Goal: Information Seeking & Learning: Learn about a topic

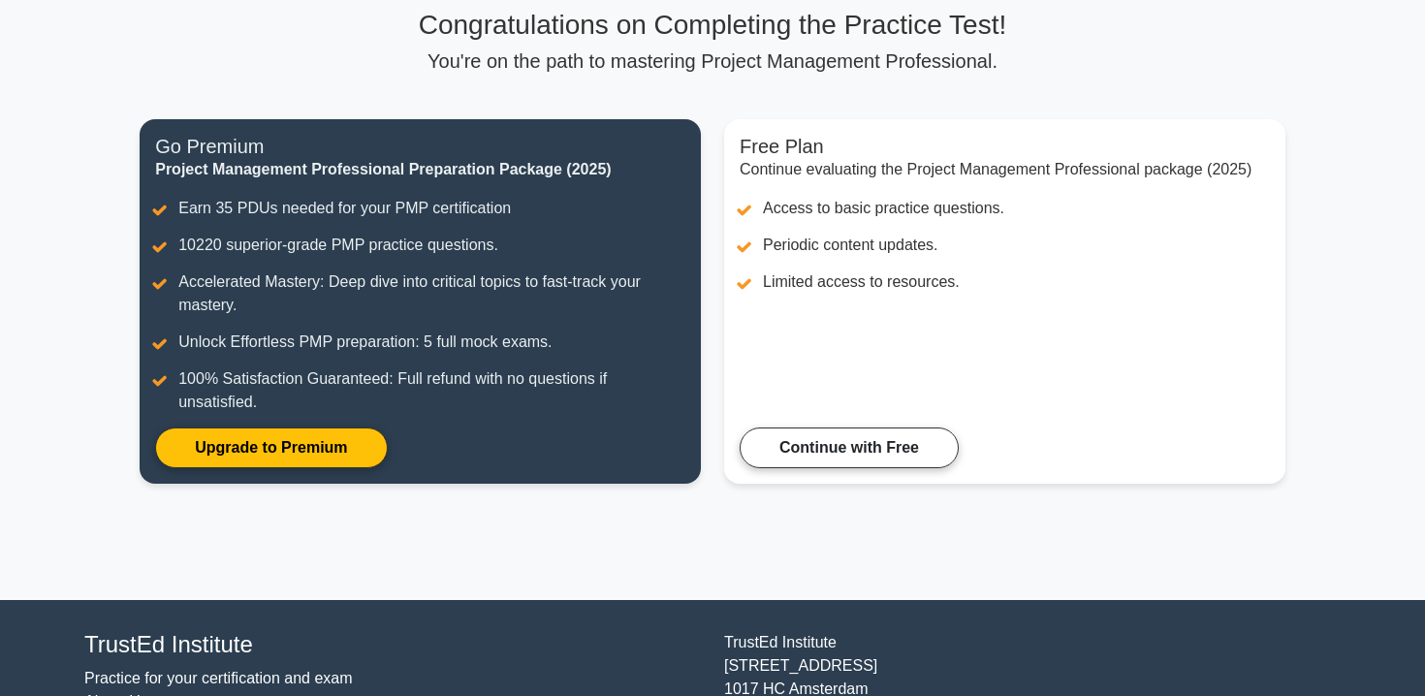
scroll to position [153, 0]
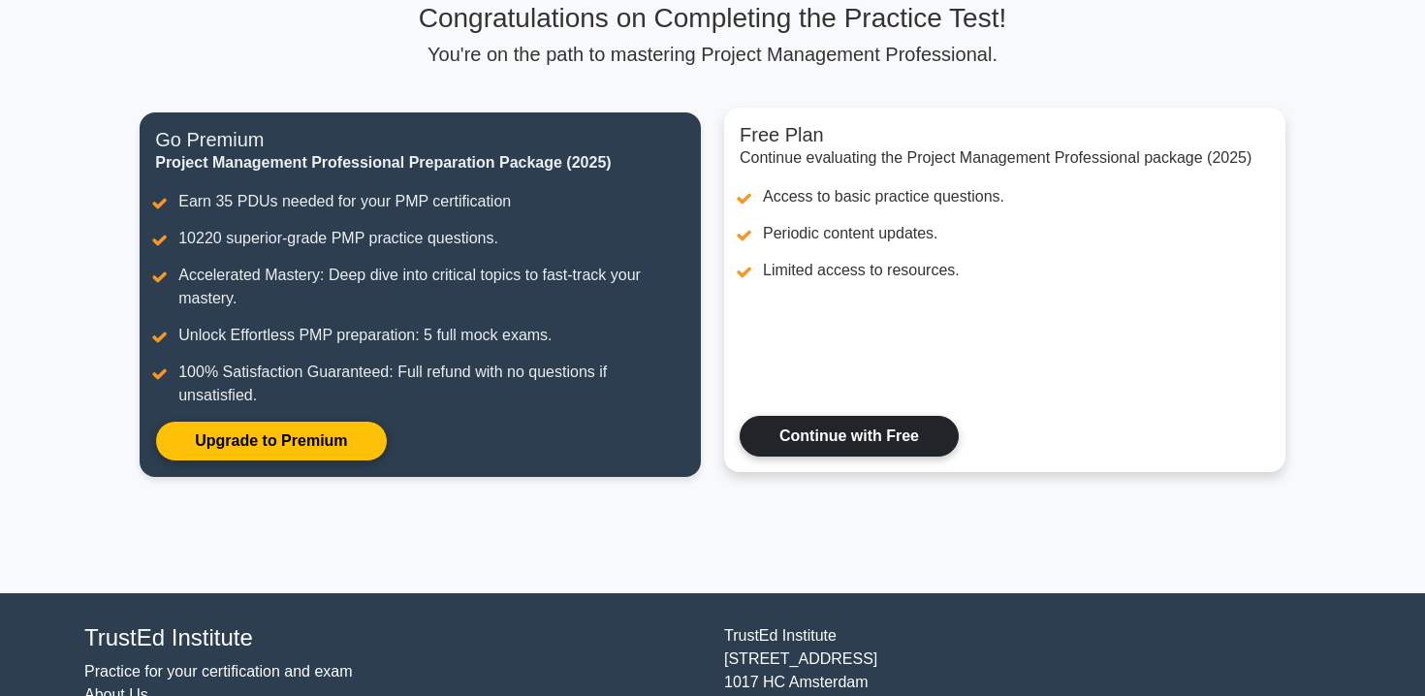
click at [846, 440] on link "Continue with Free" at bounding box center [849, 436] width 219 height 41
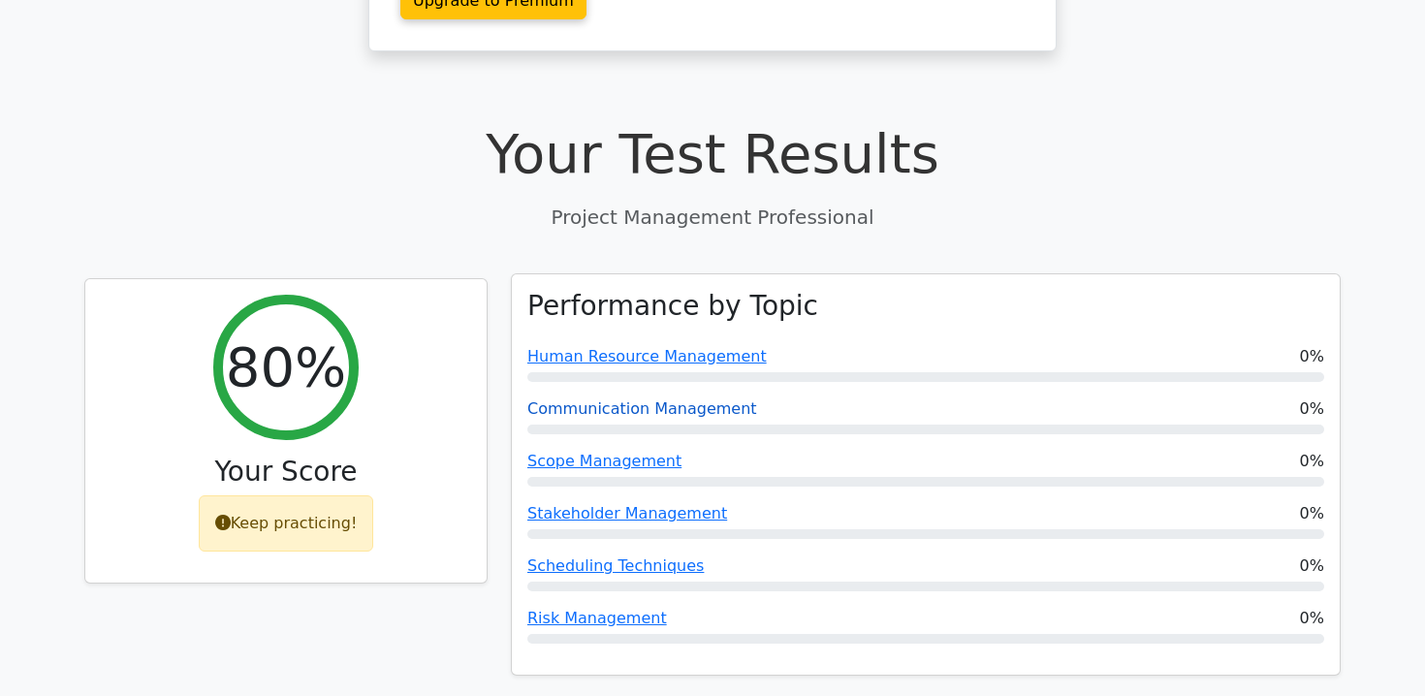
scroll to position [555, 0]
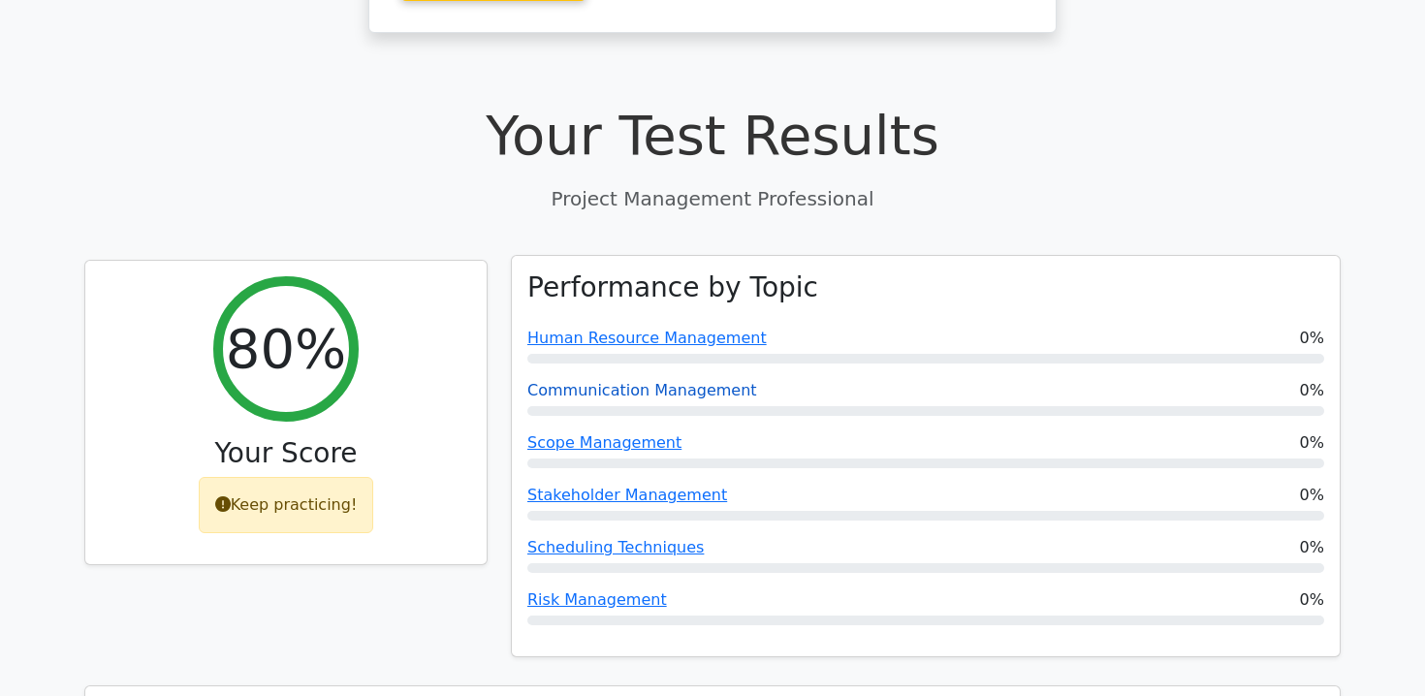
click at [646, 381] on link "Communication Management" at bounding box center [642, 390] width 230 height 18
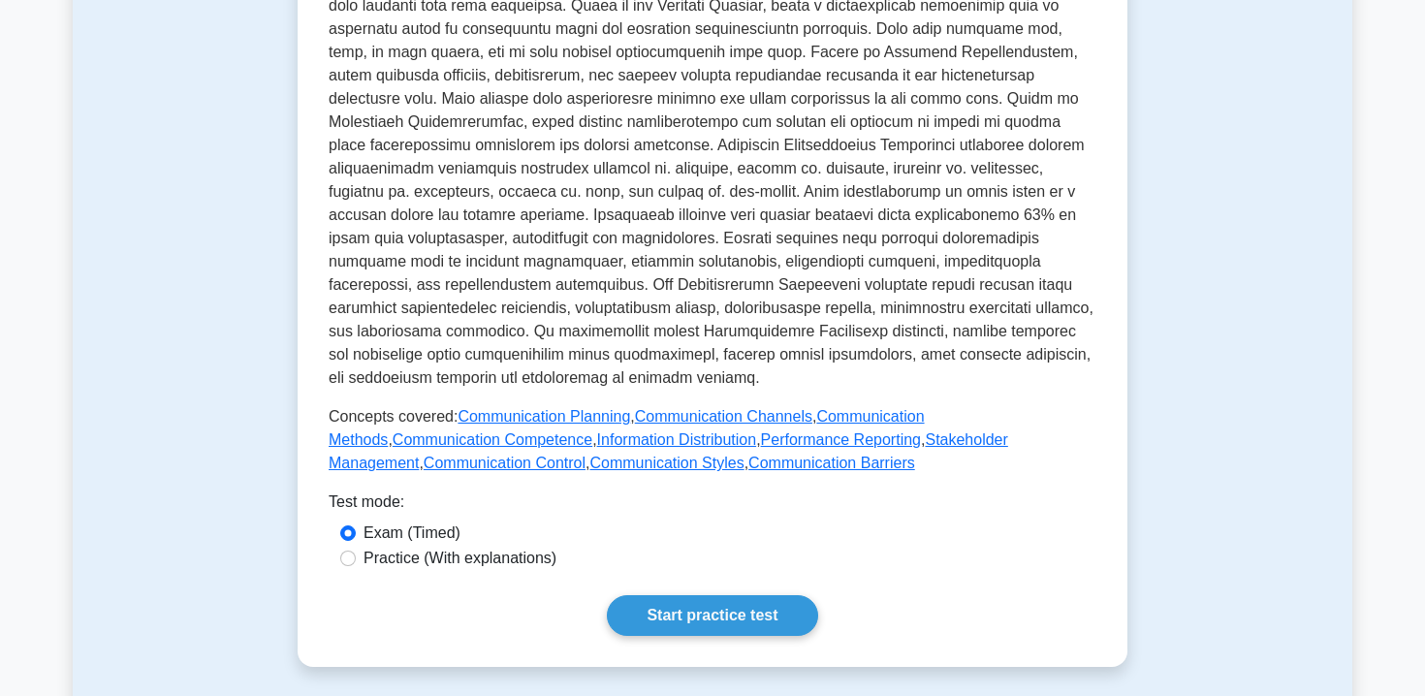
scroll to position [632, 0]
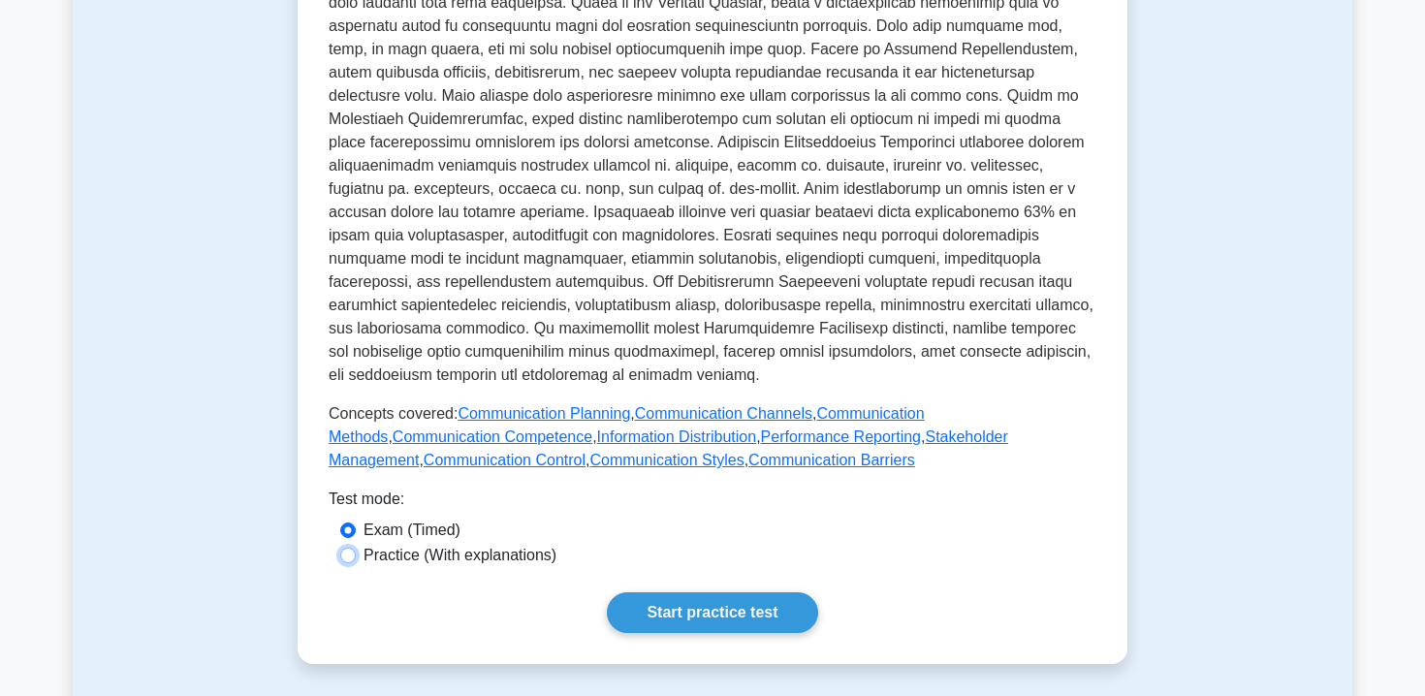
click at [340, 559] on input "Practice (With explanations)" at bounding box center [348, 556] width 16 height 16
radio input "true"
click at [694, 615] on link "Start practice test" at bounding box center [712, 612] width 210 height 41
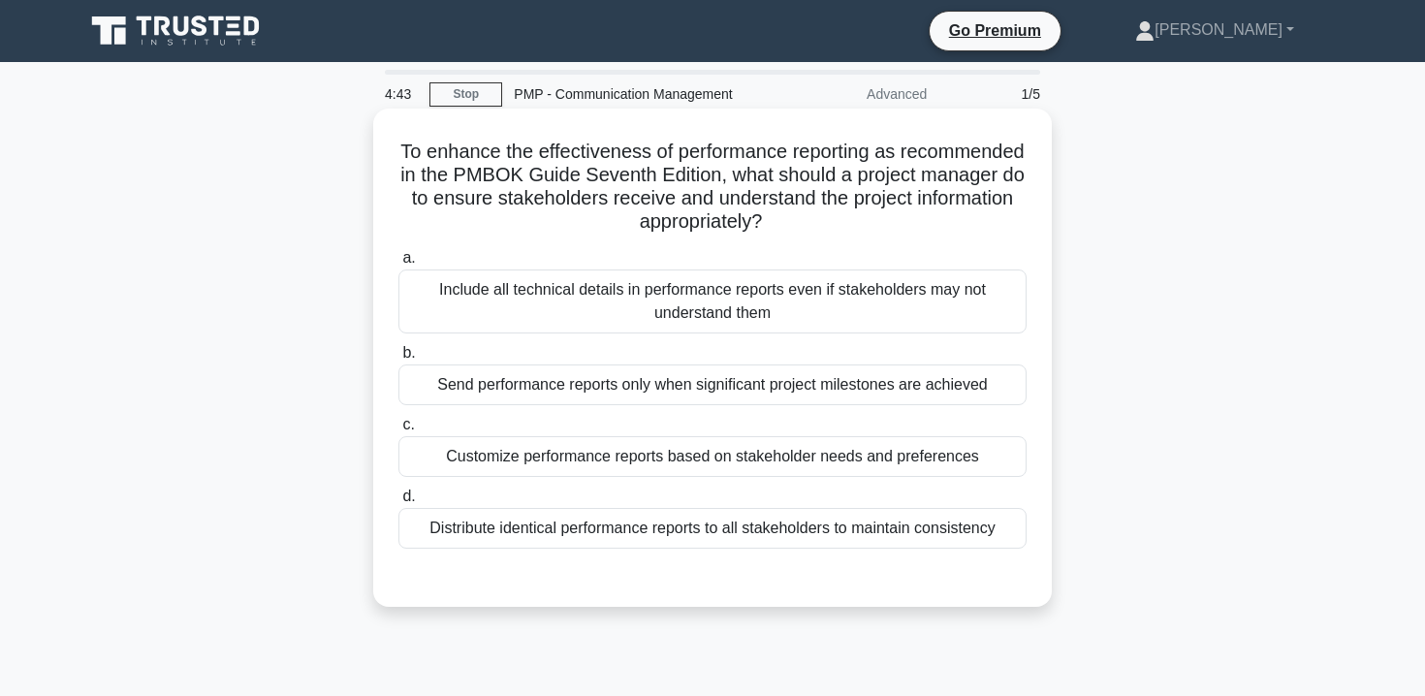
click at [901, 456] on div "Customize performance reports based on stakeholder needs and preferences" at bounding box center [713, 456] width 628 height 41
click at [399, 431] on input "c. Customize performance reports based on stakeholder needs and preferences" at bounding box center [399, 425] width 0 height 13
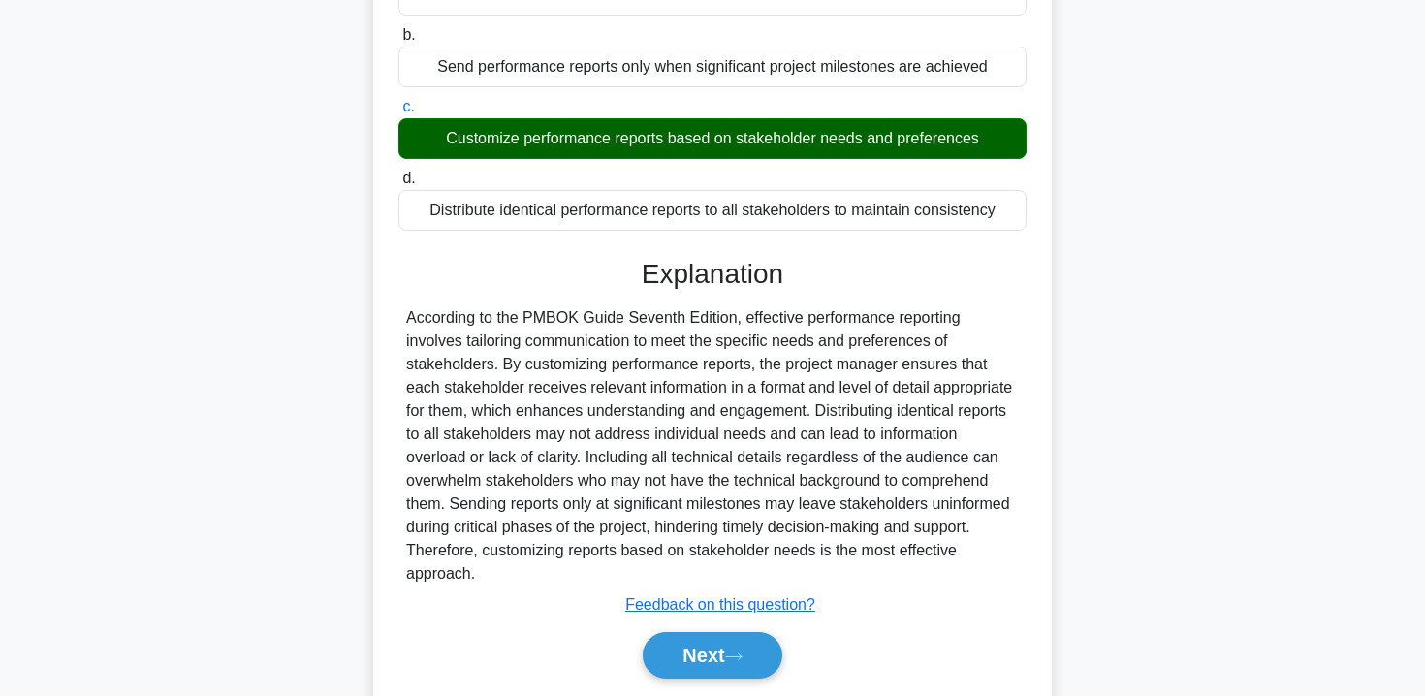
scroll to position [360, 0]
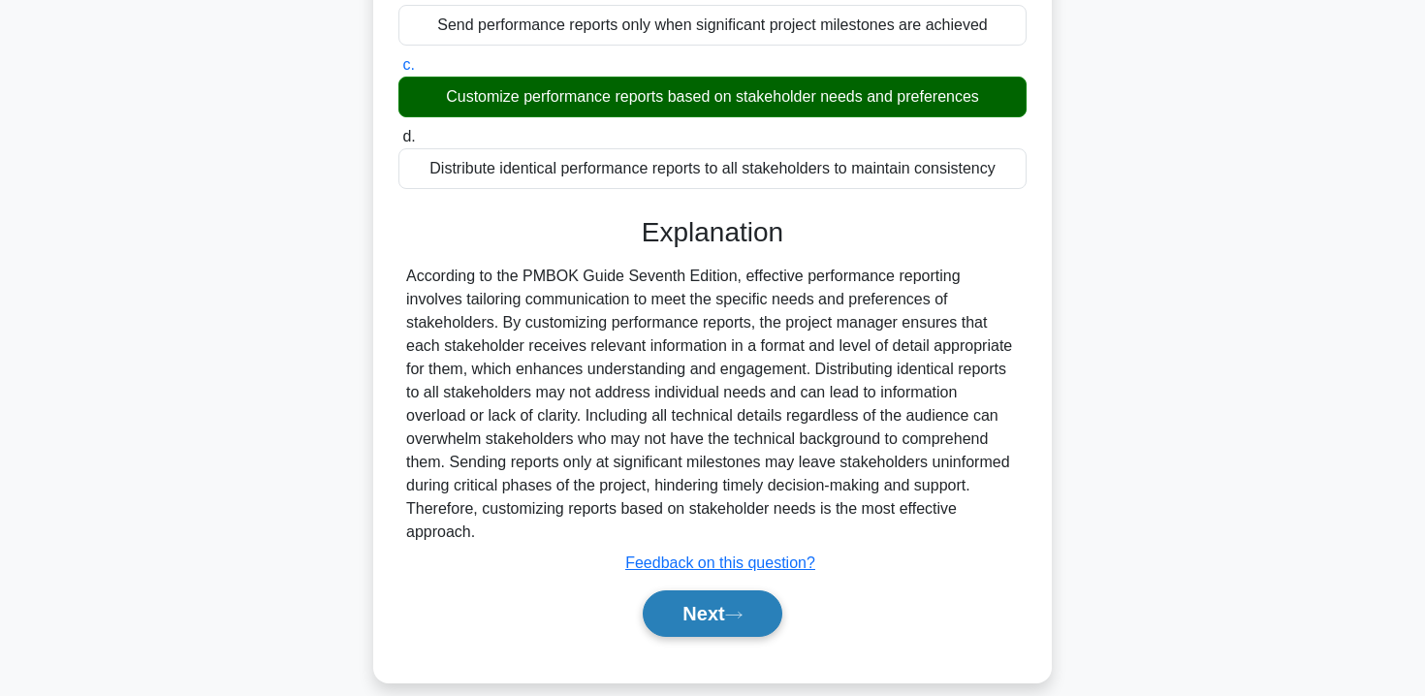
click at [692, 604] on button "Next" at bounding box center [712, 614] width 139 height 47
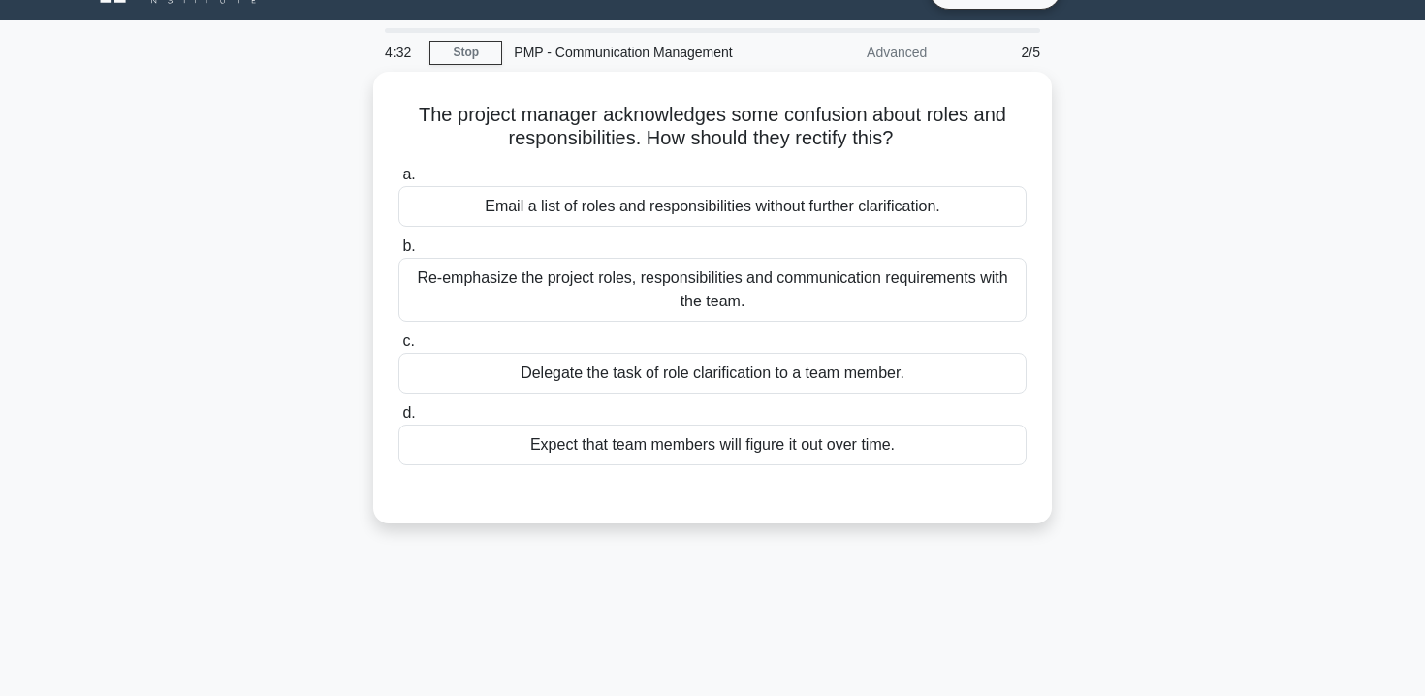
scroll to position [0, 0]
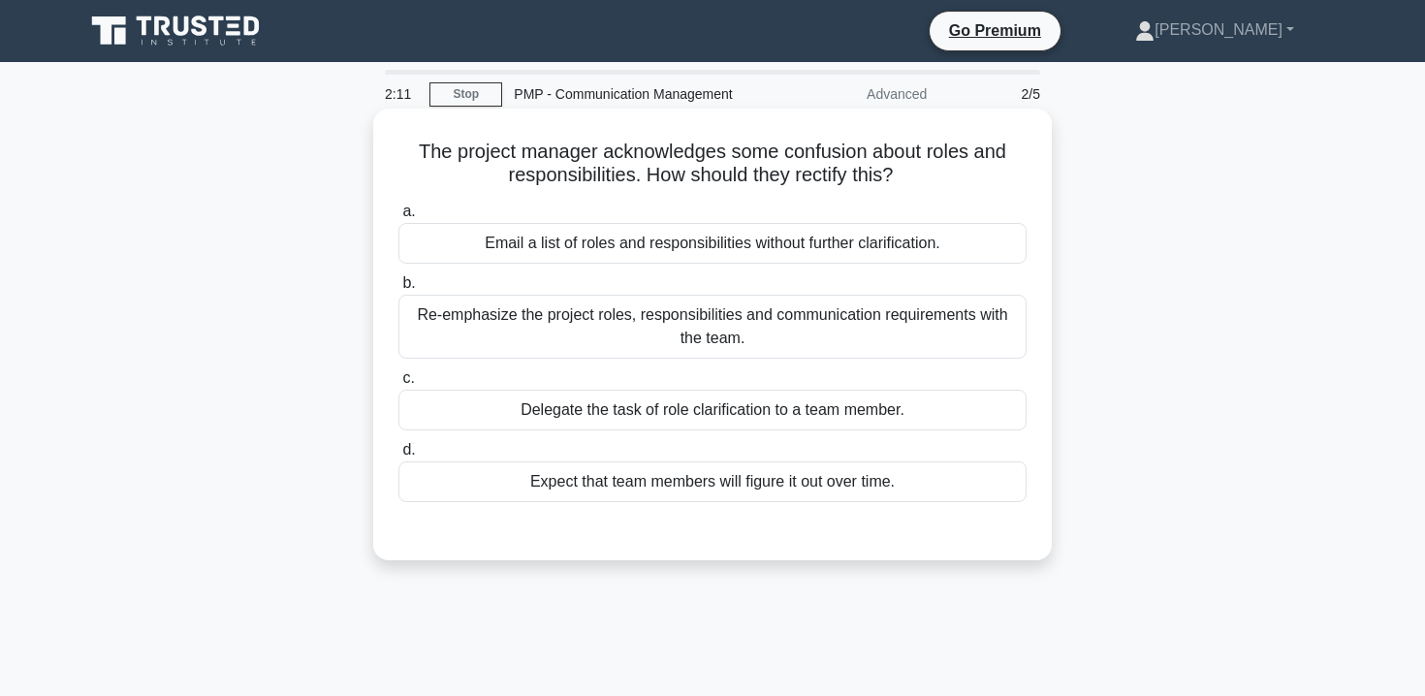
click at [825, 323] on div "Re-emphasize the project roles, responsibilities and communication requirements…" at bounding box center [713, 327] width 628 height 64
click at [399, 290] on input "b. Re-emphasize the project roles, responsibilities and communication requireme…" at bounding box center [399, 283] width 0 height 13
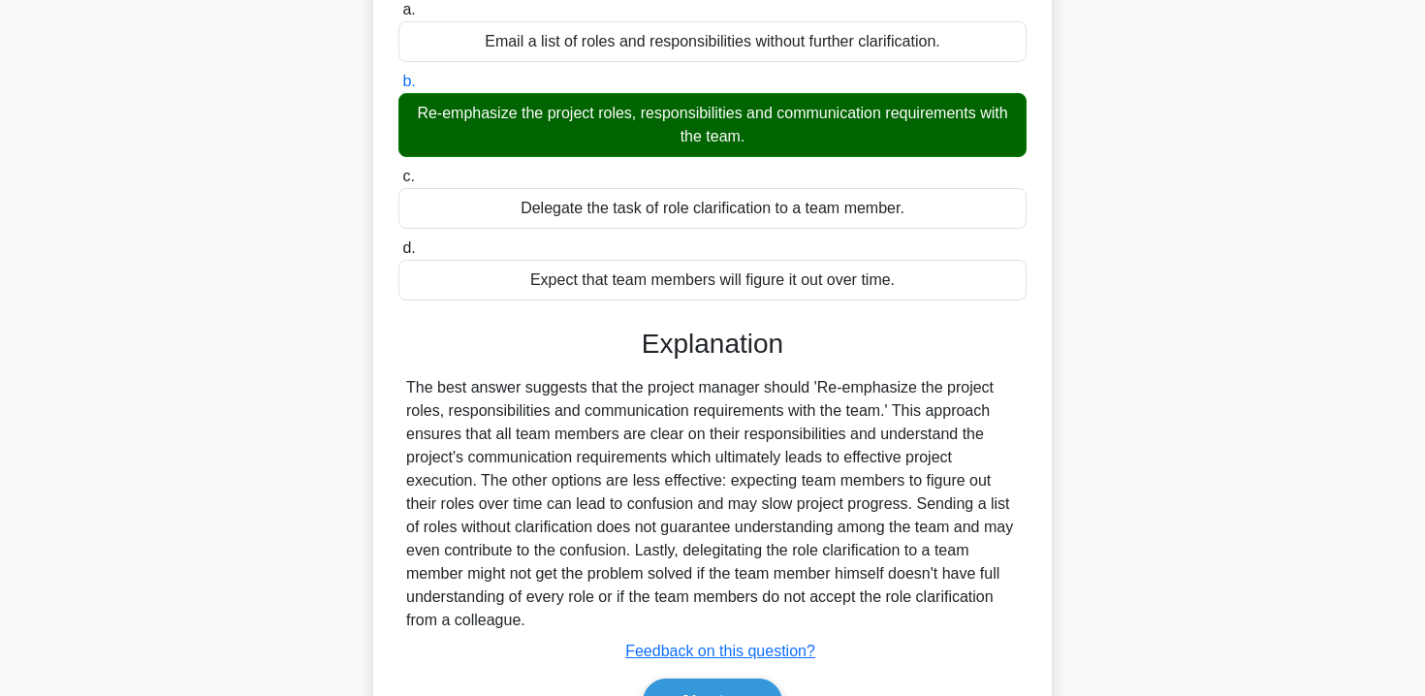
scroll to position [206, 0]
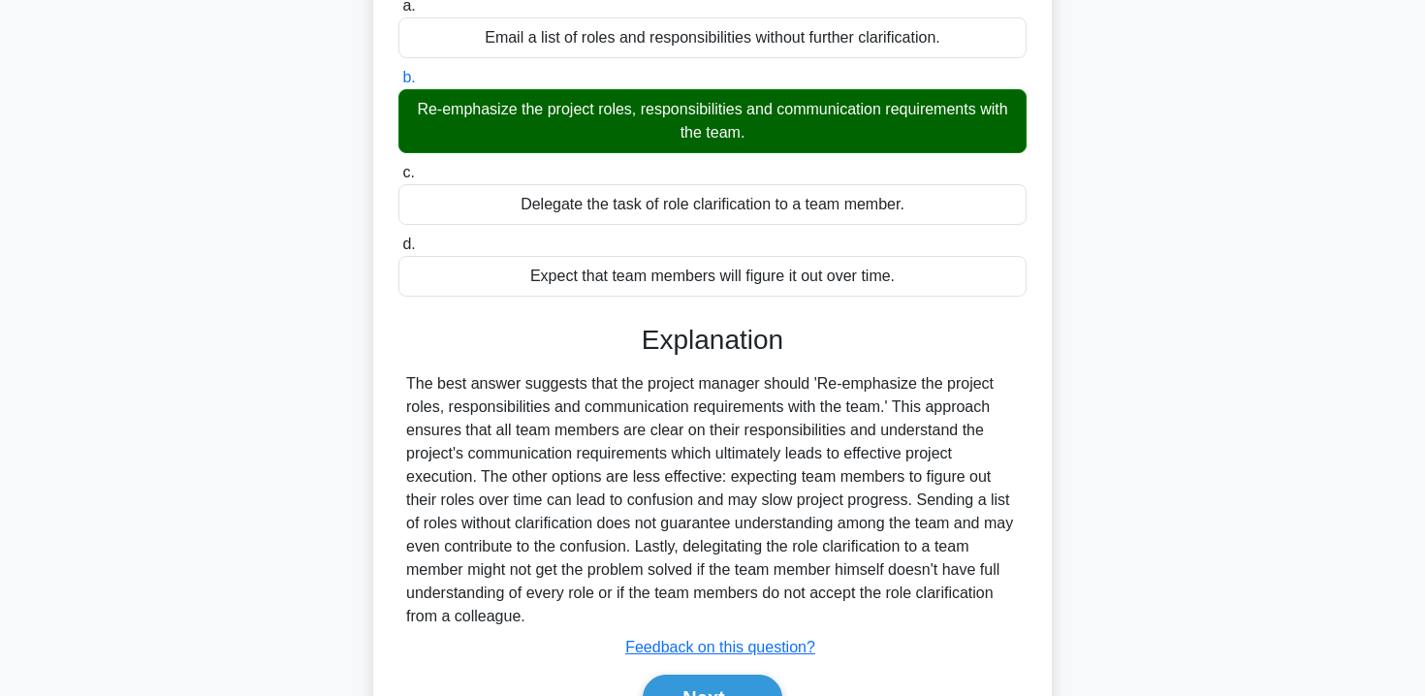
click at [819, 209] on div "Delegate the task of role clarification to a team member." at bounding box center [713, 204] width 628 height 41
click at [399, 179] on input "c. Delegate the task of role clarification to a team member." at bounding box center [399, 173] width 0 height 13
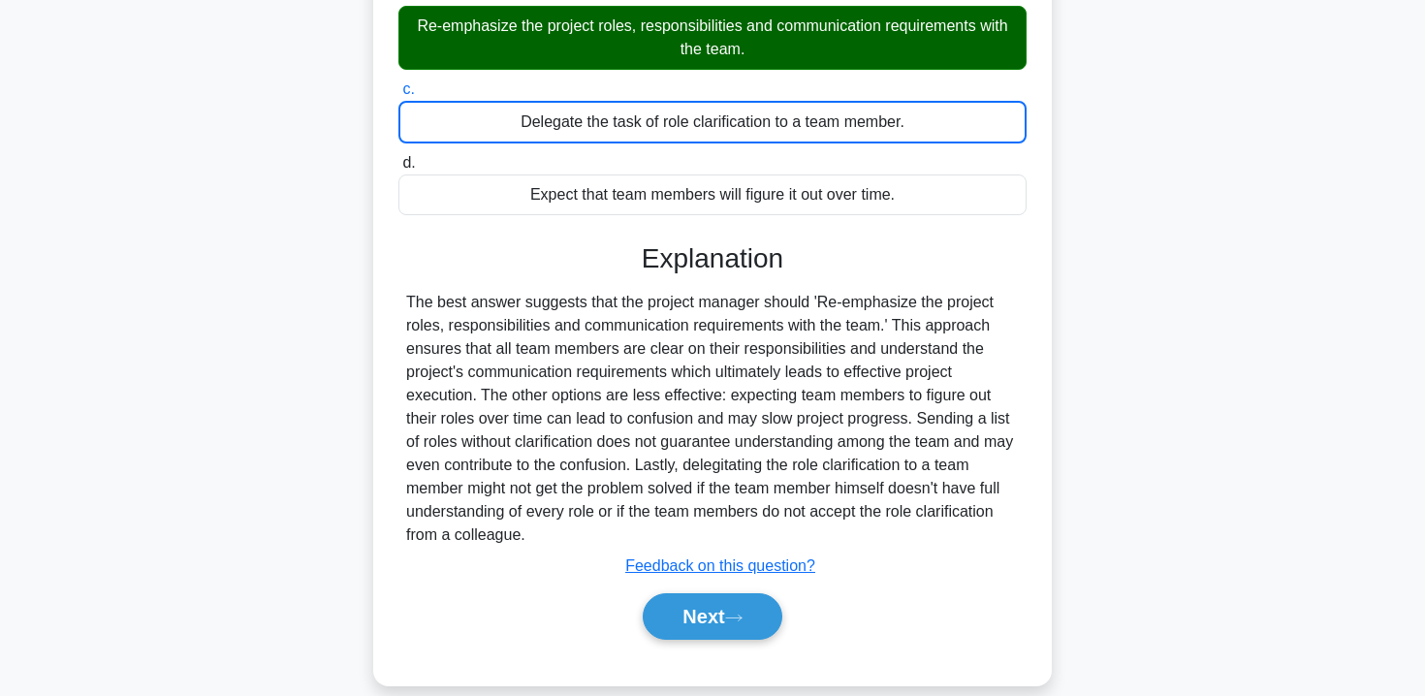
scroll to position [293, 0]
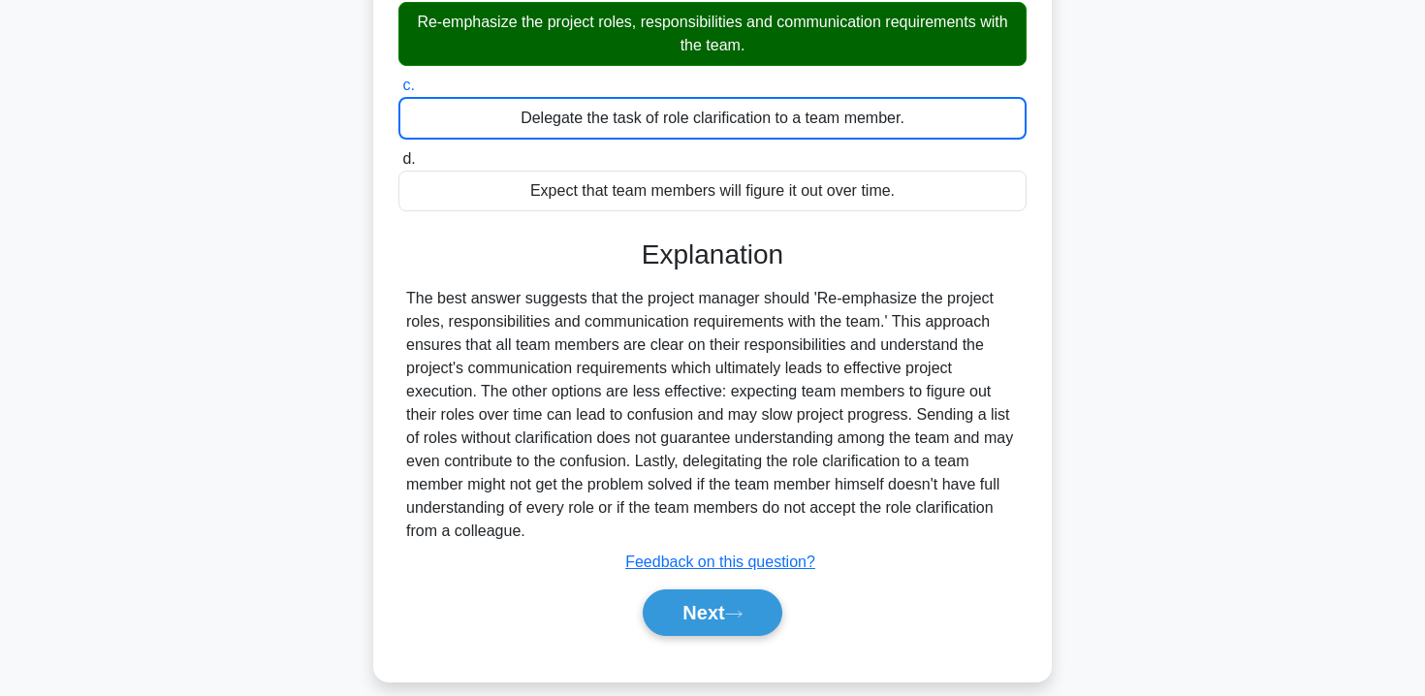
click at [810, 185] on div "Expect that team members will figure it out over time." at bounding box center [713, 191] width 628 height 41
click at [399, 166] on input "d. Expect that team members will figure it out over time." at bounding box center [399, 159] width 0 height 13
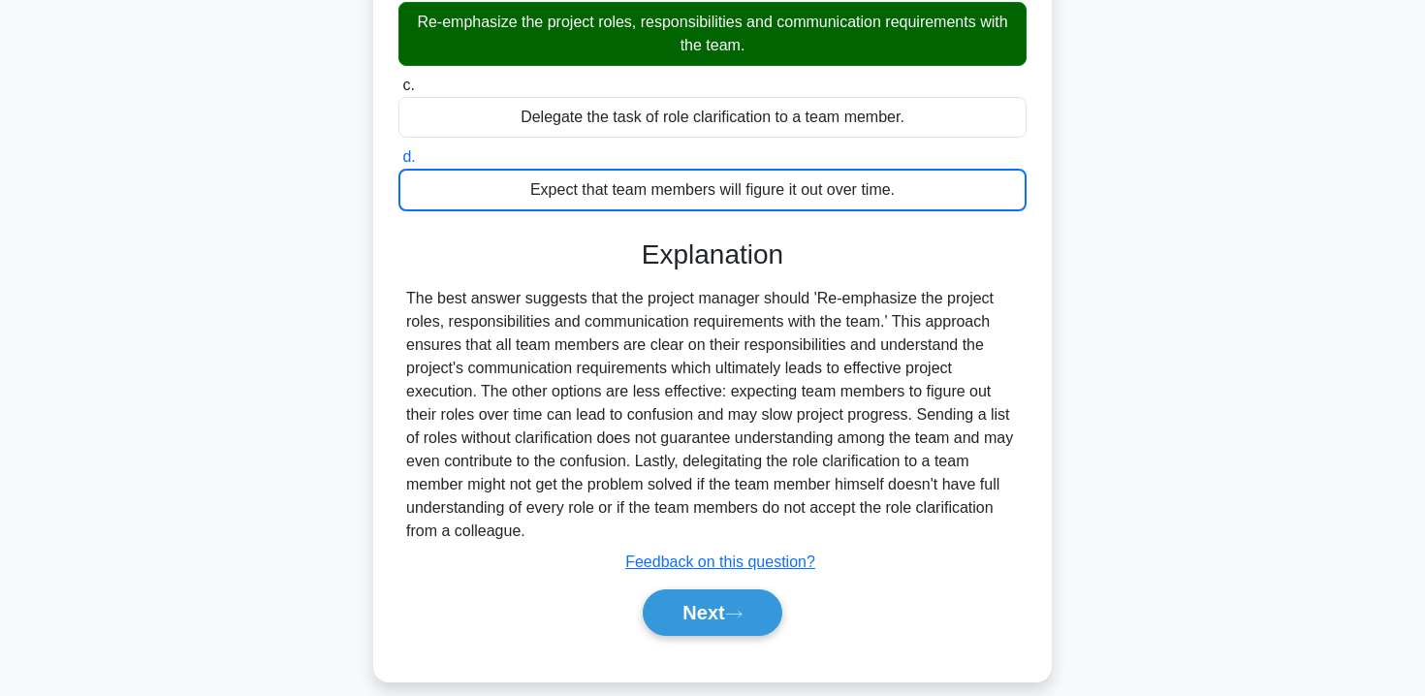
click at [788, 124] on div "Delegate the task of role clarification to a team member." at bounding box center [713, 117] width 628 height 41
click at [399, 92] on input "c. Delegate the task of role clarification to a team member." at bounding box center [399, 86] width 0 height 13
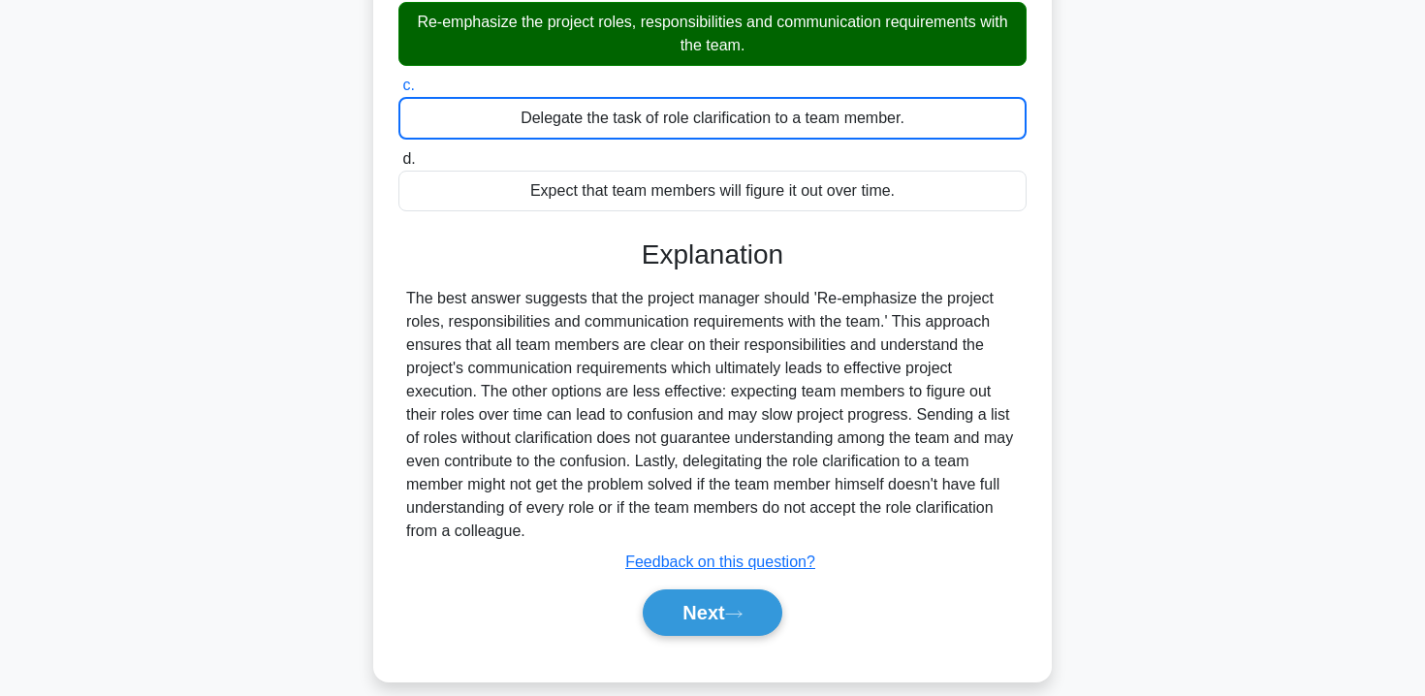
click at [778, 32] on div "Re-emphasize the project roles, responsibilities and communication requirements…" at bounding box center [713, 34] width 628 height 64
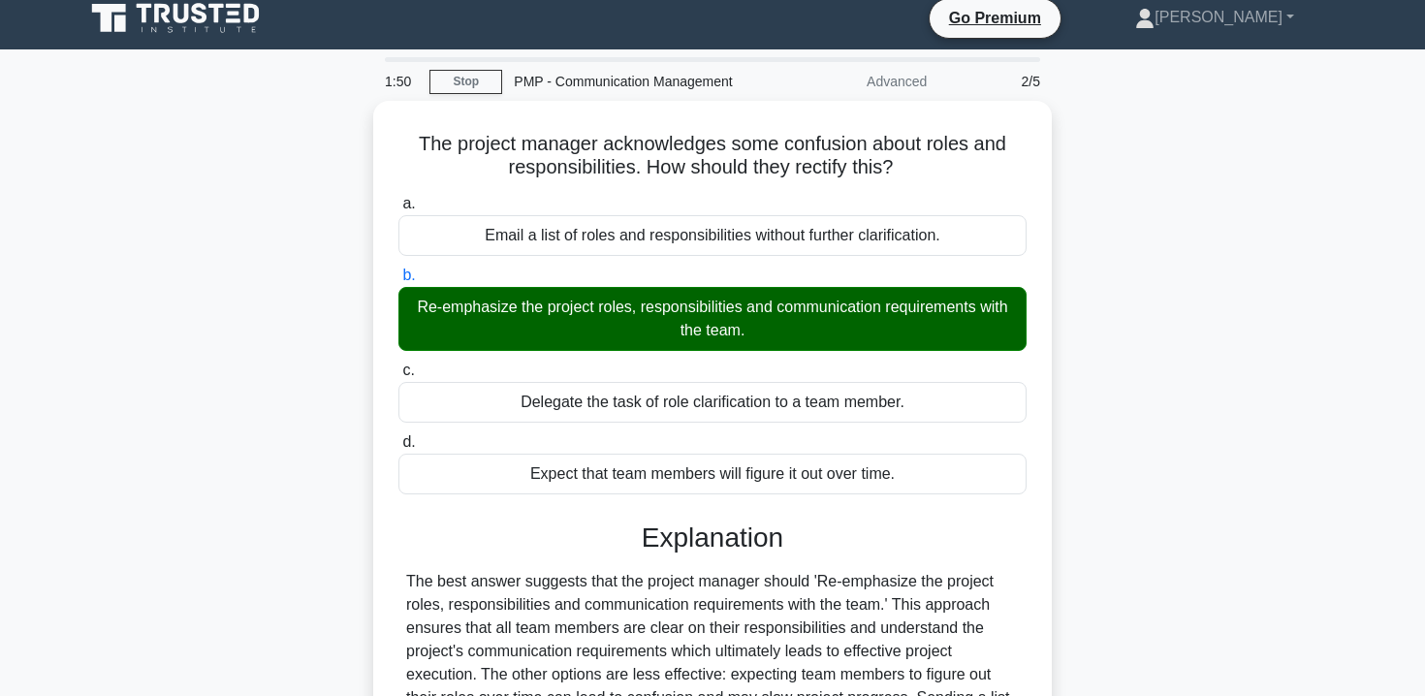
scroll to position [0, 0]
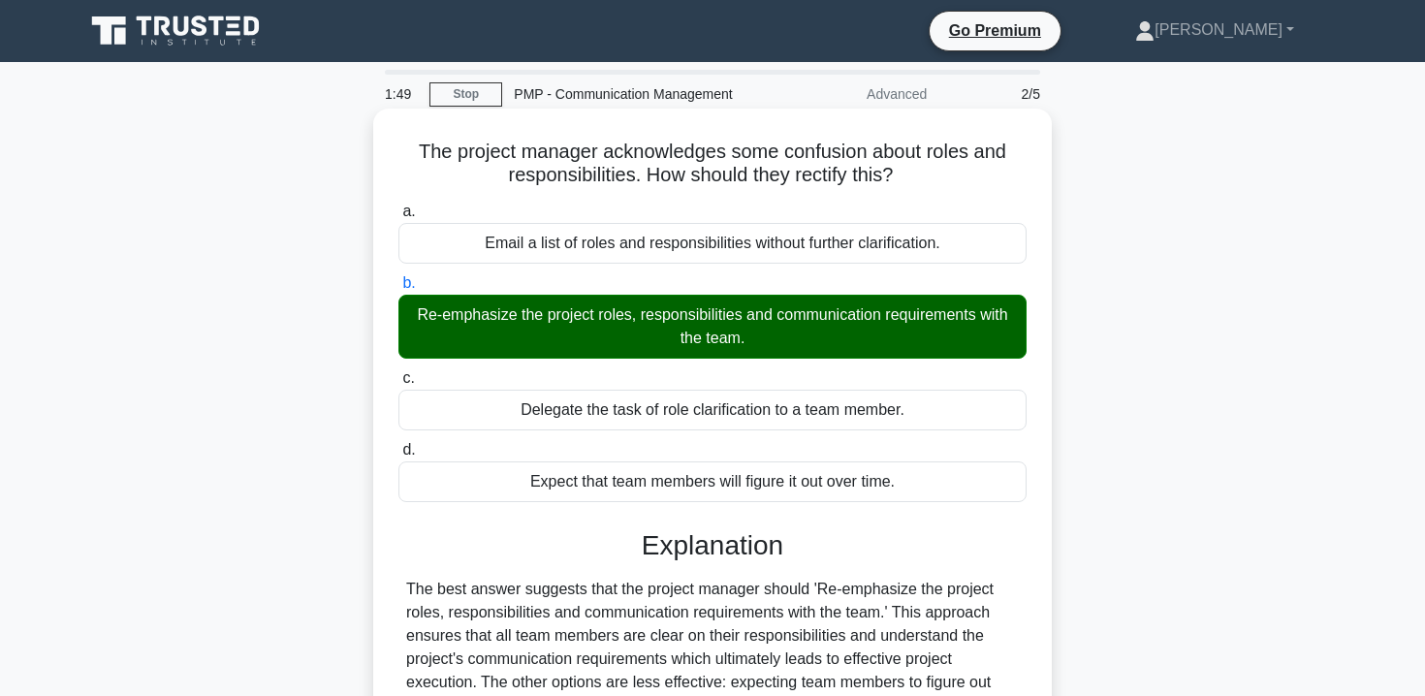
click at [764, 247] on div "Email a list of roles and responsibilities without further clarification." at bounding box center [713, 243] width 628 height 41
click at [399, 218] on input "a. Email a list of roles and responsibilities without further clarification." at bounding box center [399, 212] width 0 height 13
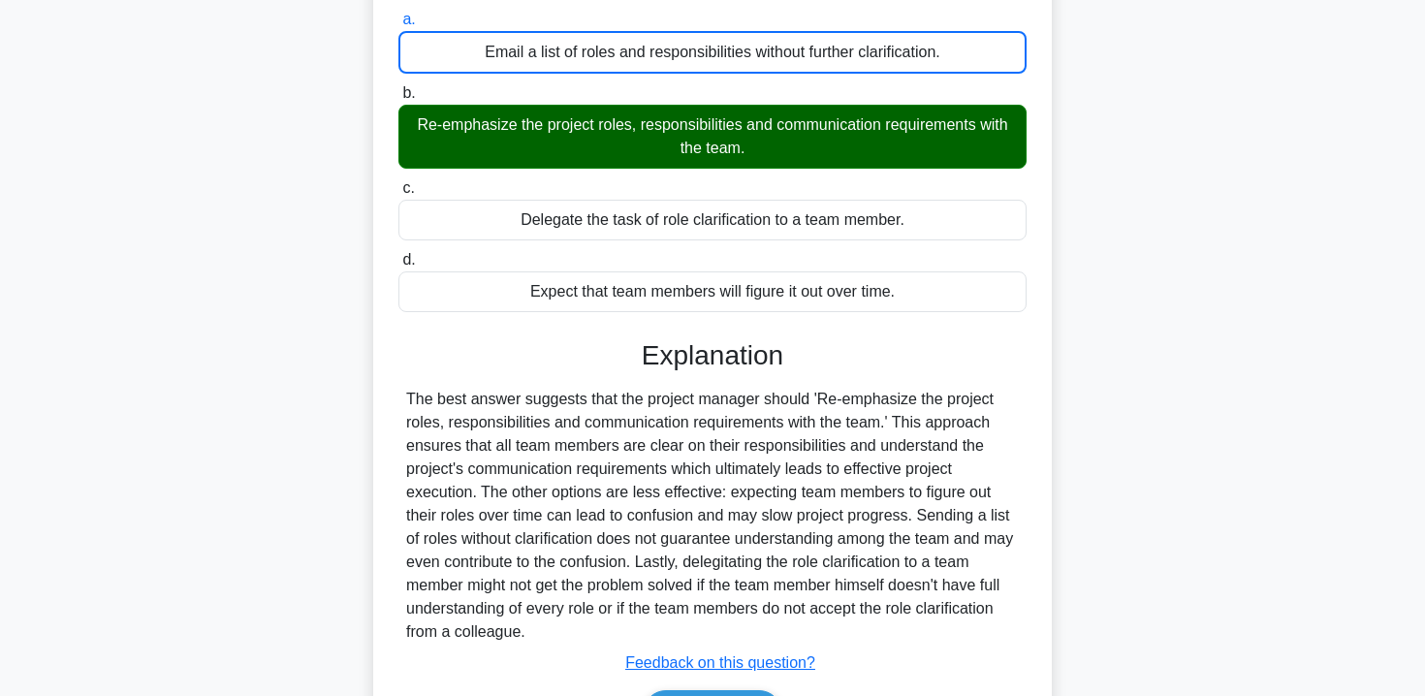
click at [757, 160] on div "Re-emphasize the project roles, responsibilities and communication requirements…" at bounding box center [713, 137] width 628 height 64
click at [399, 100] on input "b. Re-emphasize the project roles, responsibilities and communication requireme…" at bounding box center [399, 93] width 0 height 13
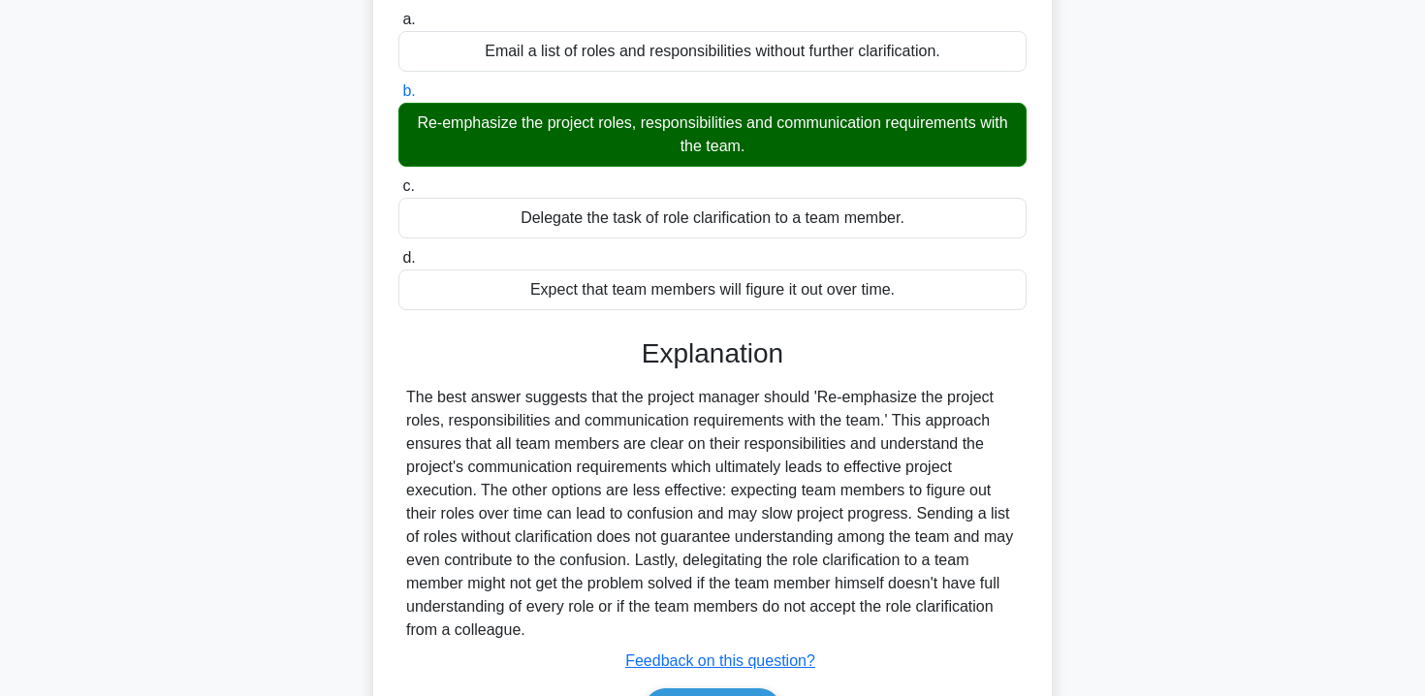
scroll to position [351, 0]
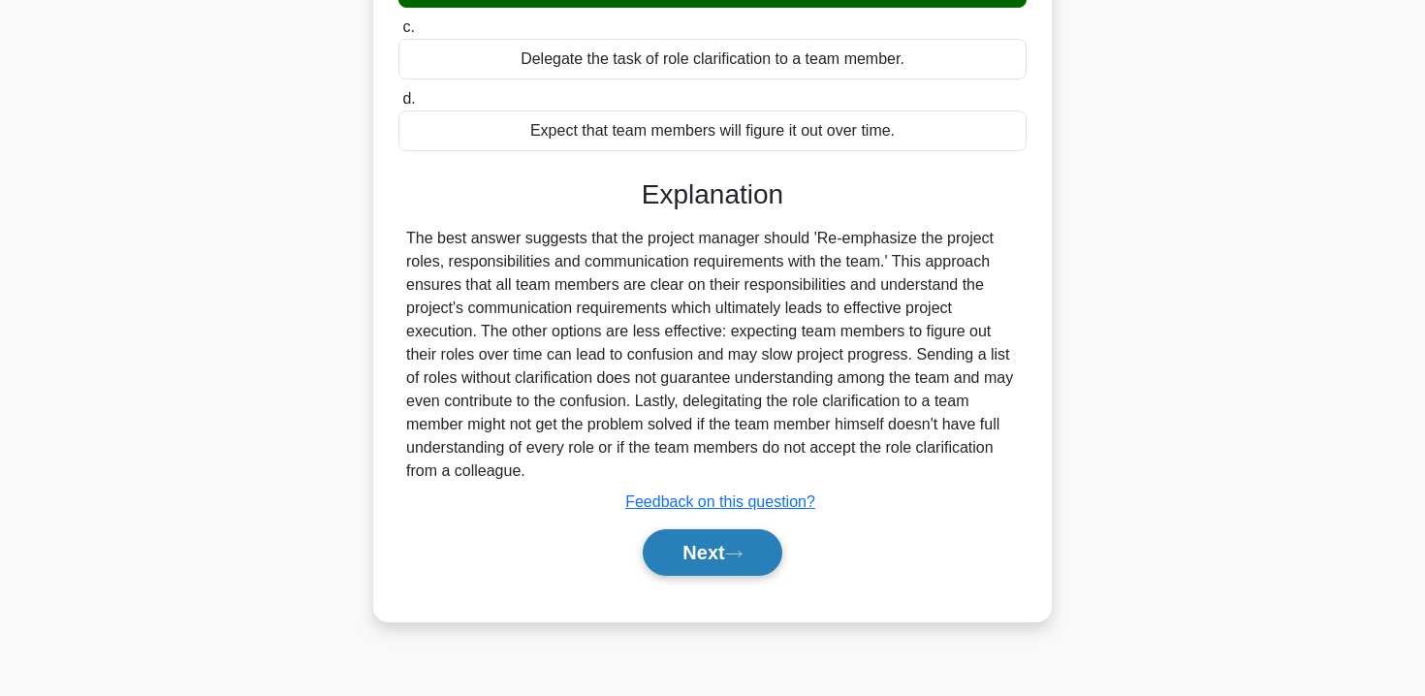
click at [702, 553] on button "Next" at bounding box center [712, 552] width 139 height 47
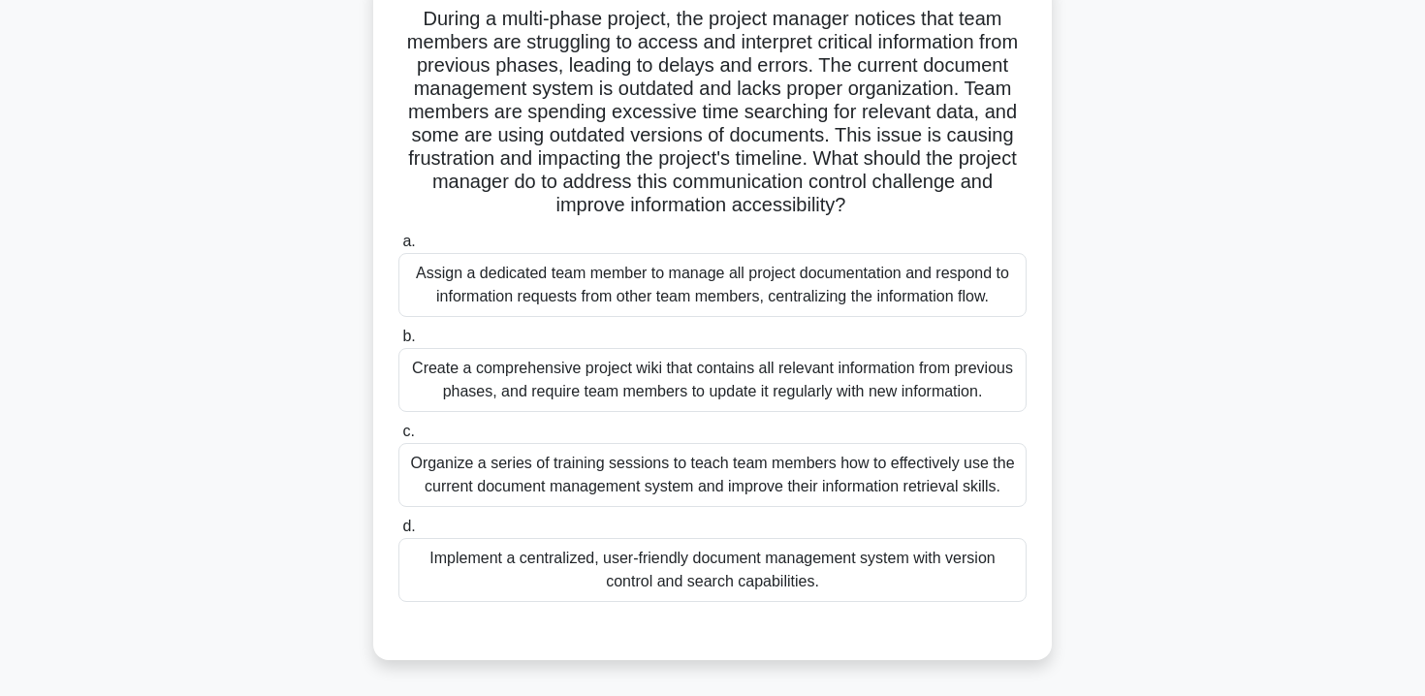
scroll to position [134, 0]
click at [784, 469] on div "Organize a series of training sessions to teach team members how to effectively…" at bounding box center [713, 474] width 628 height 64
click at [399, 437] on input "c. Organize a series of training sessions to teach team members how to effectiv…" at bounding box center [399, 431] width 0 height 13
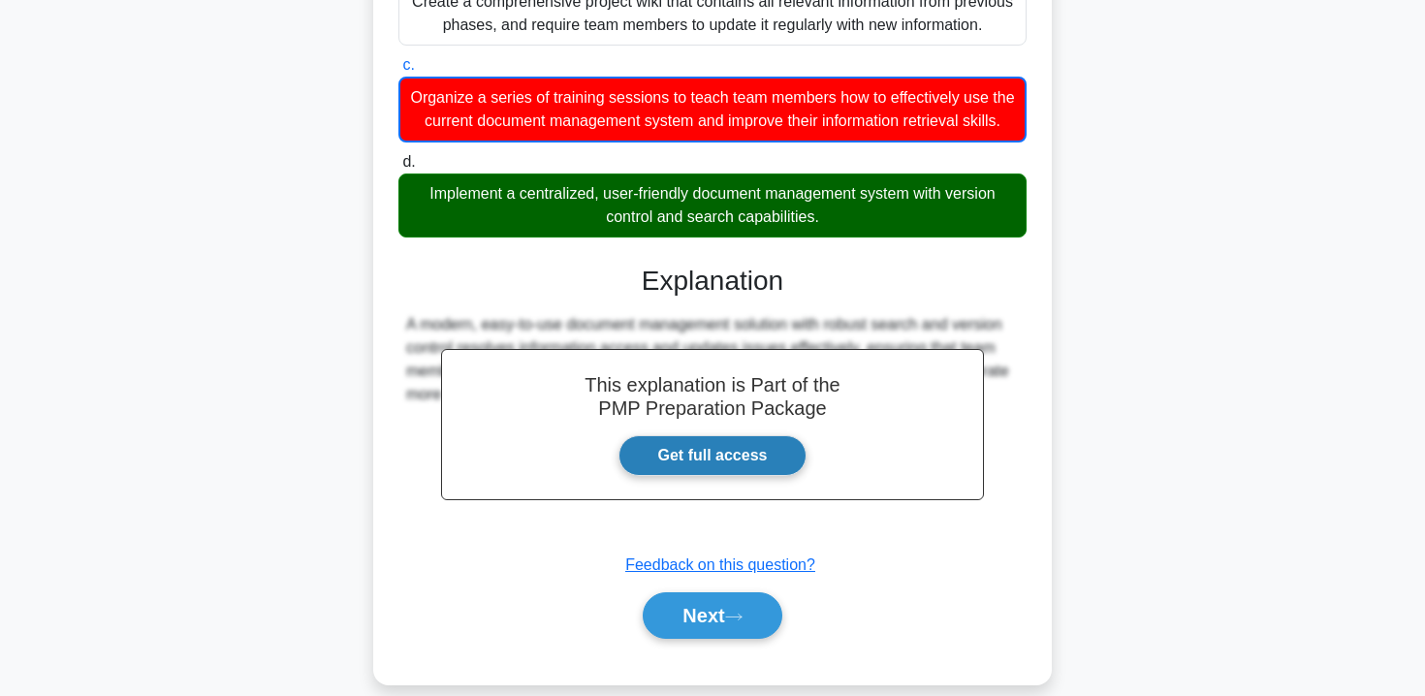
scroll to position [525, 0]
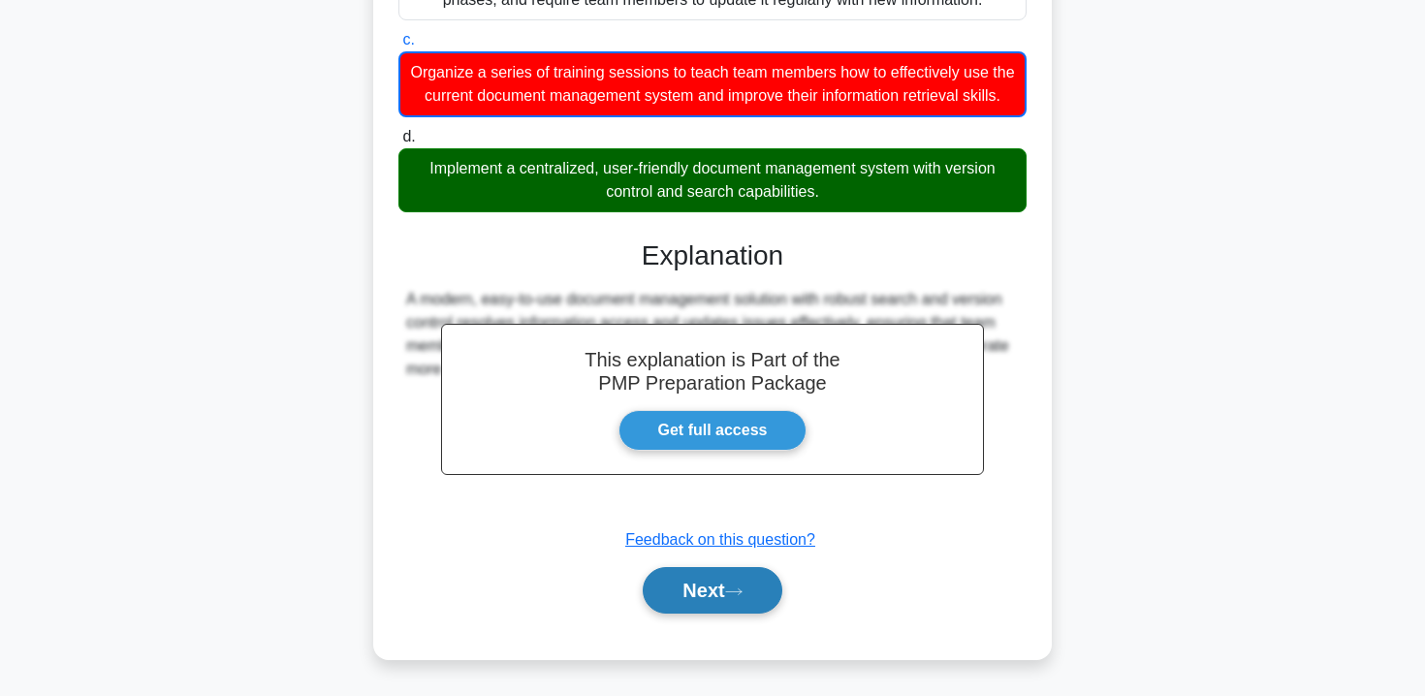
click at [736, 595] on icon at bounding box center [733, 592] width 17 height 11
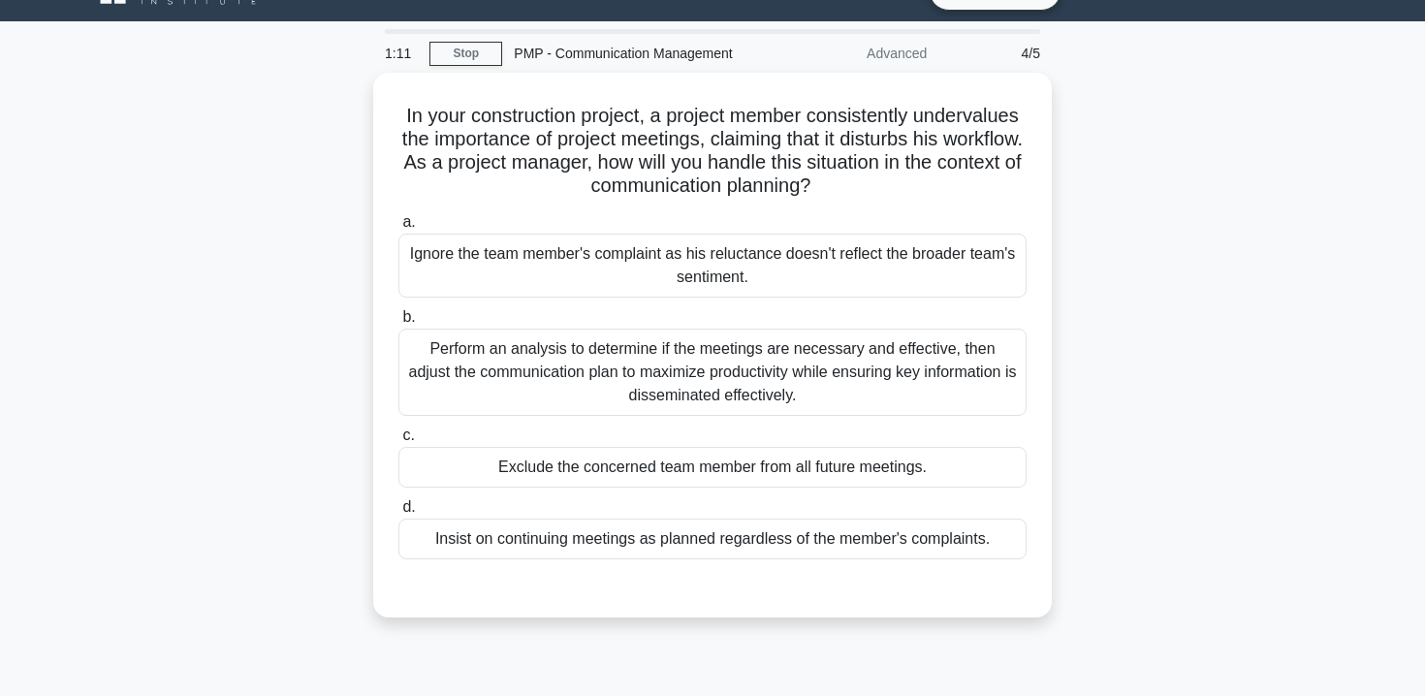
scroll to position [46, 0]
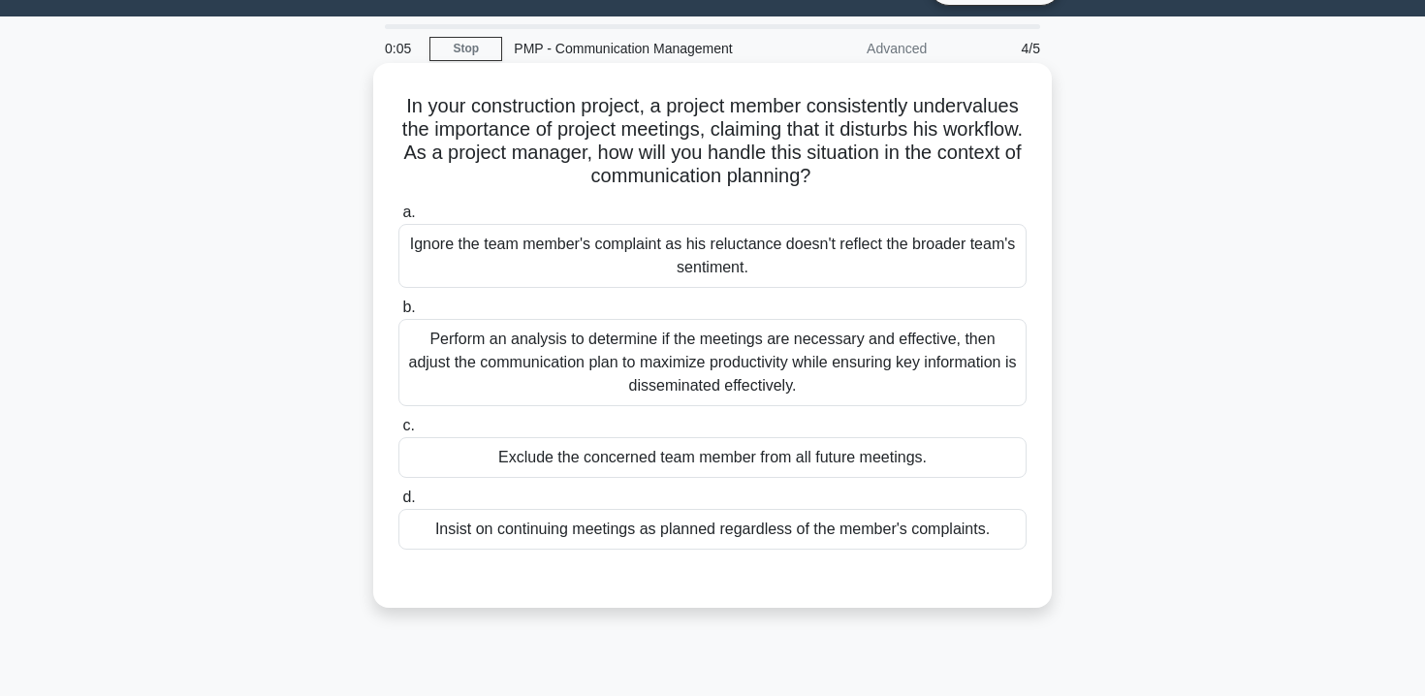
click at [559, 527] on div "Insist on continuing meetings as planned regardless of the member's complaints." at bounding box center [713, 529] width 628 height 41
click at [399, 504] on input "d. Insist on continuing meetings as planned regardless of the member's complain…" at bounding box center [399, 498] width 0 height 13
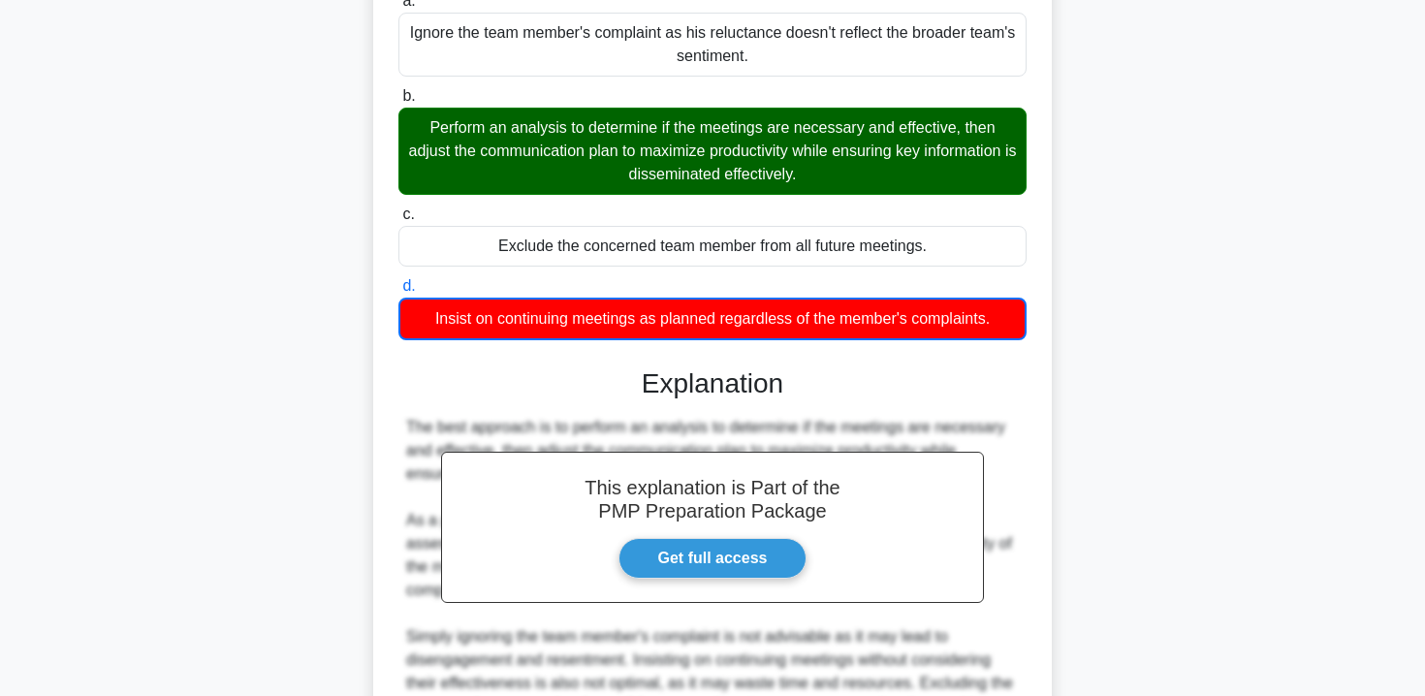
scroll to position [244, 0]
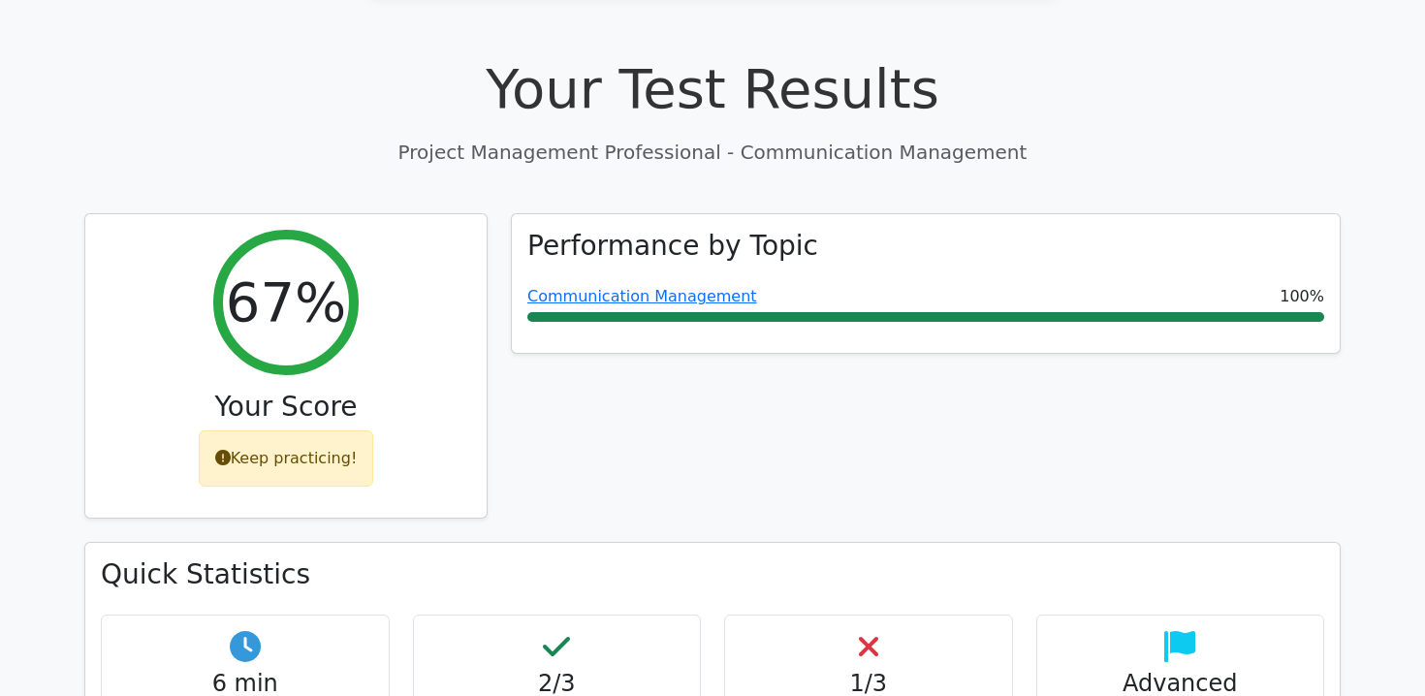
scroll to position [616, 0]
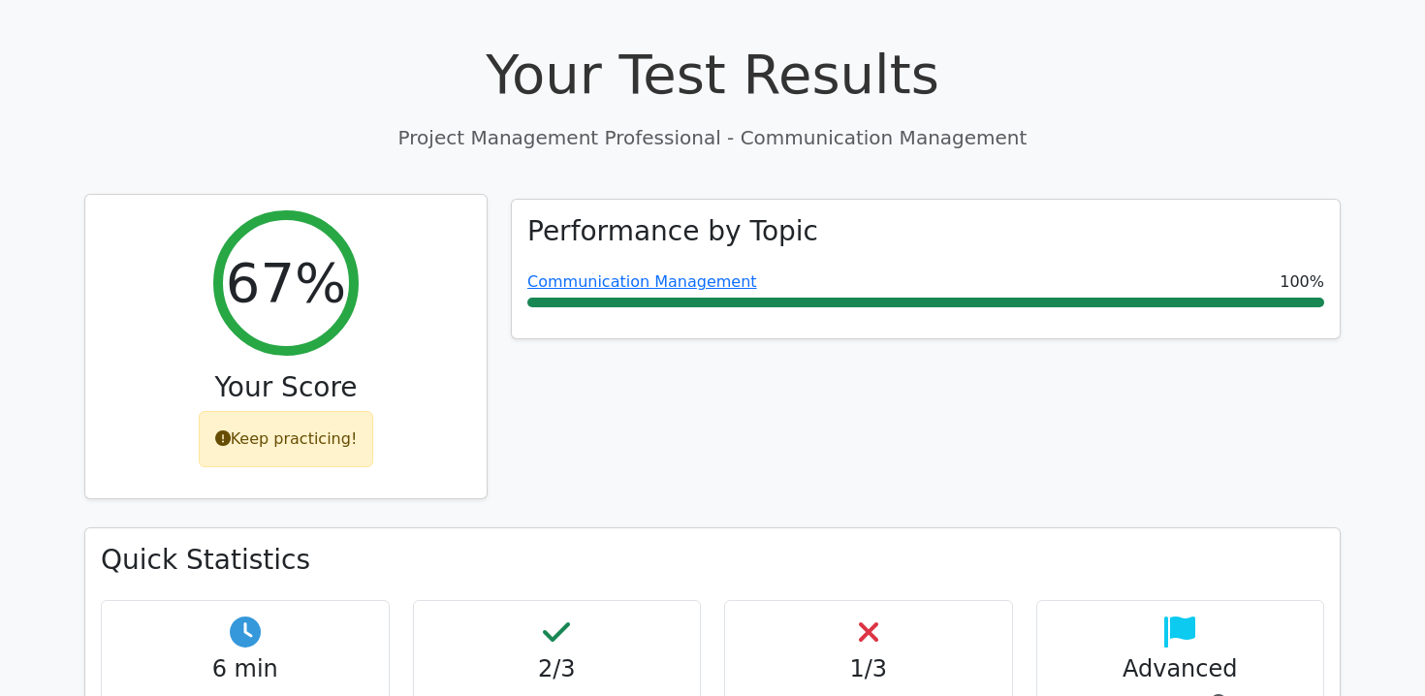
click at [326, 411] on div "Keep practicing!" at bounding box center [287, 439] width 176 height 56
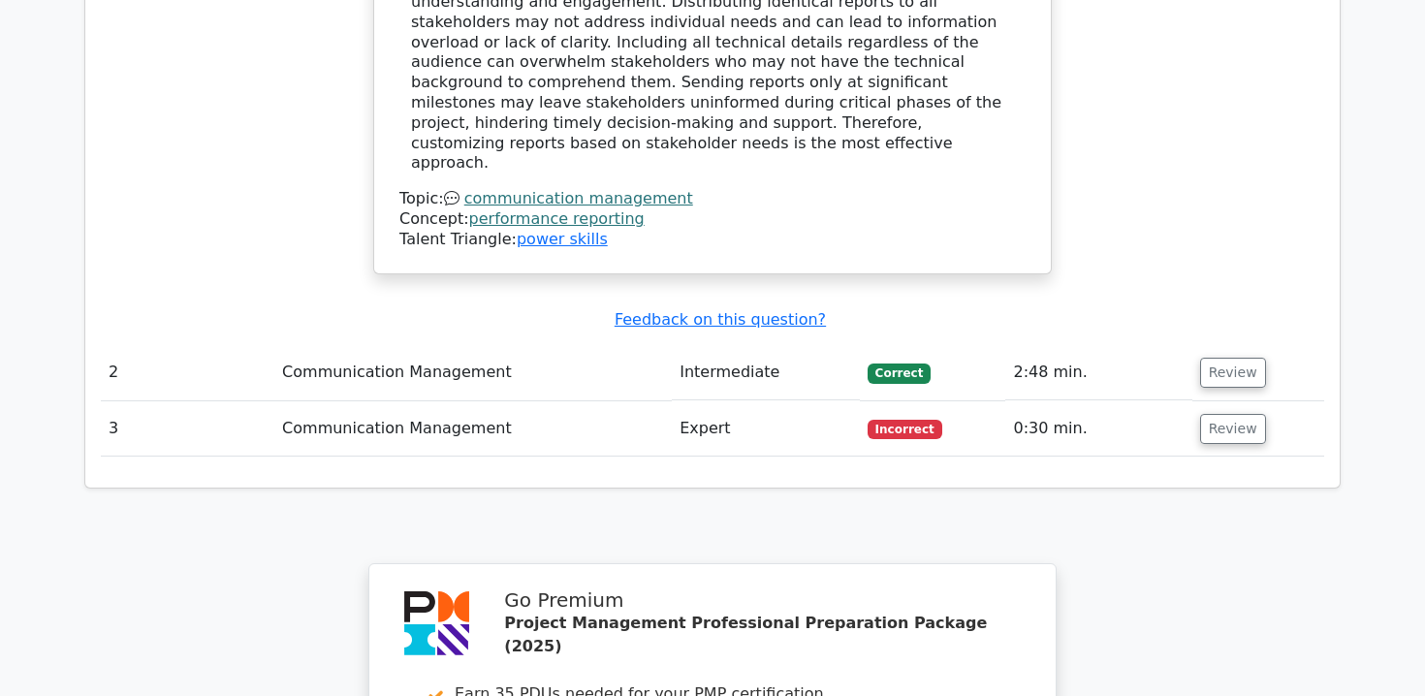
scroll to position [2215, 0]
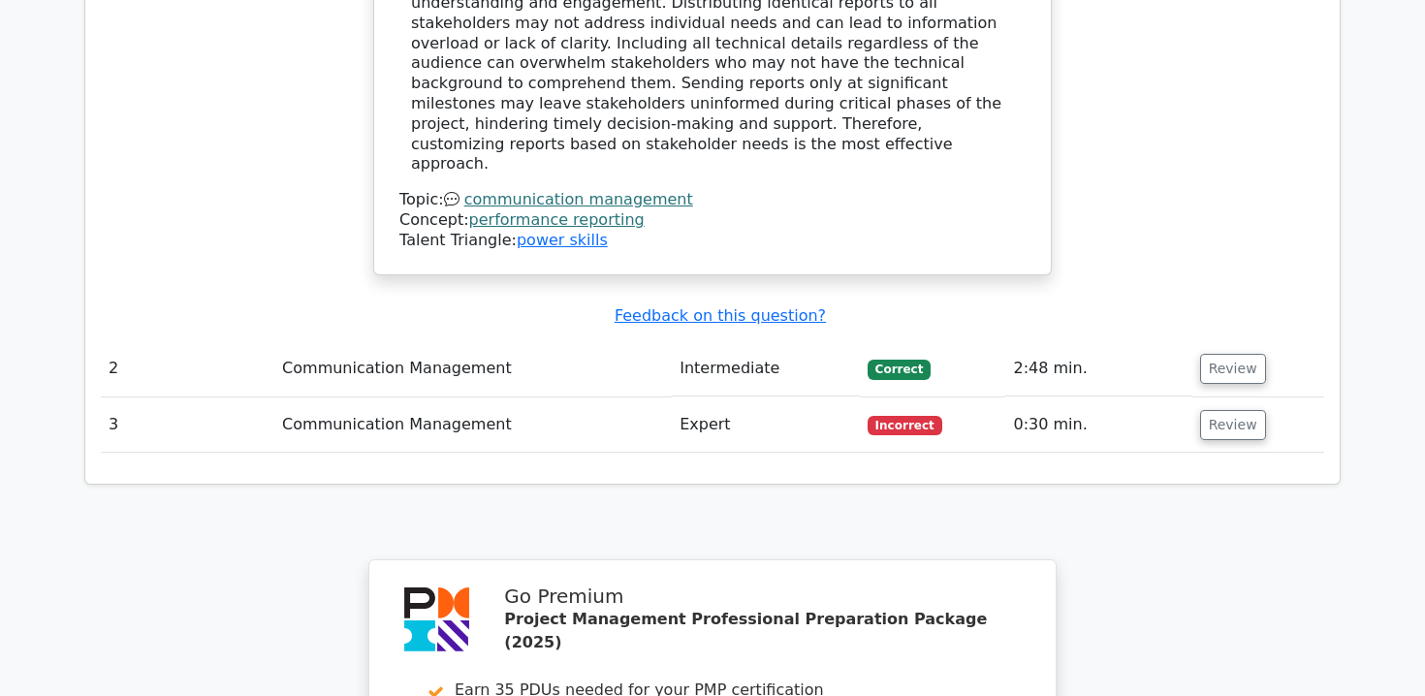
click at [464, 398] on td "Communication Management" at bounding box center [473, 425] width 398 height 55
click at [1223, 410] on button "Review" at bounding box center [1233, 425] width 66 height 30
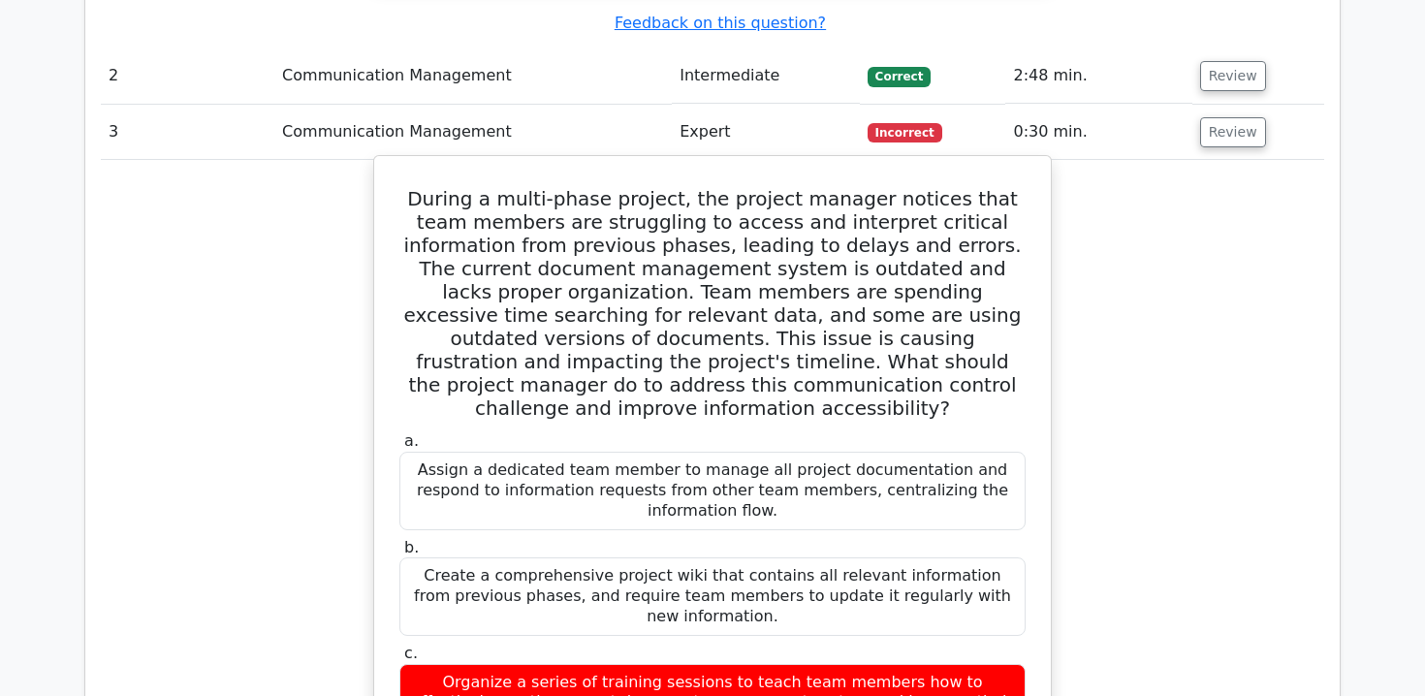
scroll to position [2512, 0]
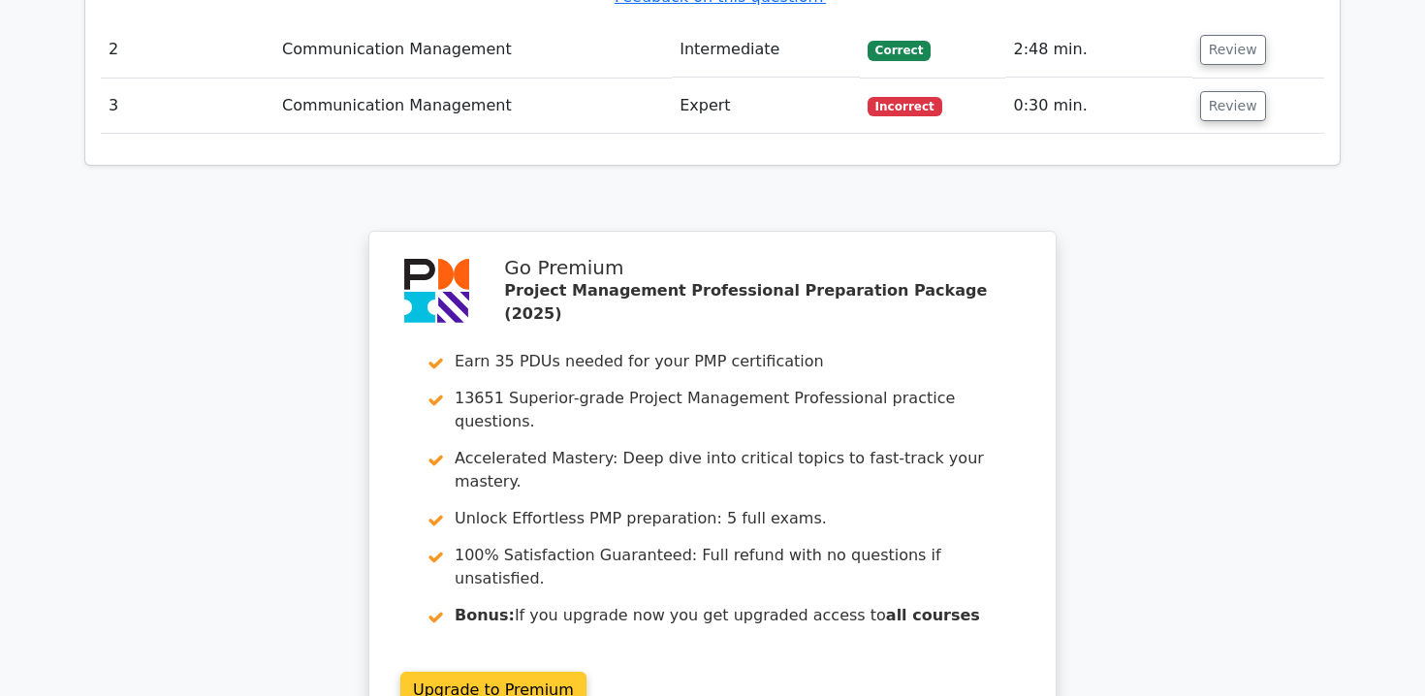
scroll to position [2751, 0]
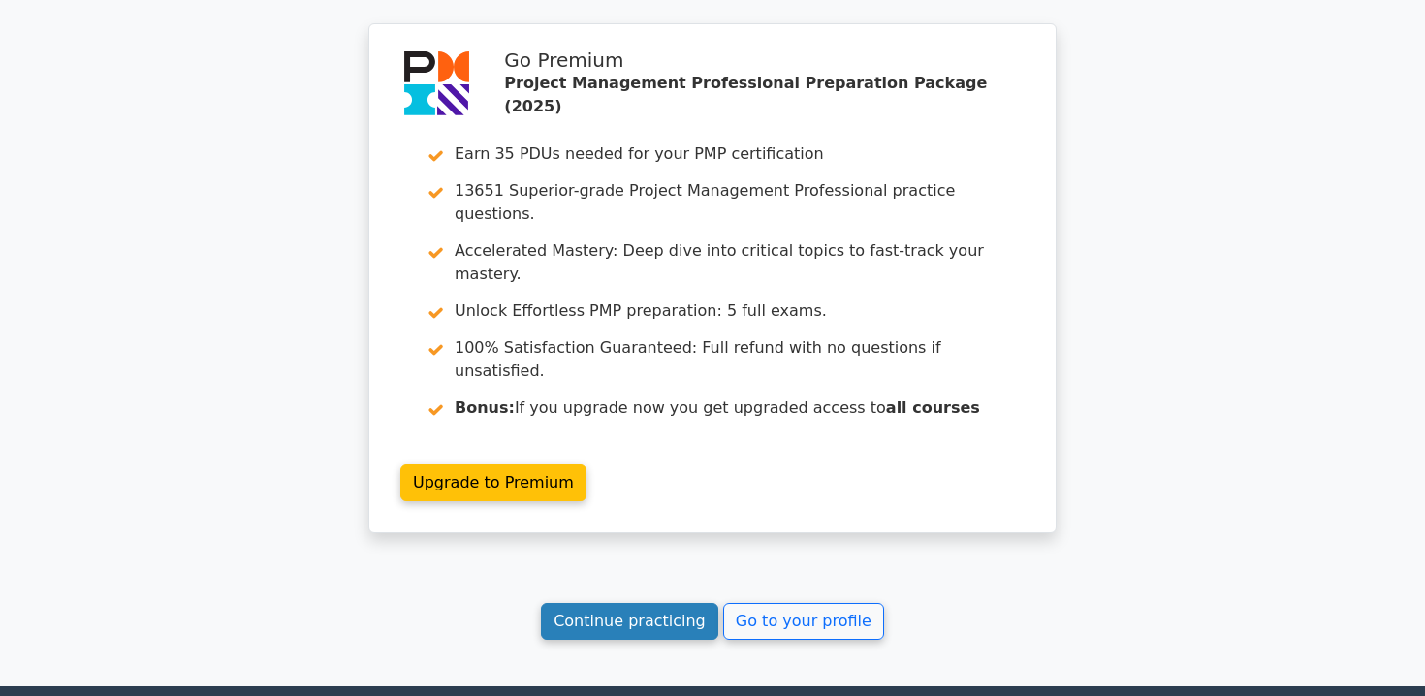
click at [650, 603] on link "Continue practicing" at bounding box center [629, 621] width 177 height 37
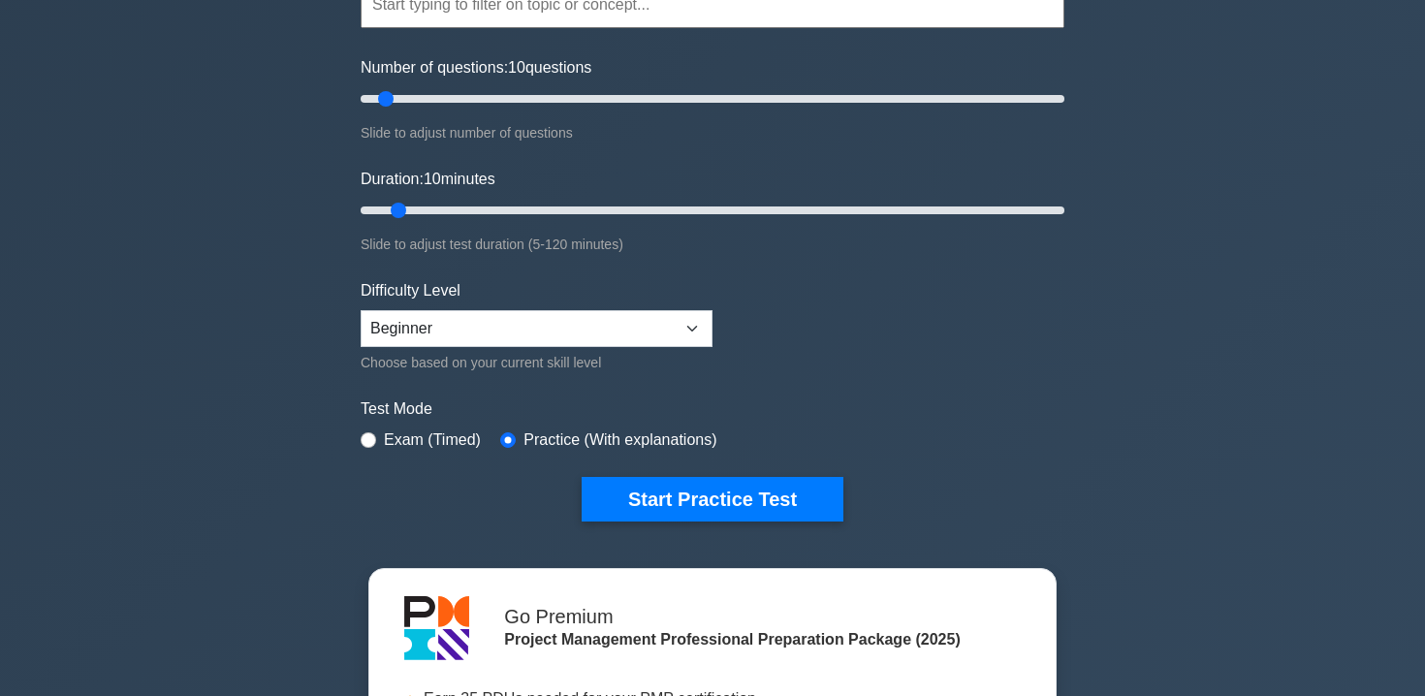
scroll to position [212, 0]
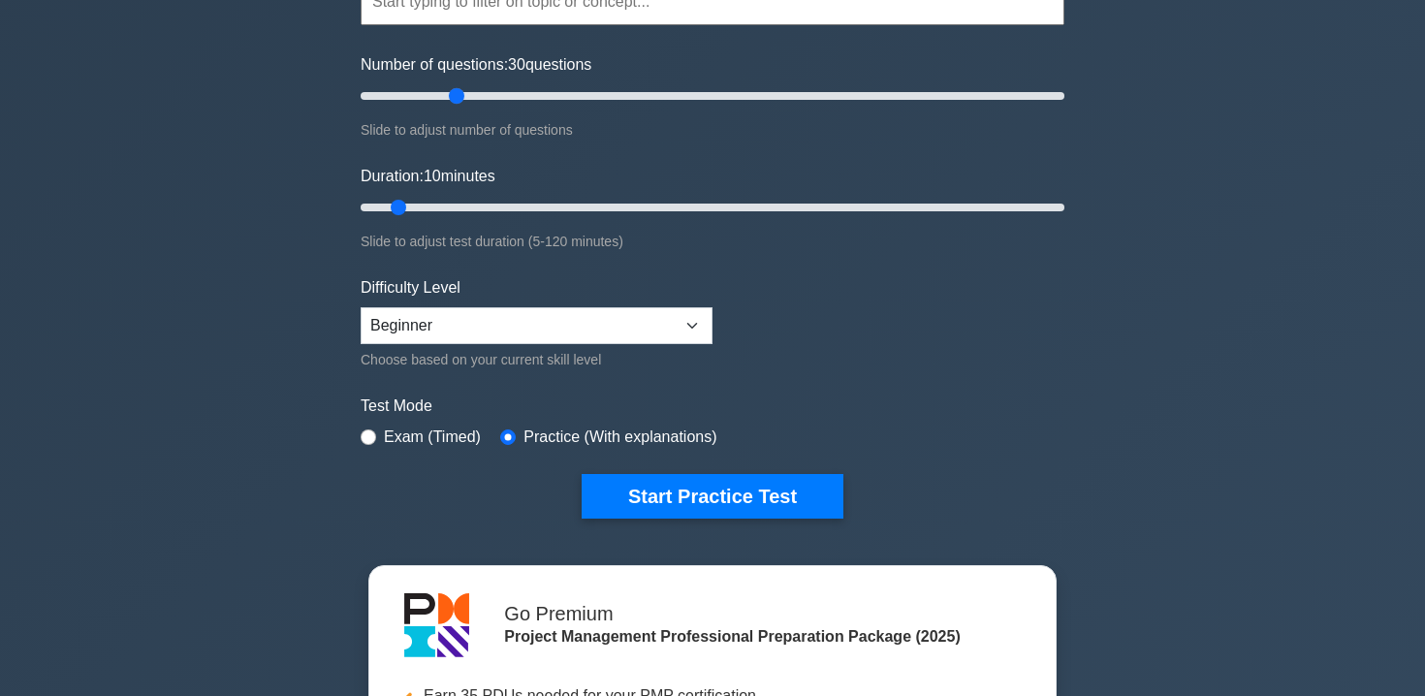
drag, startPoint x: 382, startPoint y: 95, endPoint x: 463, endPoint y: 97, distance: 80.5
type input "30"
click at [463, 97] on input "Number of questions: 30 questions" at bounding box center [713, 95] width 704 height 23
drag, startPoint x: 400, startPoint y: 205, endPoint x: 459, endPoint y: 205, distance: 58.2
type input "20"
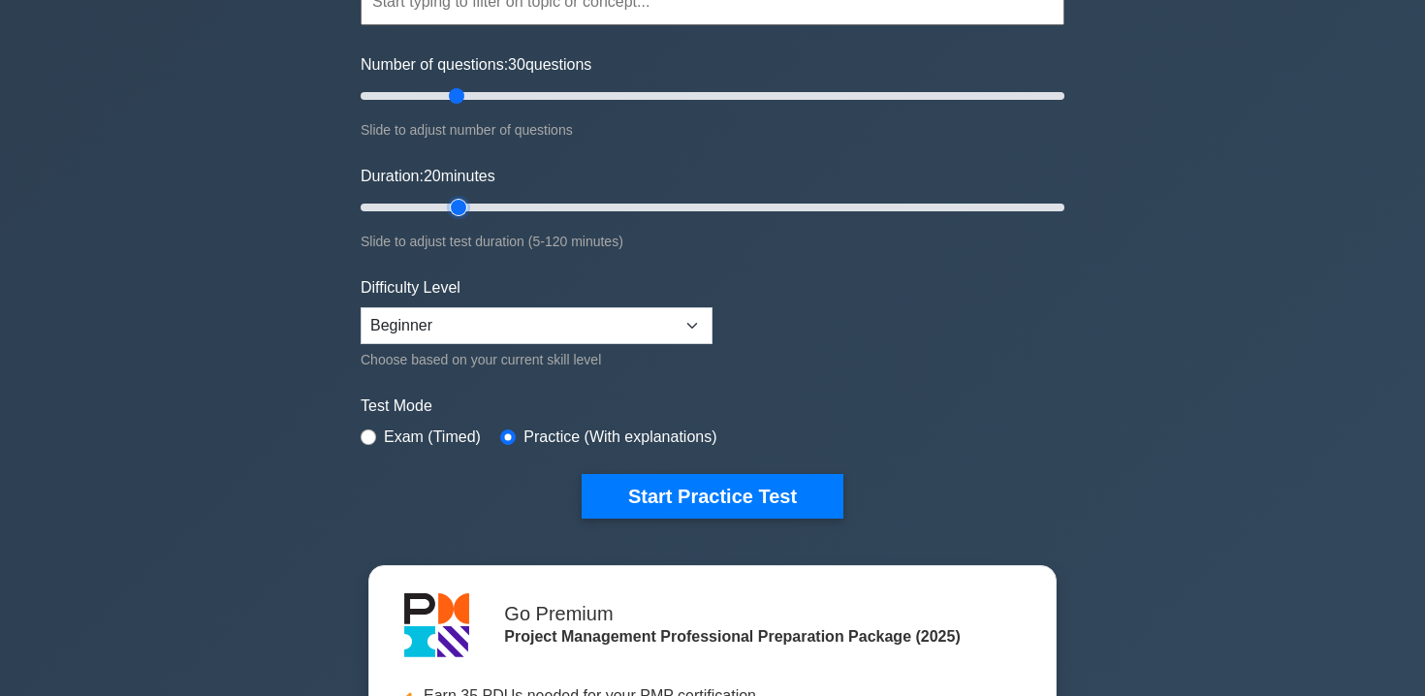
click at [459, 205] on input "Duration: 20 minutes" at bounding box center [713, 207] width 704 height 23
click at [501, 328] on select "Beginner Intermediate Expert" at bounding box center [537, 325] width 352 height 37
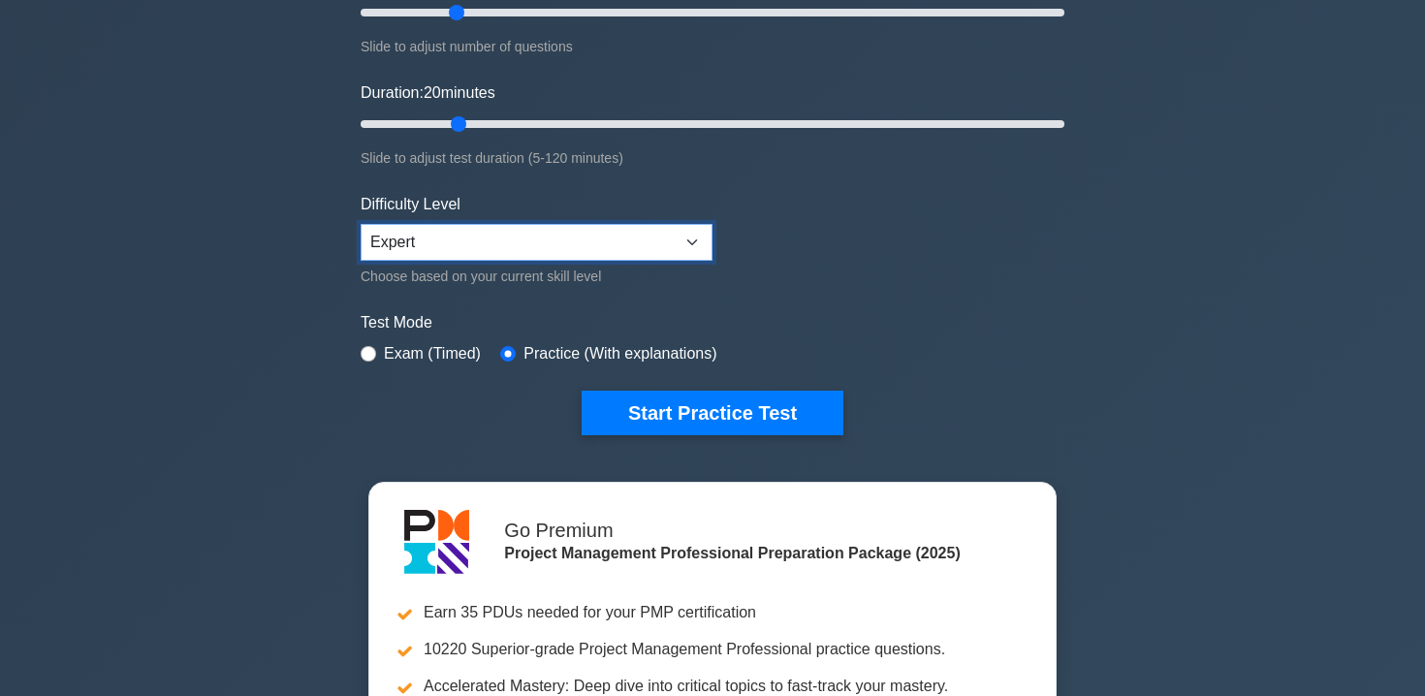
scroll to position [300, 0]
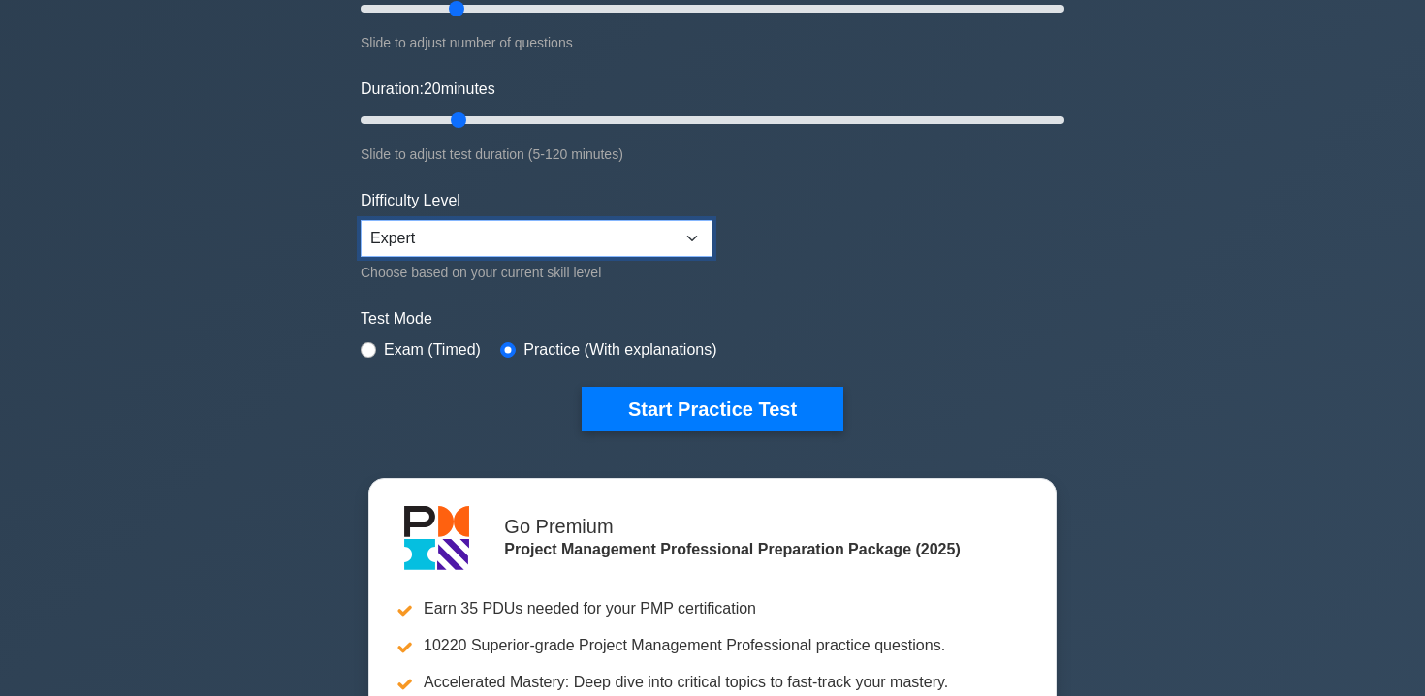
click at [482, 235] on select "Beginner Intermediate Expert" at bounding box center [537, 238] width 352 height 37
select select "intermediate"
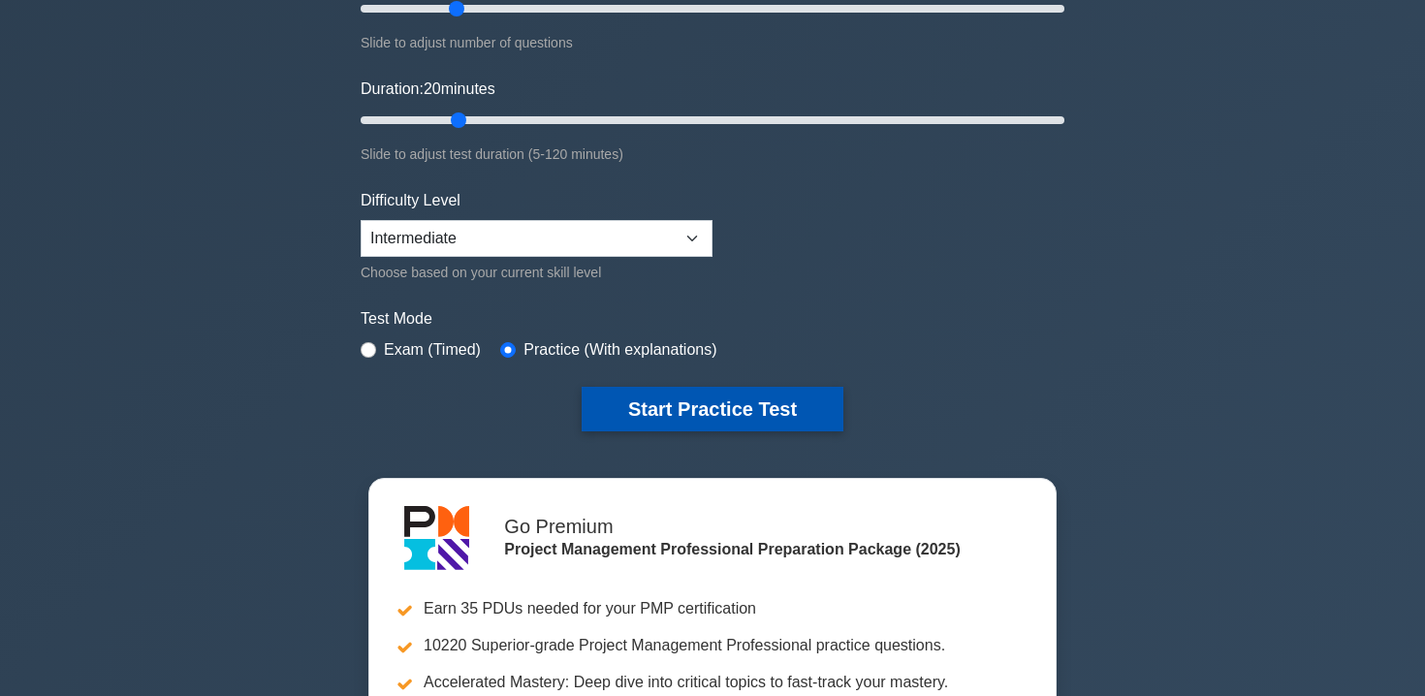
click at [653, 422] on button "Start Practice Test" at bounding box center [713, 409] width 262 height 45
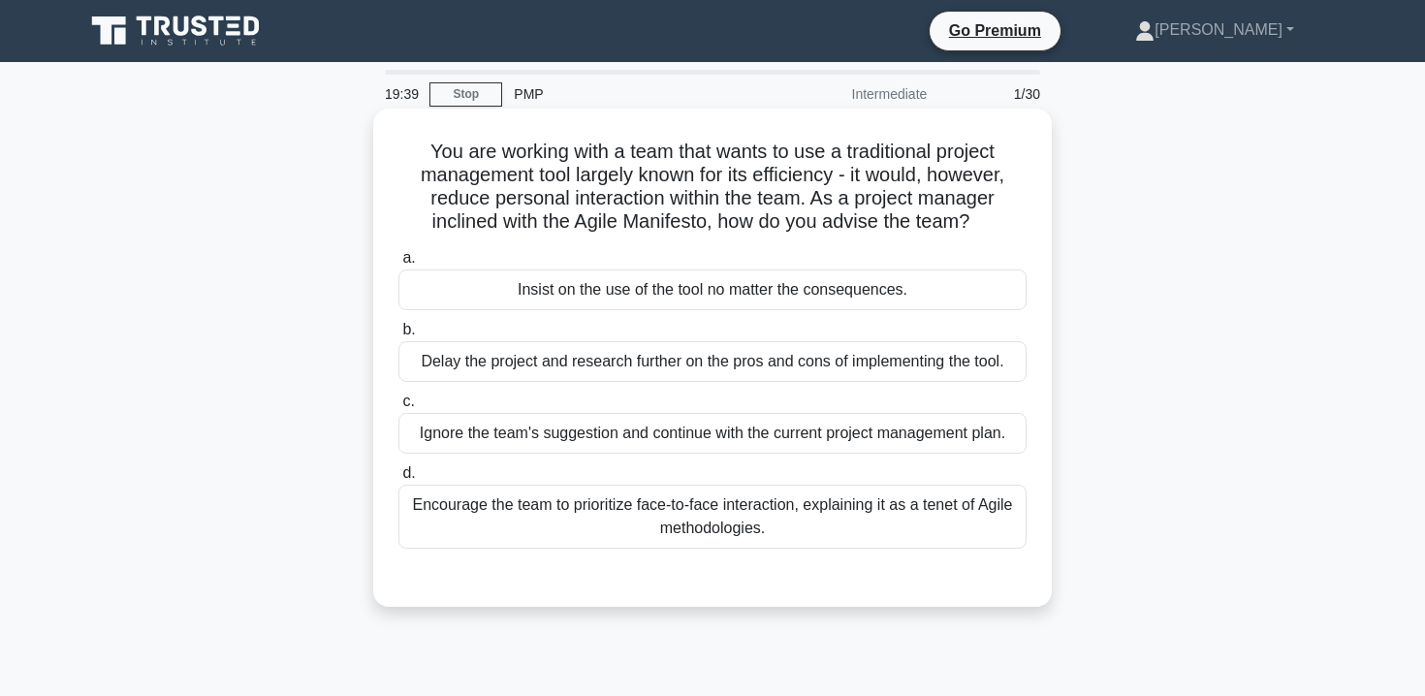
click at [915, 518] on div "Encourage the team to prioritize face-to-face interaction, explaining it as a t…" at bounding box center [713, 517] width 628 height 64
click at [399, 480] on input "d. Encourage the team to prioritize face-to-face interaction, explaining it as …" at bounding box center [399, 473] width 0 height 13
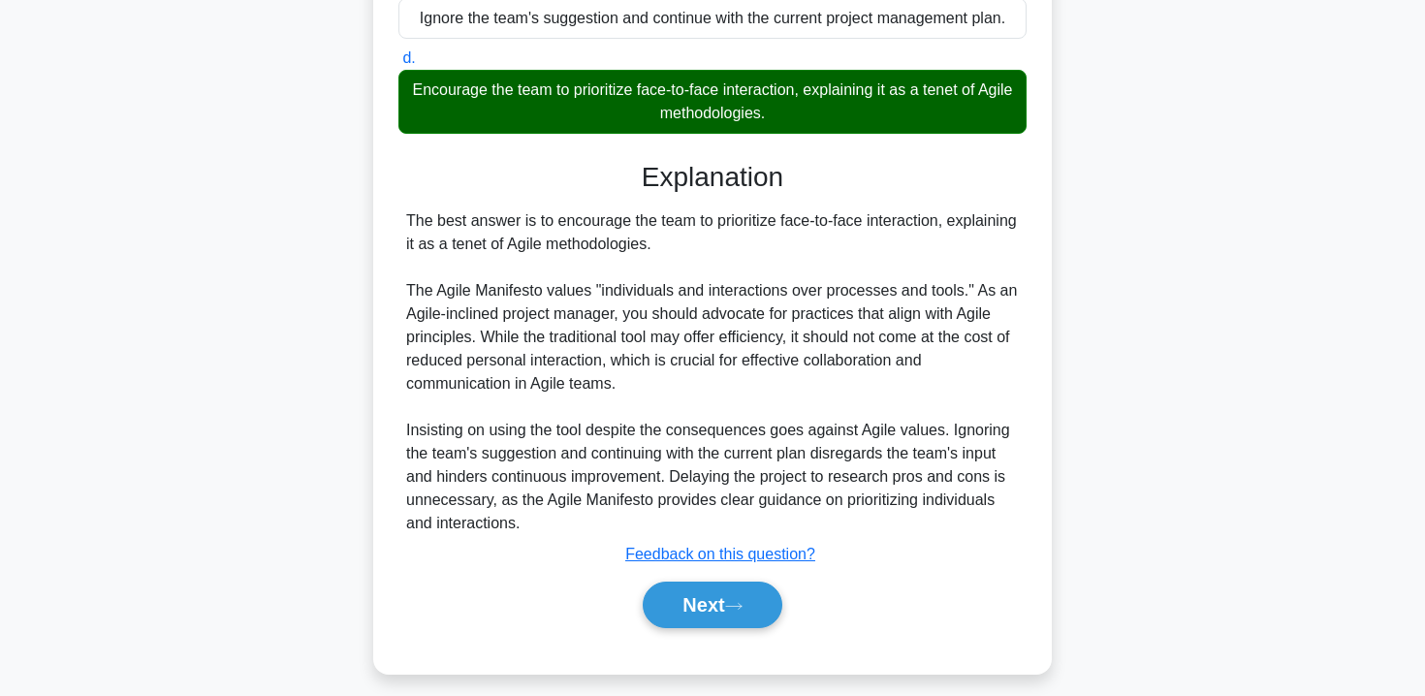
scroll to position [430, 0]
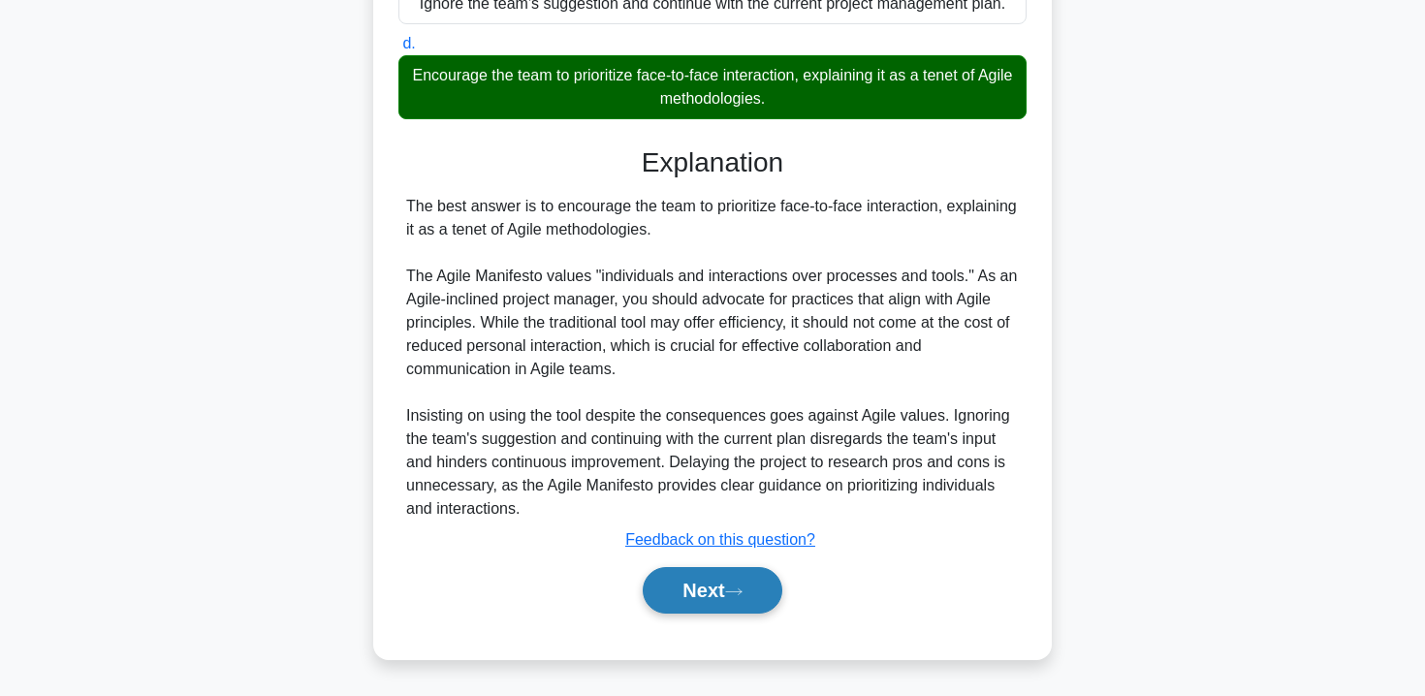
click at [727, 578] on button "Next" at bounding box center [712, 590] width 139 height 47
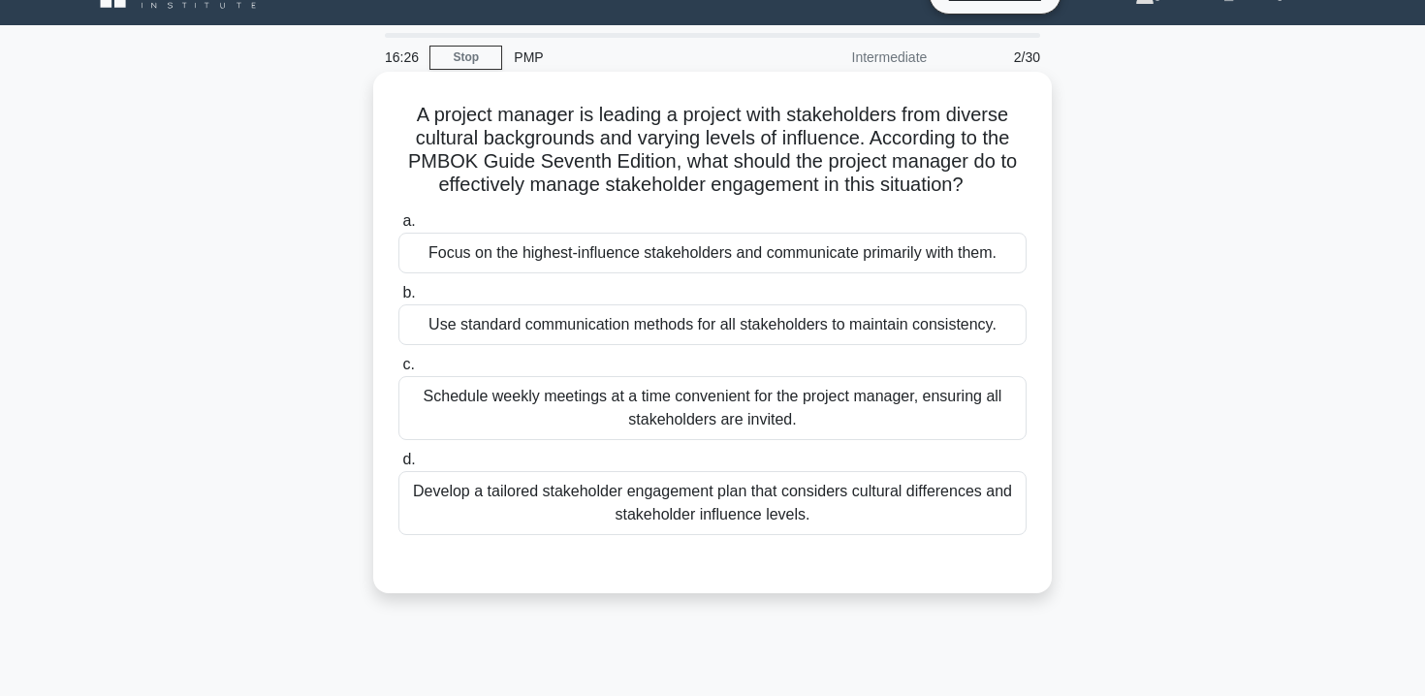
scroll to position [102, 0]
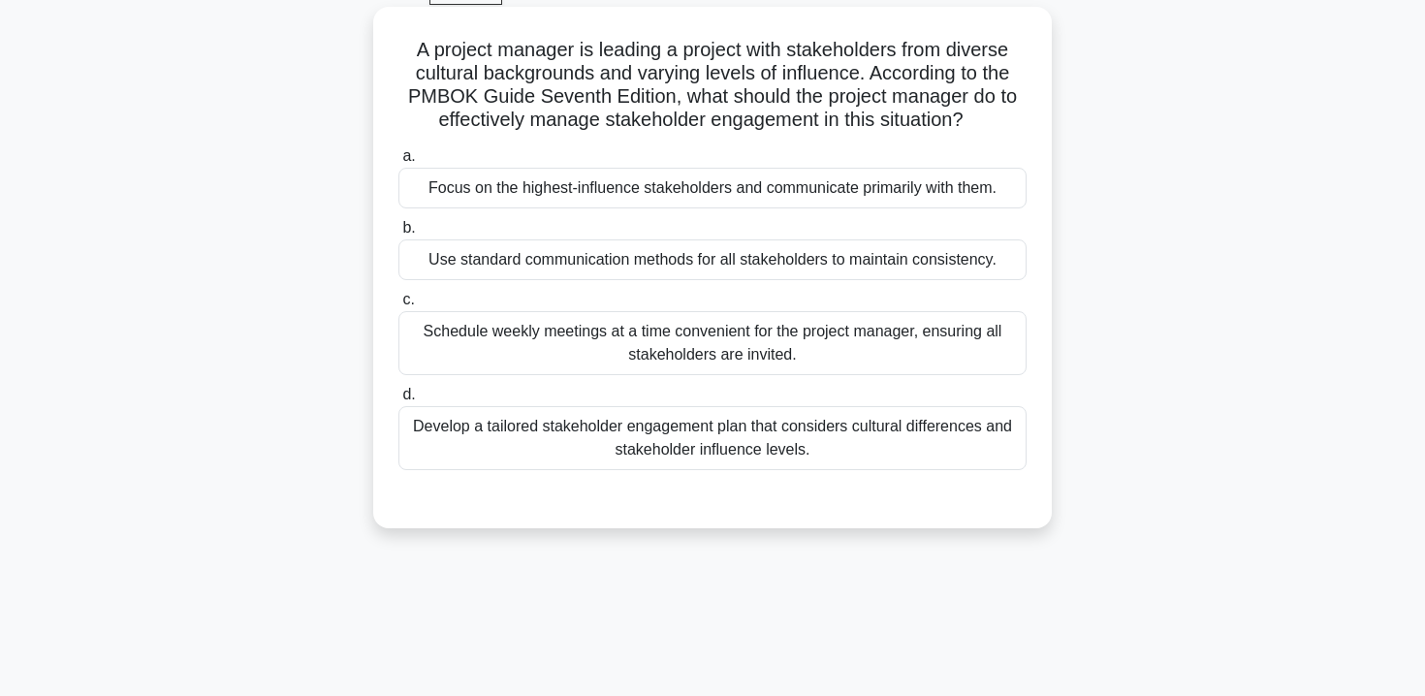
click at [792, 405] on label "d. Develop a tailored stakeholder engagement plan that considers cultural diffe…" at bounding box center [713, 426] width 628 height 87
click at [399, 401] on input "d. Develop a tailored stakeholder engagement plan that considers cultural diffe…" at bounding box center [399, 395] width 0 height 13
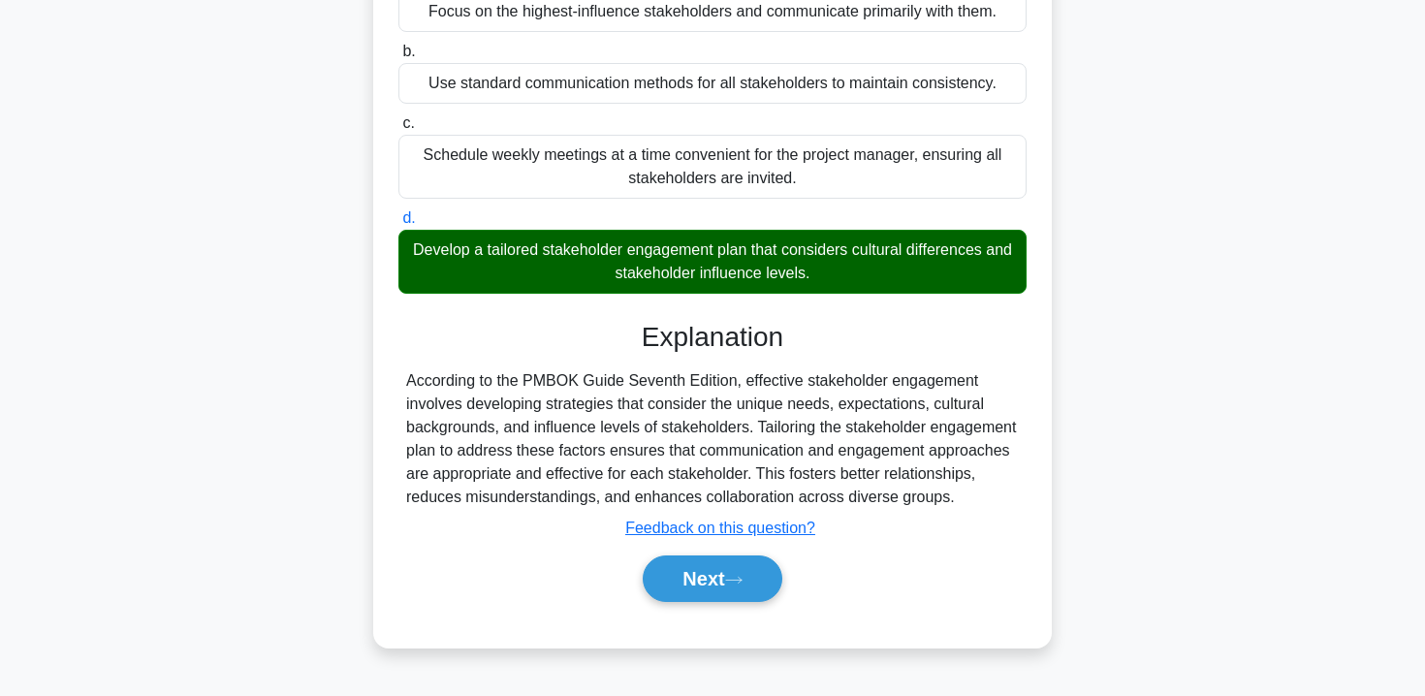
scroll to position [351, 0]
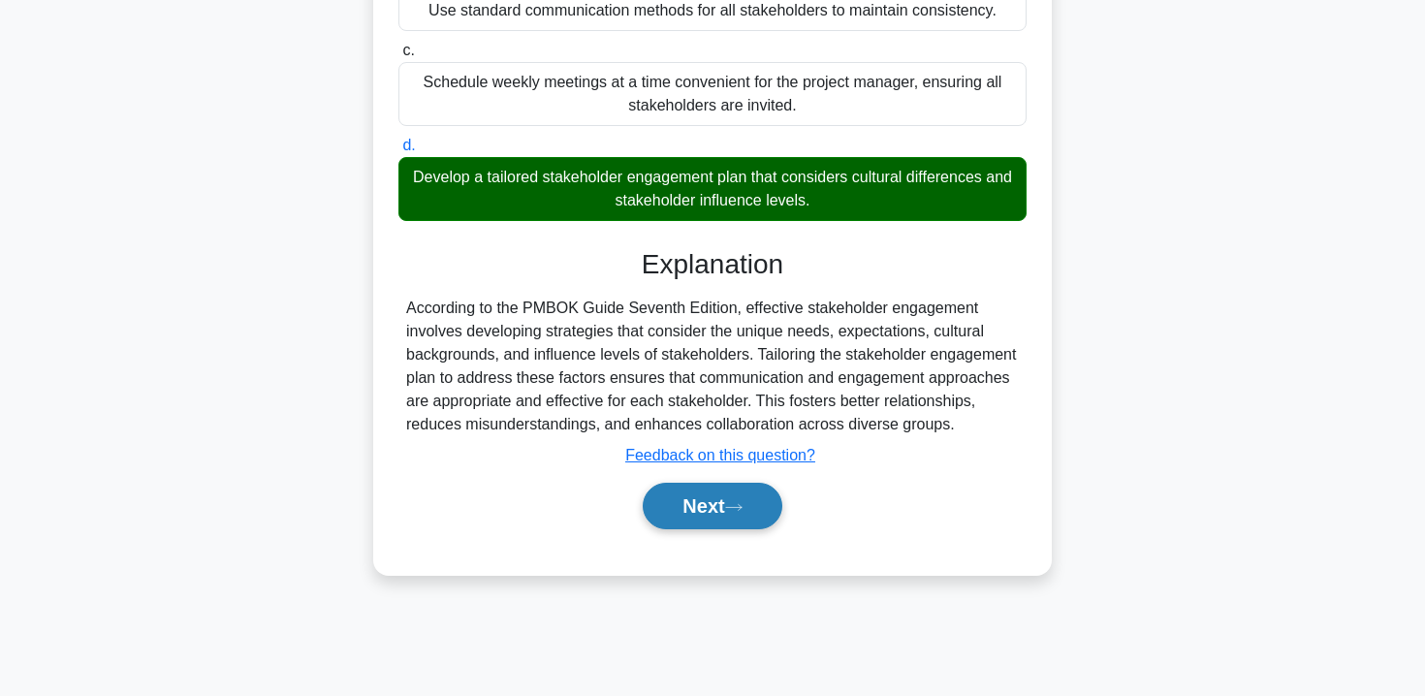
click at [736, 500] on button "Next" at bounding box center [712, 506] width 139 height 47
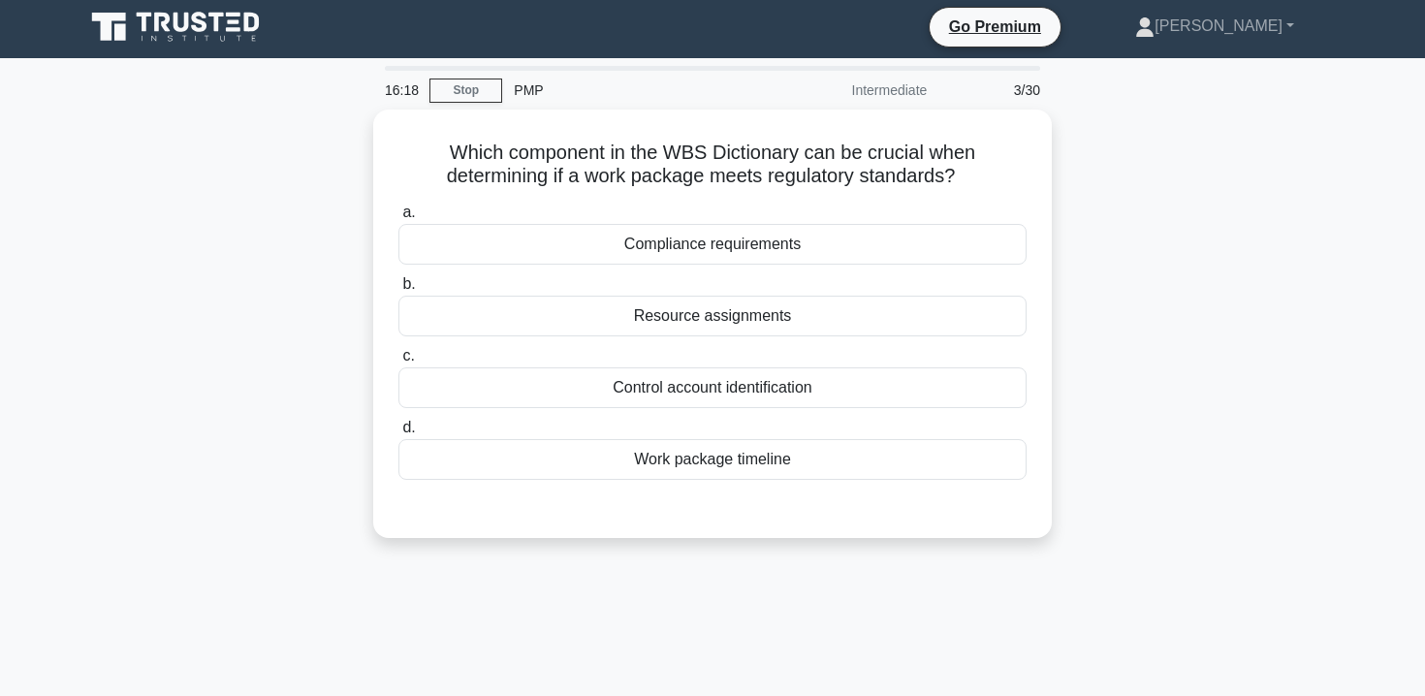
scroll to position [0, 0]
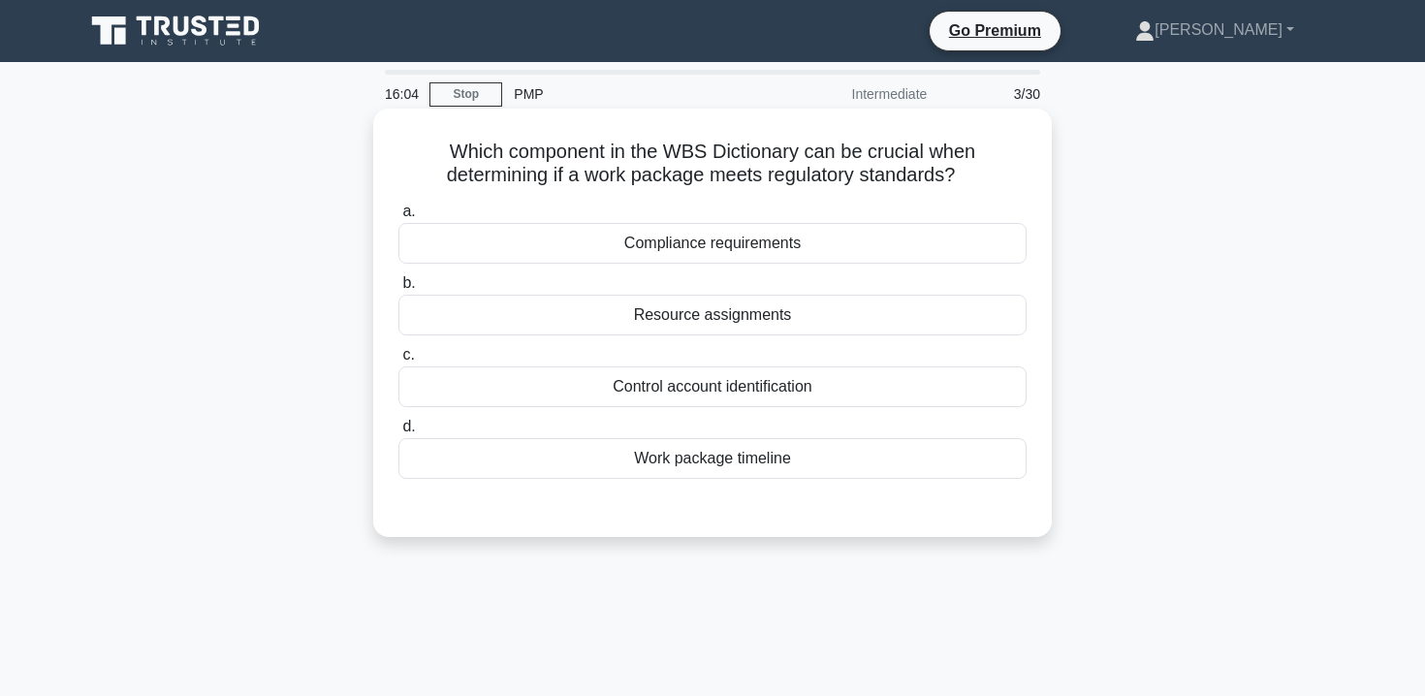
click at [766, 246] on div "Compliance requirements" at bounding box center [713, 243] width 628 height 41
click at [399, 218] on input "a. Compliance requirements" at bounding box center [399, 212] width 0 height 13
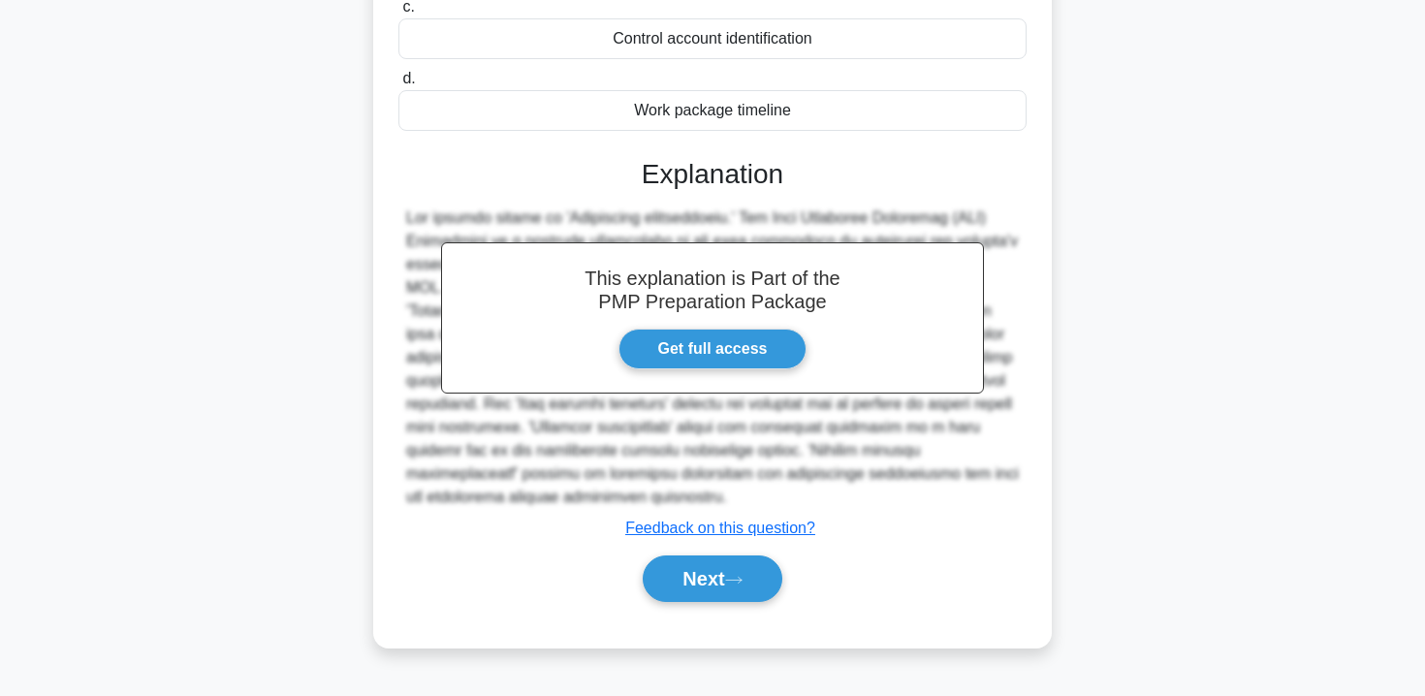
scroll to position [351, 0]
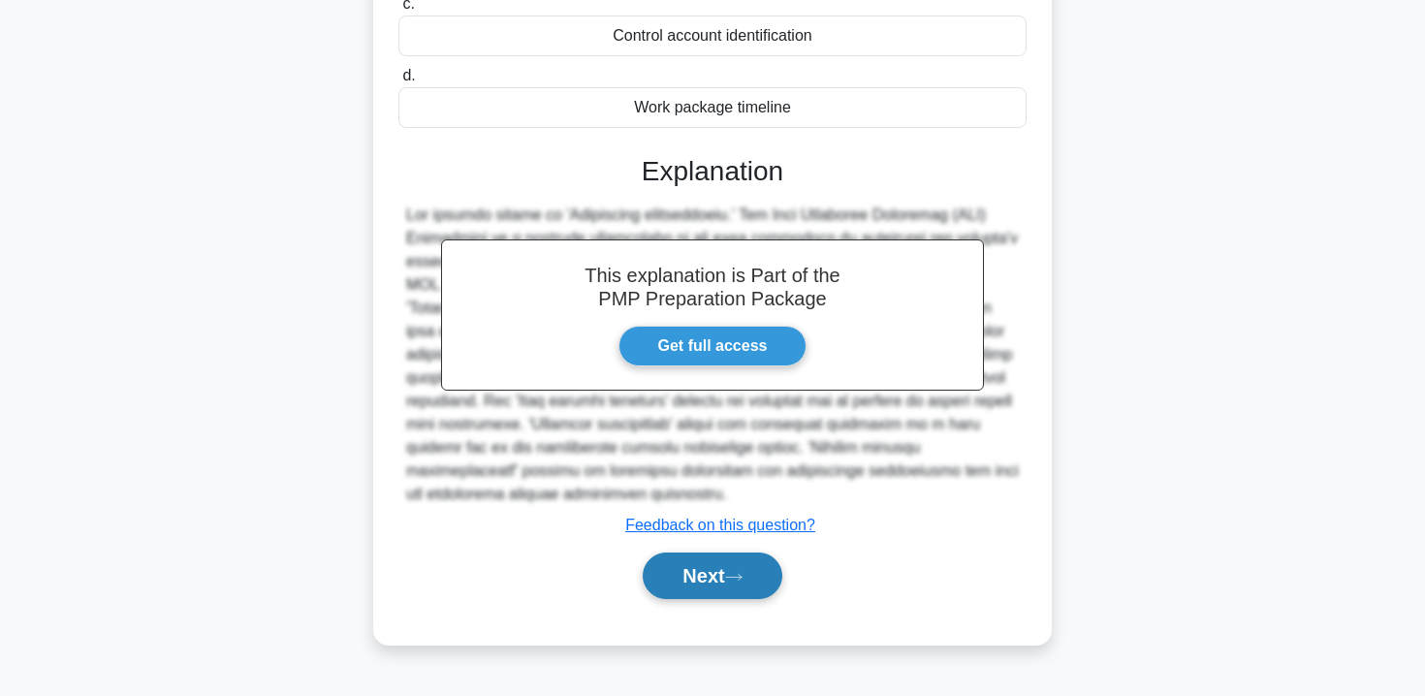
click at [723, 580] on button "Next" at bounding box center [712, 576] width 139 height 47
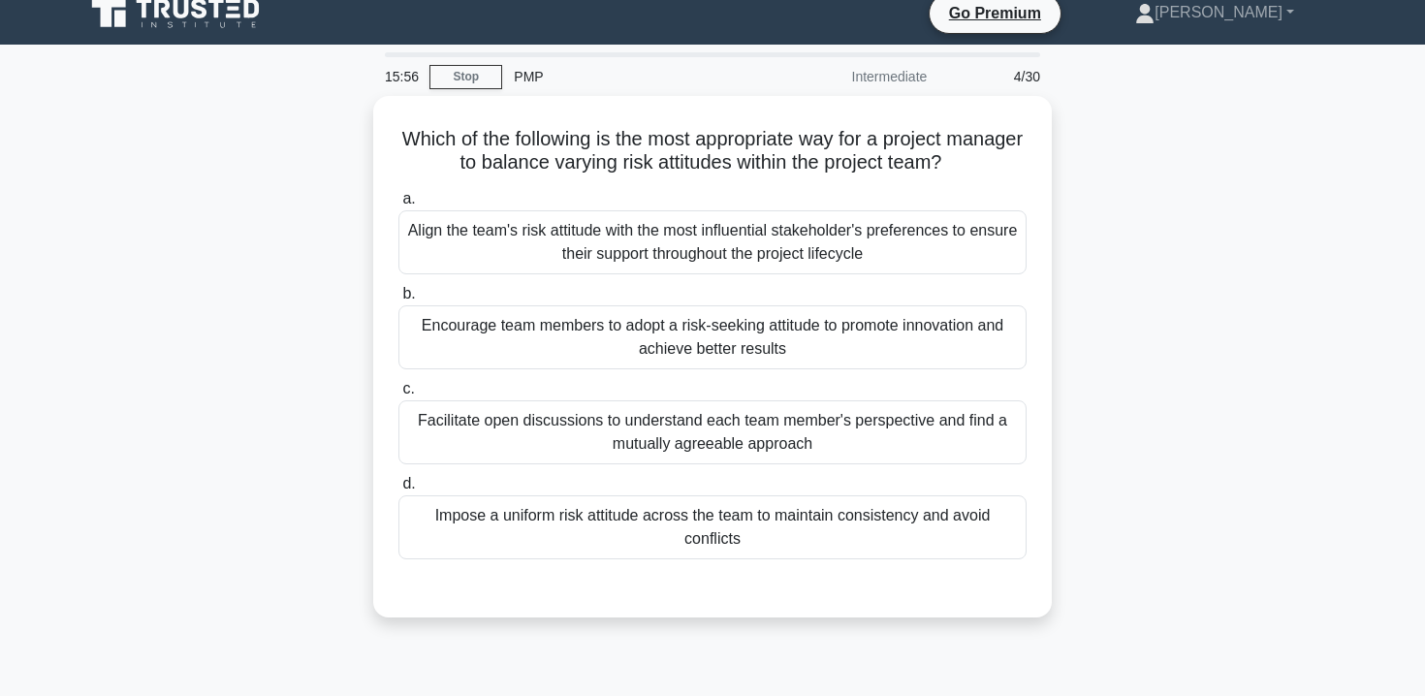
scroll to position [21, 0]
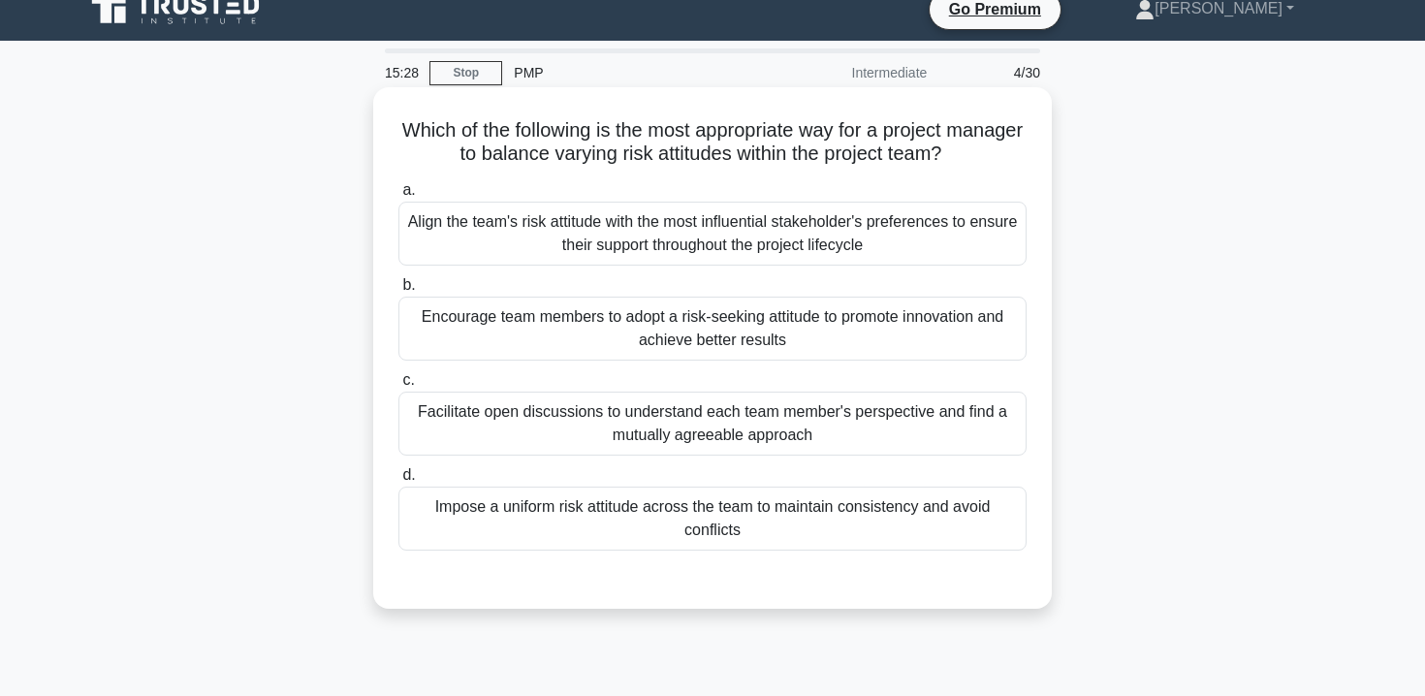
click at [726, 438] on div "Facilitate open discussions to understand each team member's perspective and fi…" at bounding box center [713, 424] width 628 height 64
click at [399, 387] on input "c. Facilitate open discussions to understand each team member's perspective and…" at bounding box center [399, 380] width 0 height 13
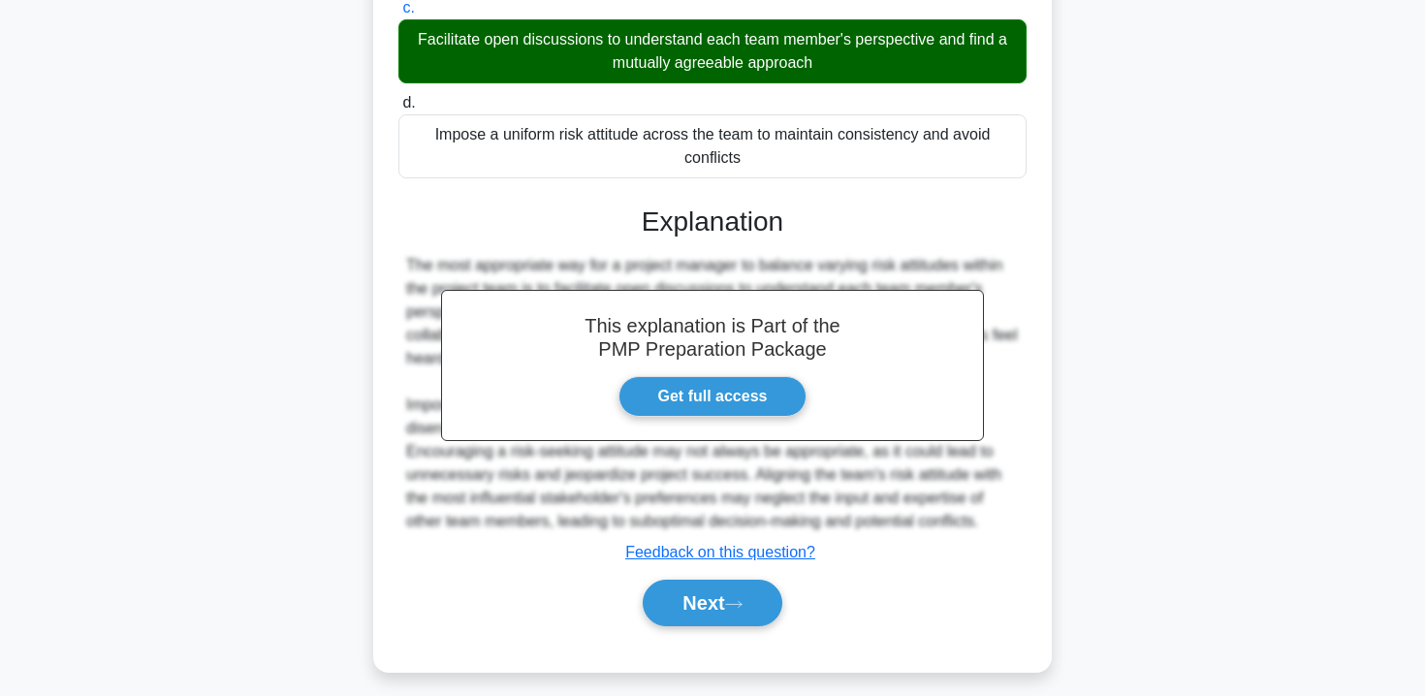
scroll to position [406, 0]
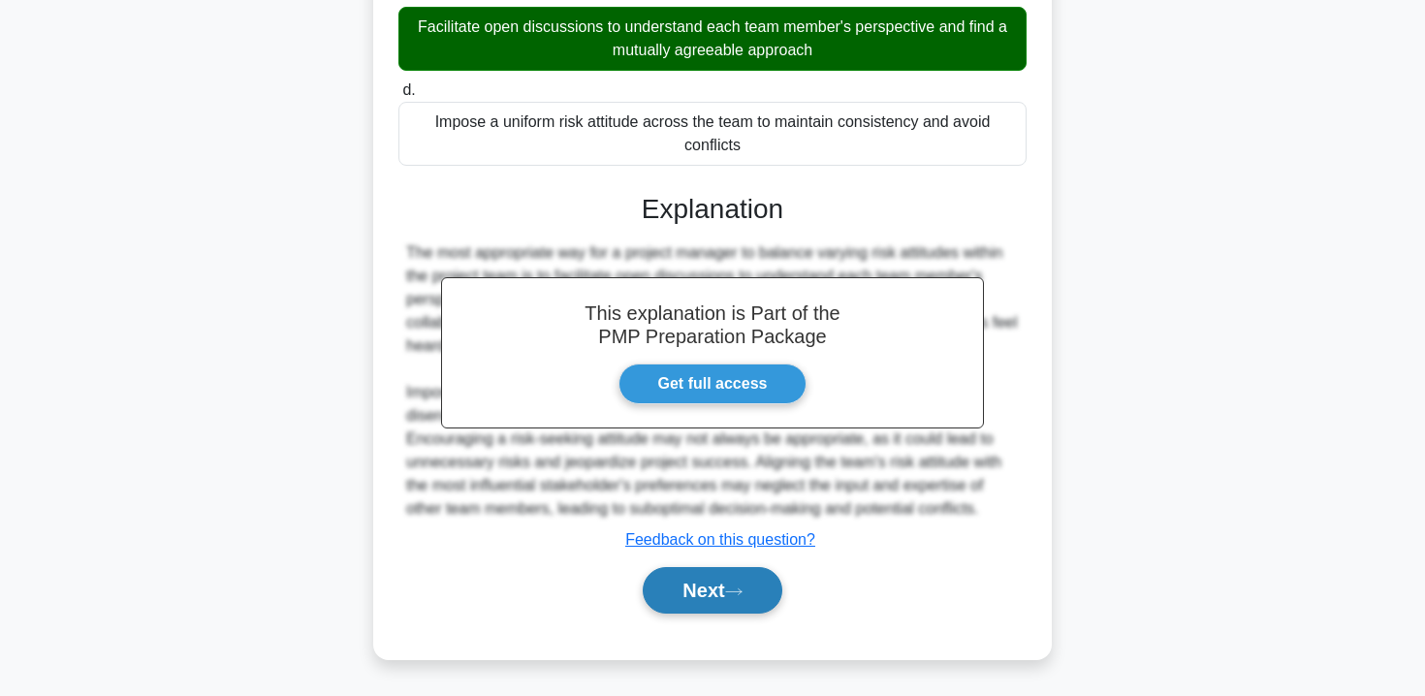
click at [721, 595] on button "Next" at bounding box center [712, 590] width 139 height 47
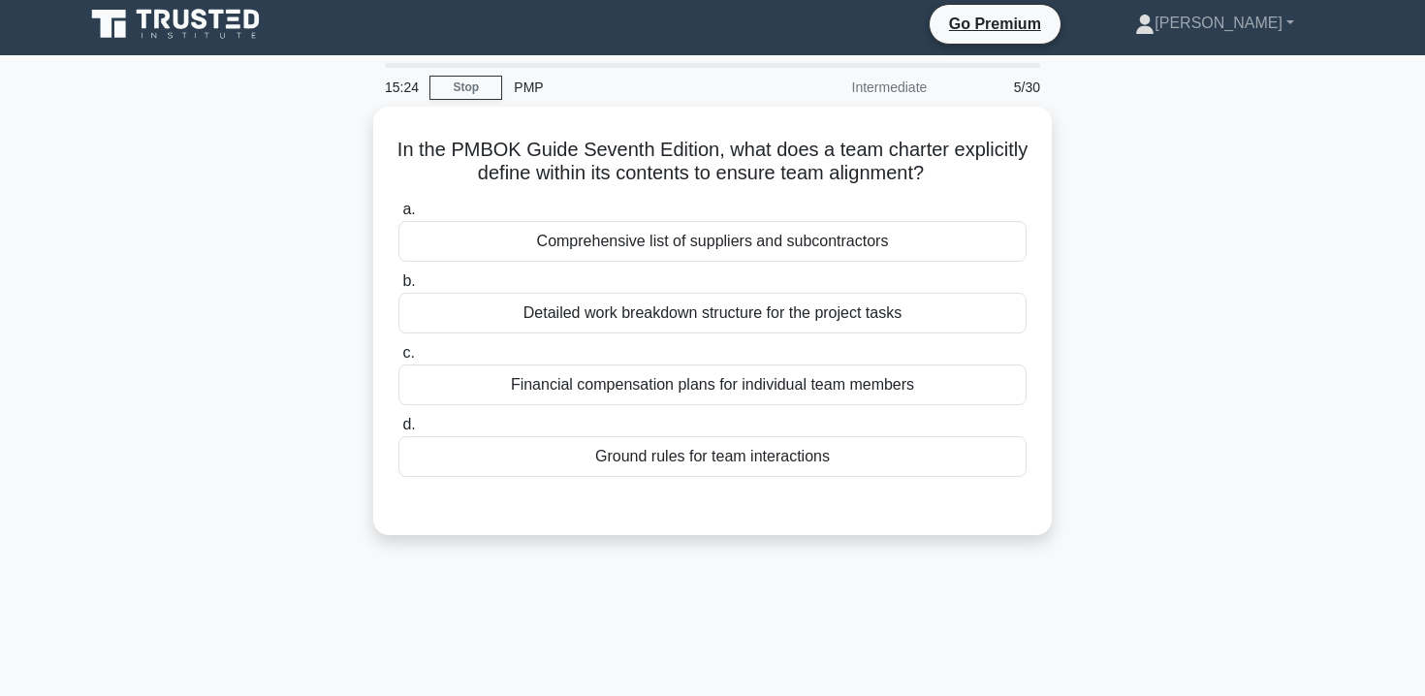
scroll to position [0, 0]
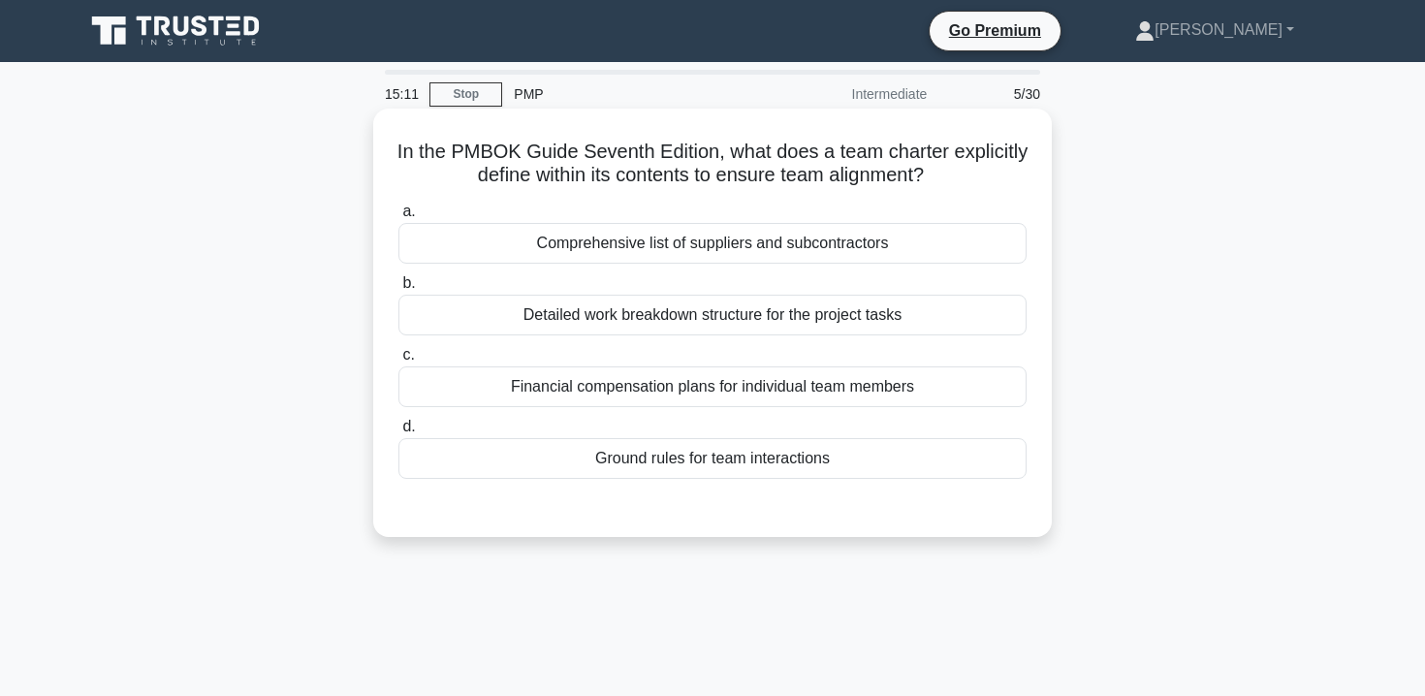
click at [784, 461] on div "Ground rules for team interactions" at bounding box center [713, 458] width 628 height 41
click at [399, 433] on input "d. Ground rules for team interactions" at bounding box center [399, 427] width 0 height 13
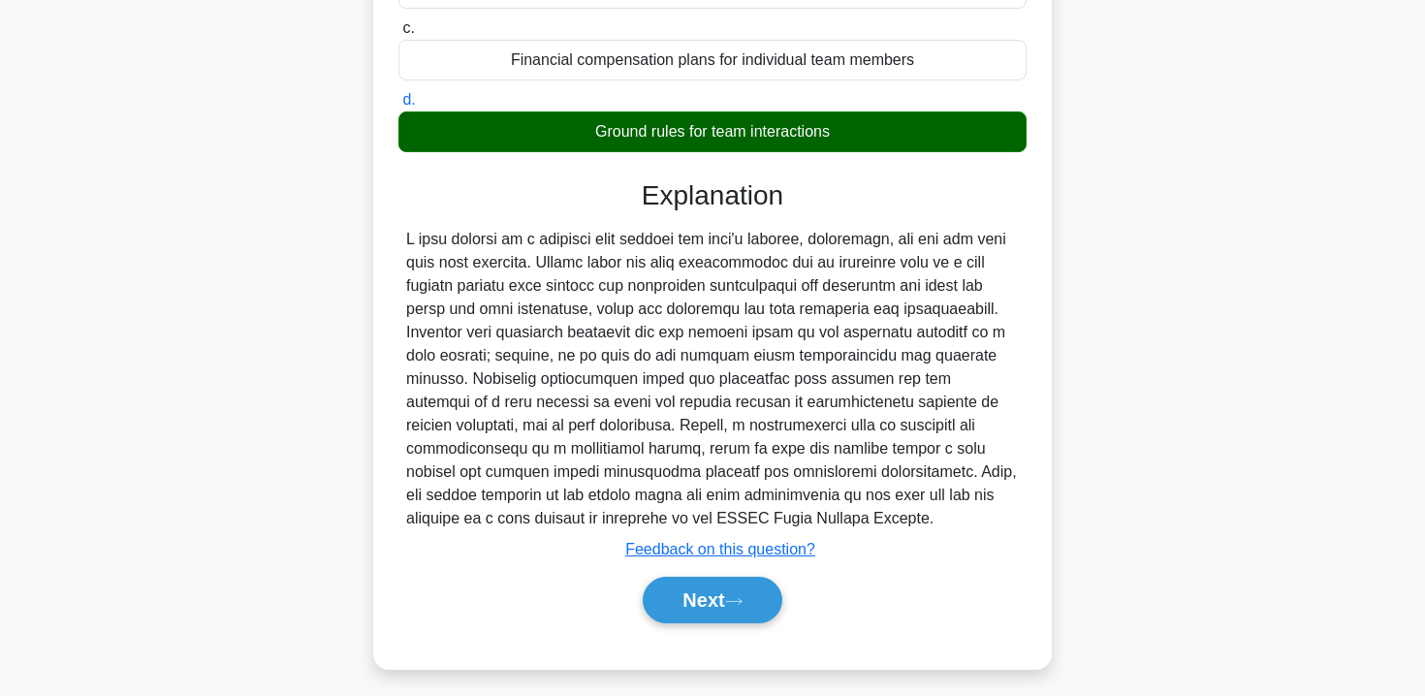
scroll to position [351, 0]
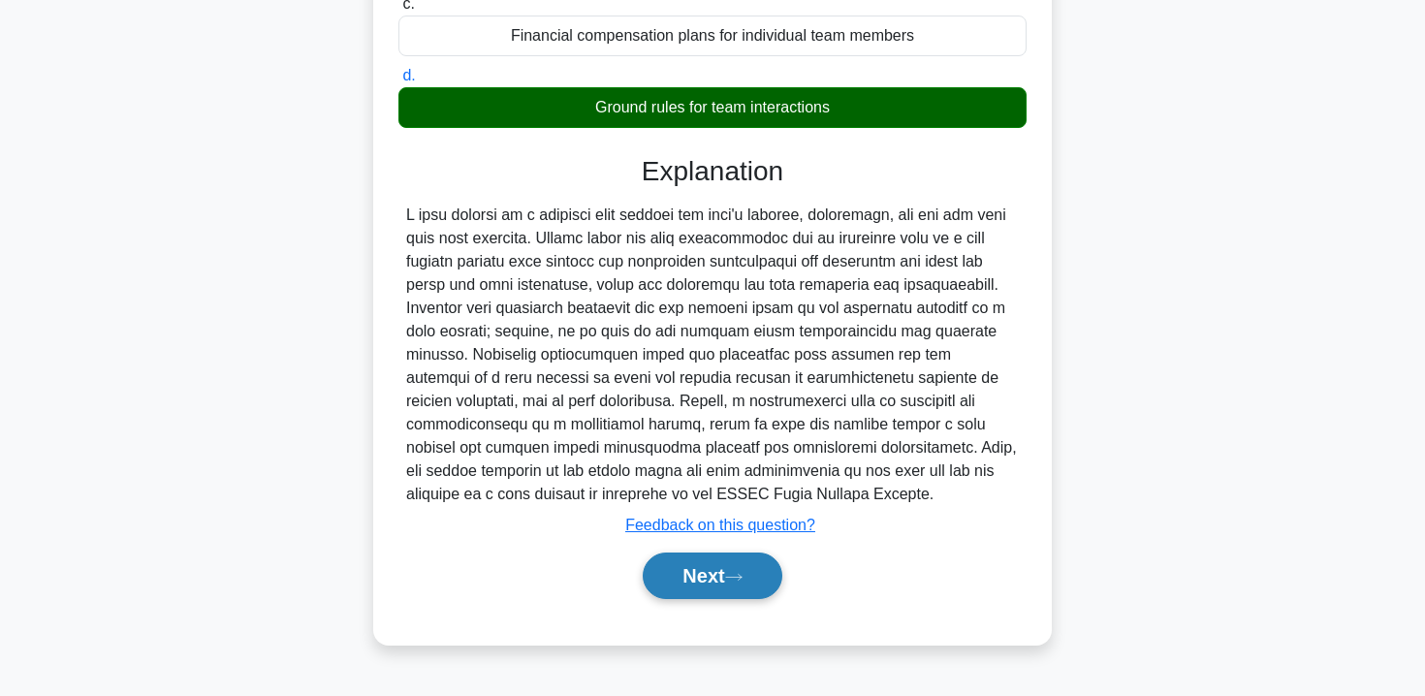
click at [740, 561] on button "Next" at bounding box center [712, 576] width 139 height 47
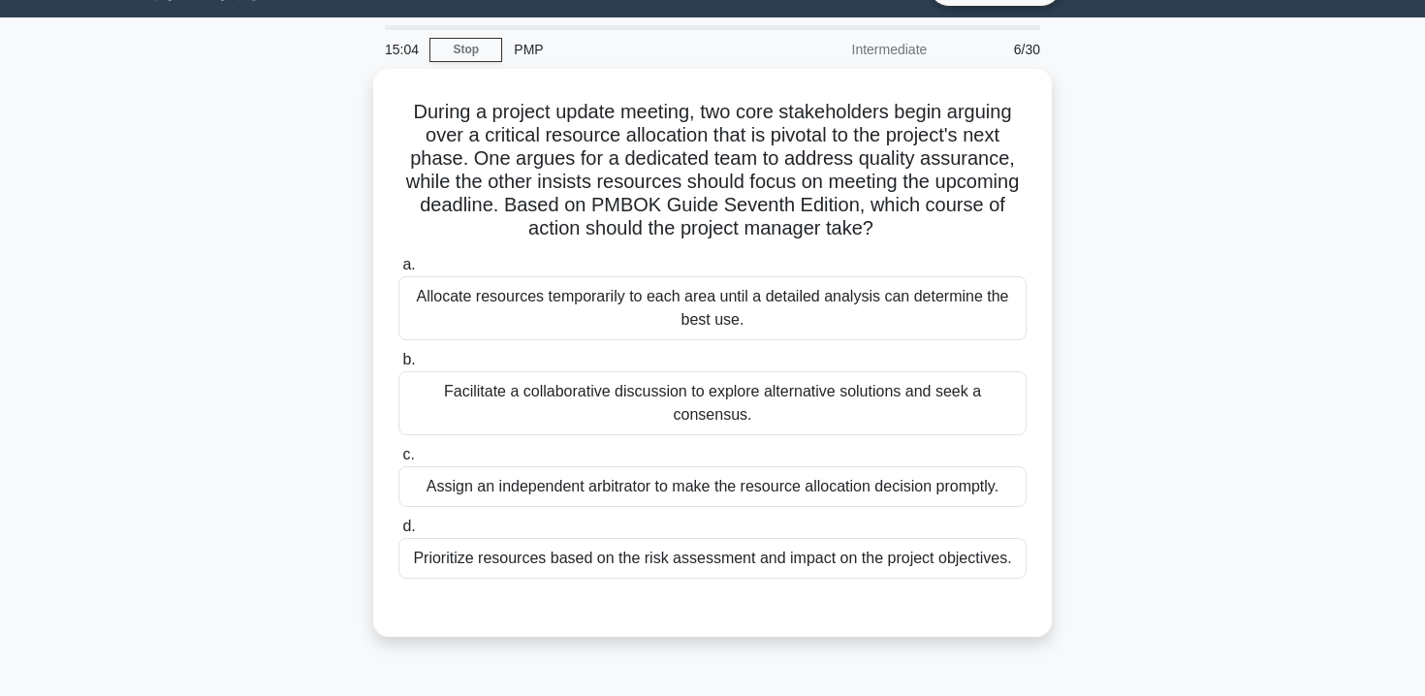
scroll to position [48, 0]
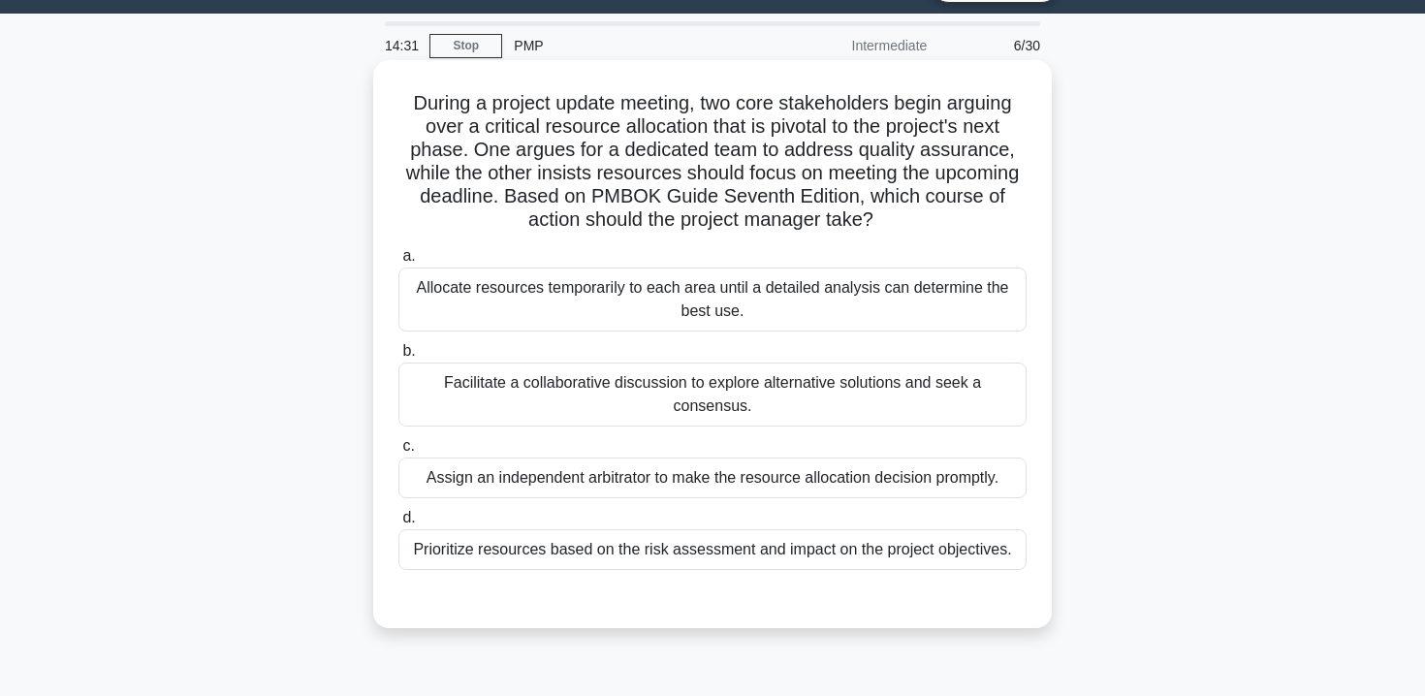
click at [911, 380] on div "Facilitate a collaborative discussion to explore alternative solutions and seek…" at bounding box center [713, 395] width 628 height 64
click at [399, 358] on input "b. Facilitate a collaborative discussion to explore alternative solutions and s…" at bounding box center [399, 351] width 0 height 13
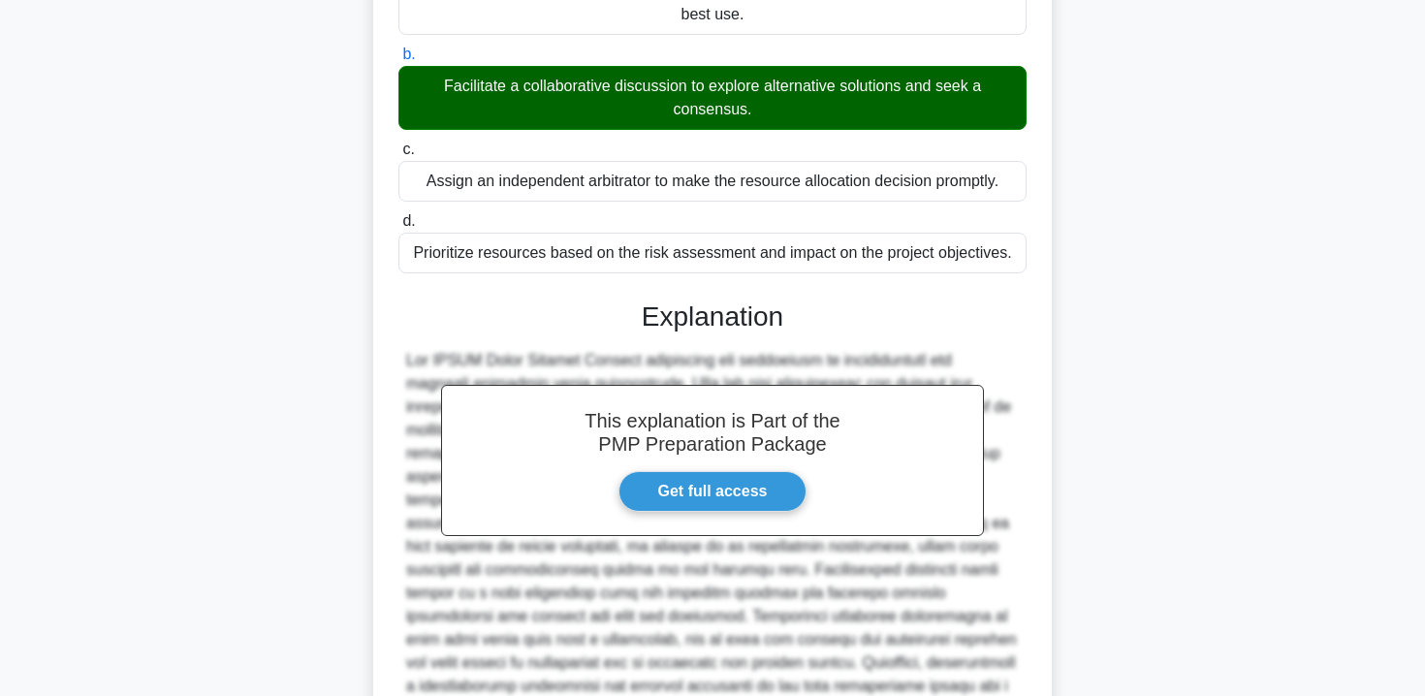
scroll to position [546, 0]
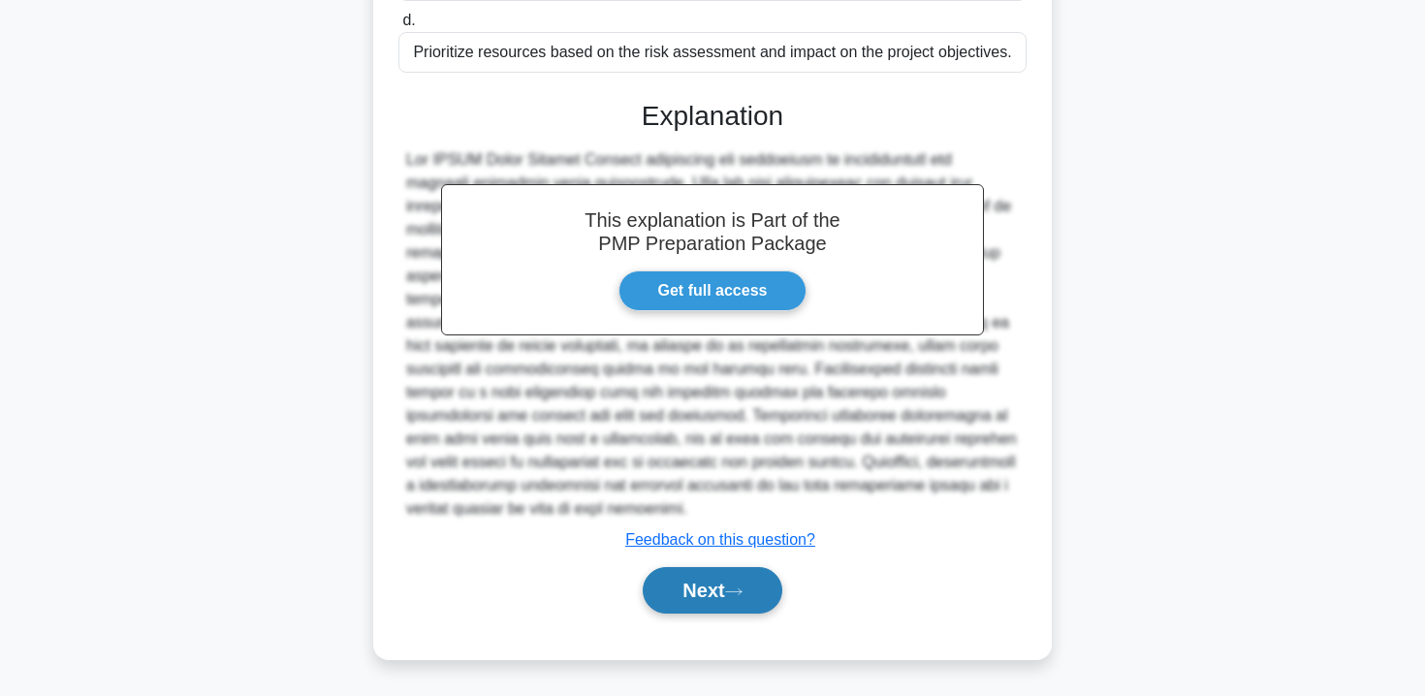
click at [708, 593] on button "Next" at bounding box center [712, 590] width 139 height 47
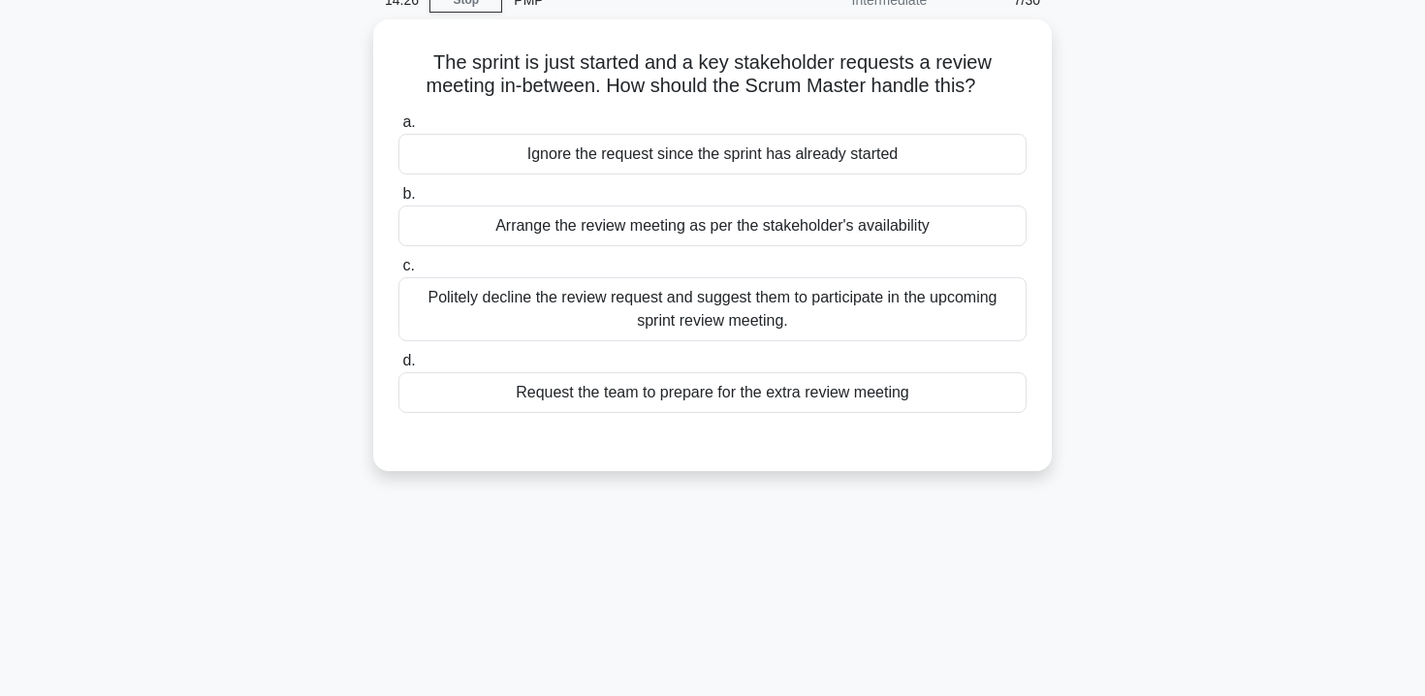
scroll to position [80, 0]
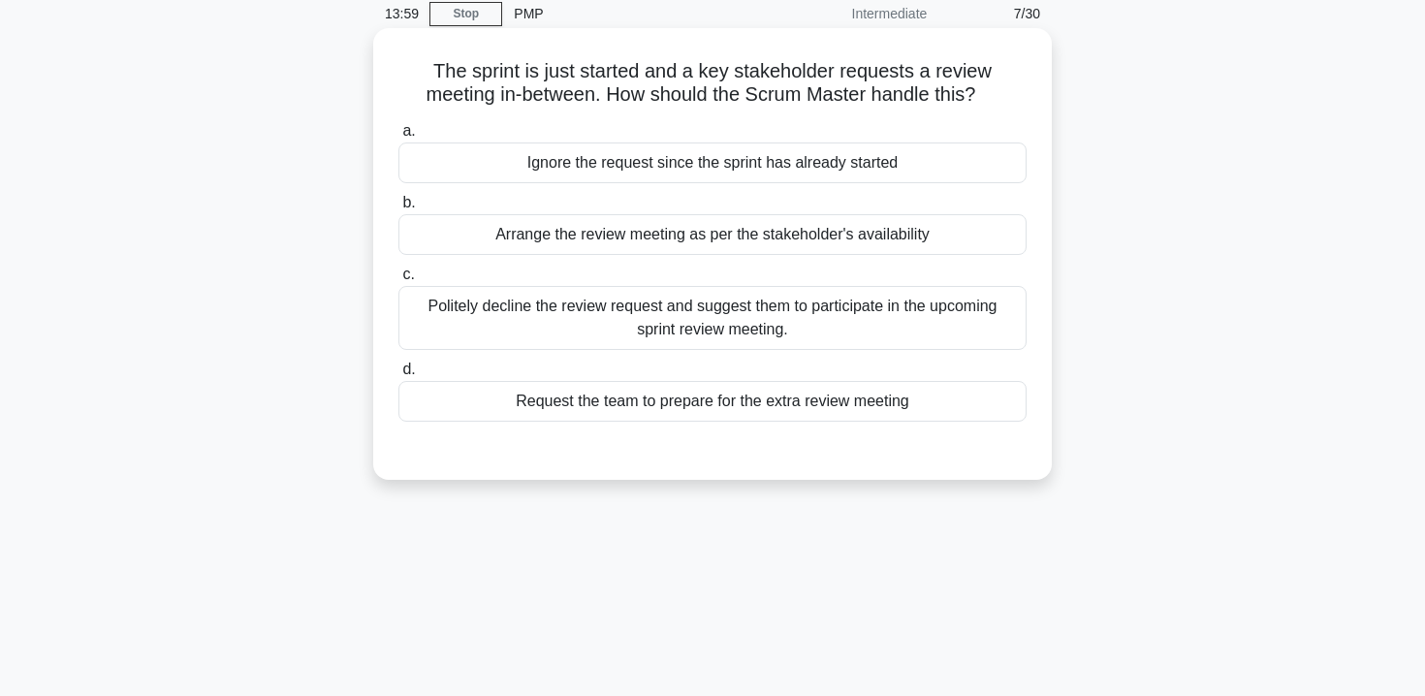
click at [826, 238] on div "Arrange the review meeting as per the stakeholder's availability" at bounding box center [713, 234] width 628 height 41
click at [399, 209] on input "b. Arrange the review meeting as per the stakeholder's availability" at bounding box center [399, 203] width 0 height 13
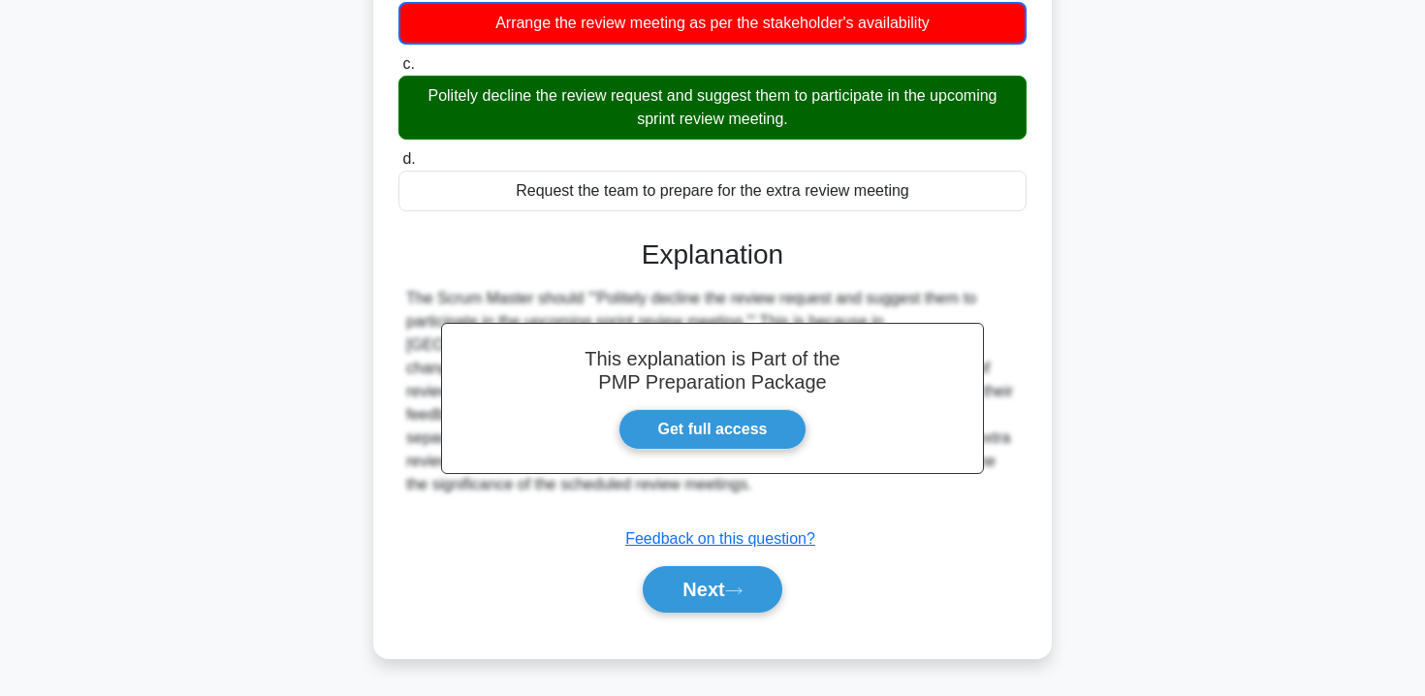
scroll to position [306, 0]
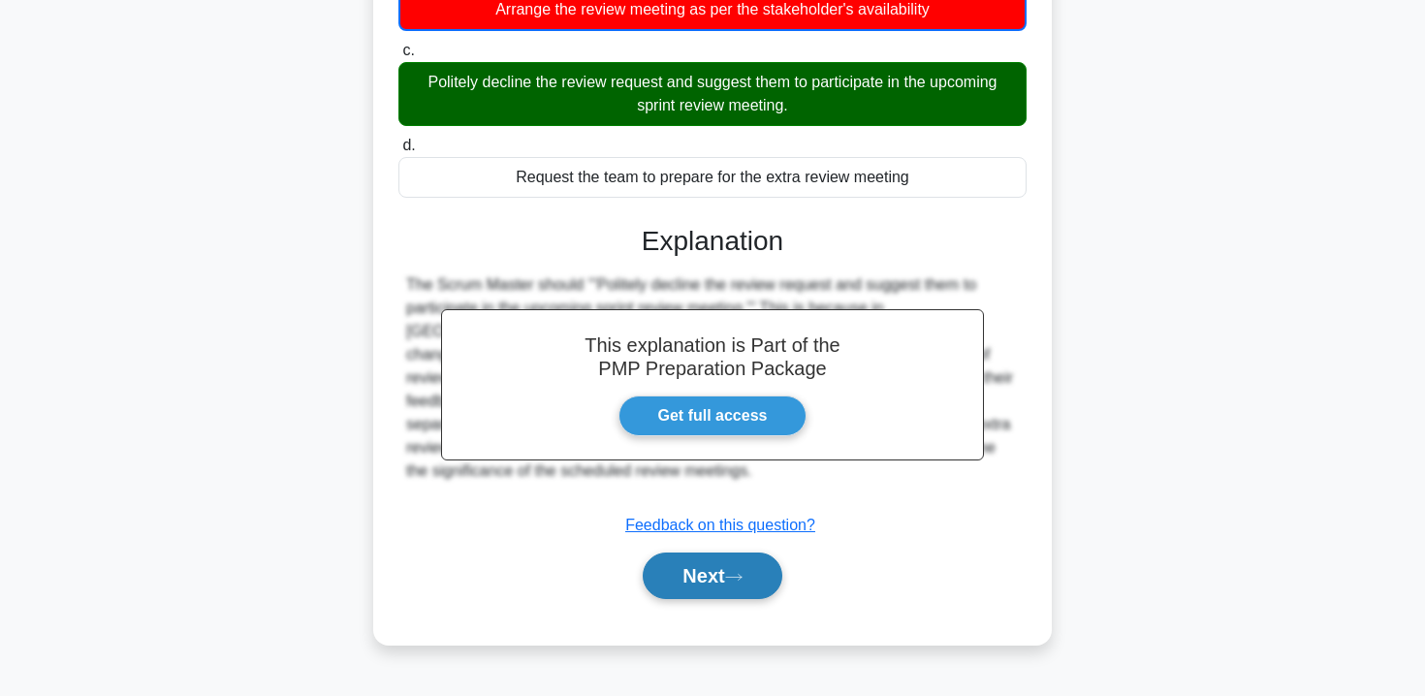
click at [719, 567] on button "Next" at bounding box center [712, 576] width 139 height 47
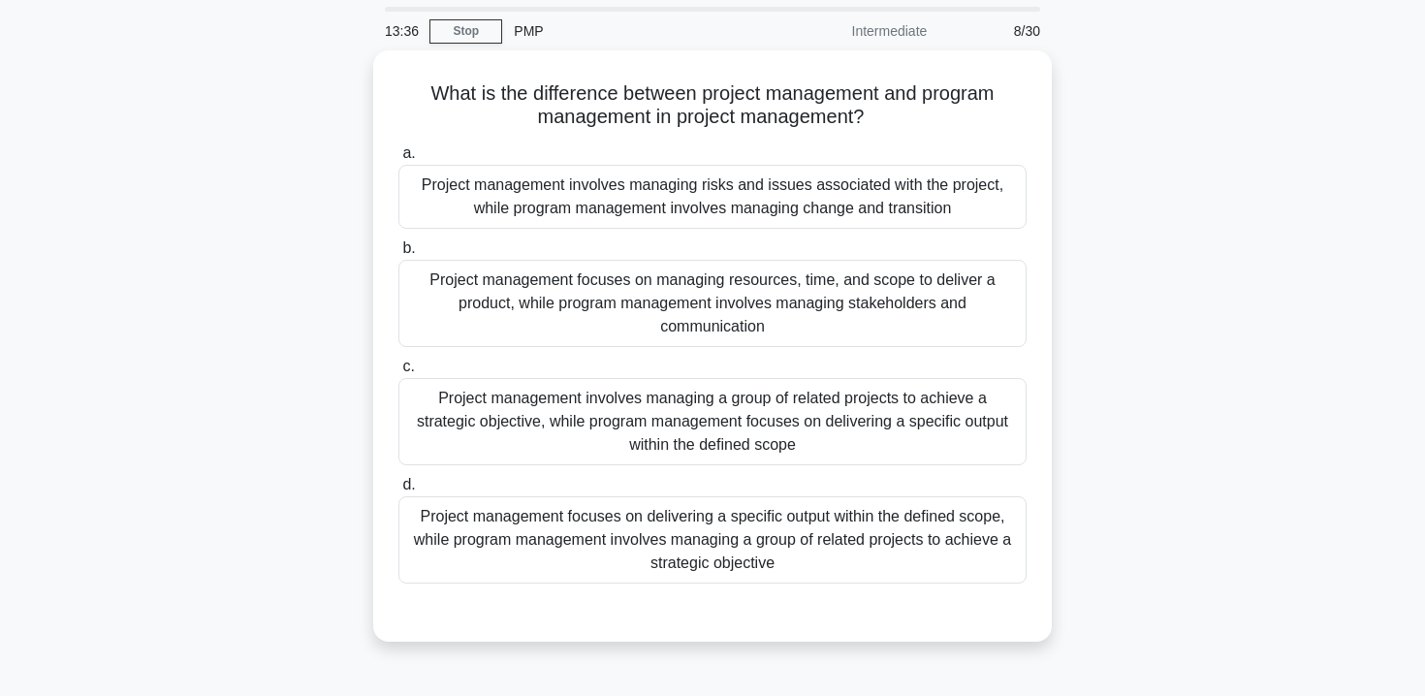
scroll to position [62, 0]
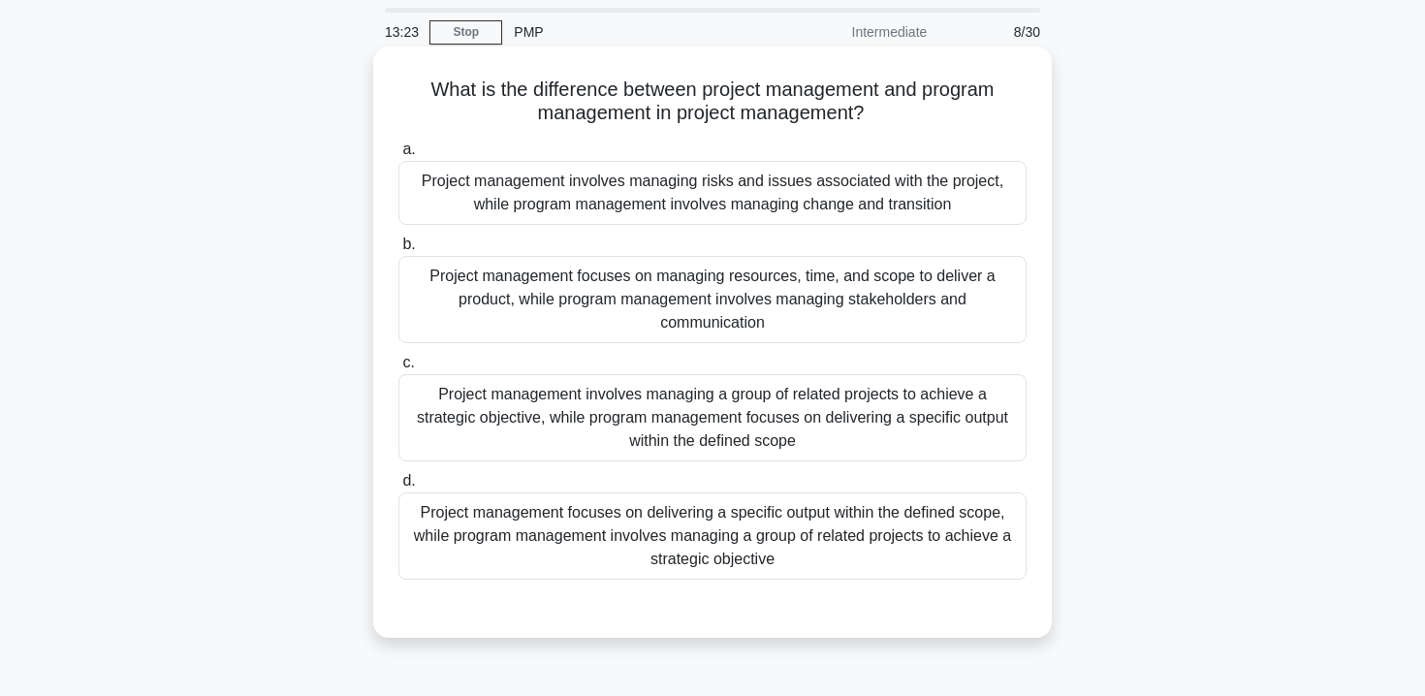
click at [856, 535] on div "Project management focuses on delivering a specific output within the defined s…" at bounding box center [713, 536] width 628 height 87
click at [399, 488] on input "d. Project management focuses on delivering a specific output within the define…" at bounding box center [399, 481] width 0 height 13
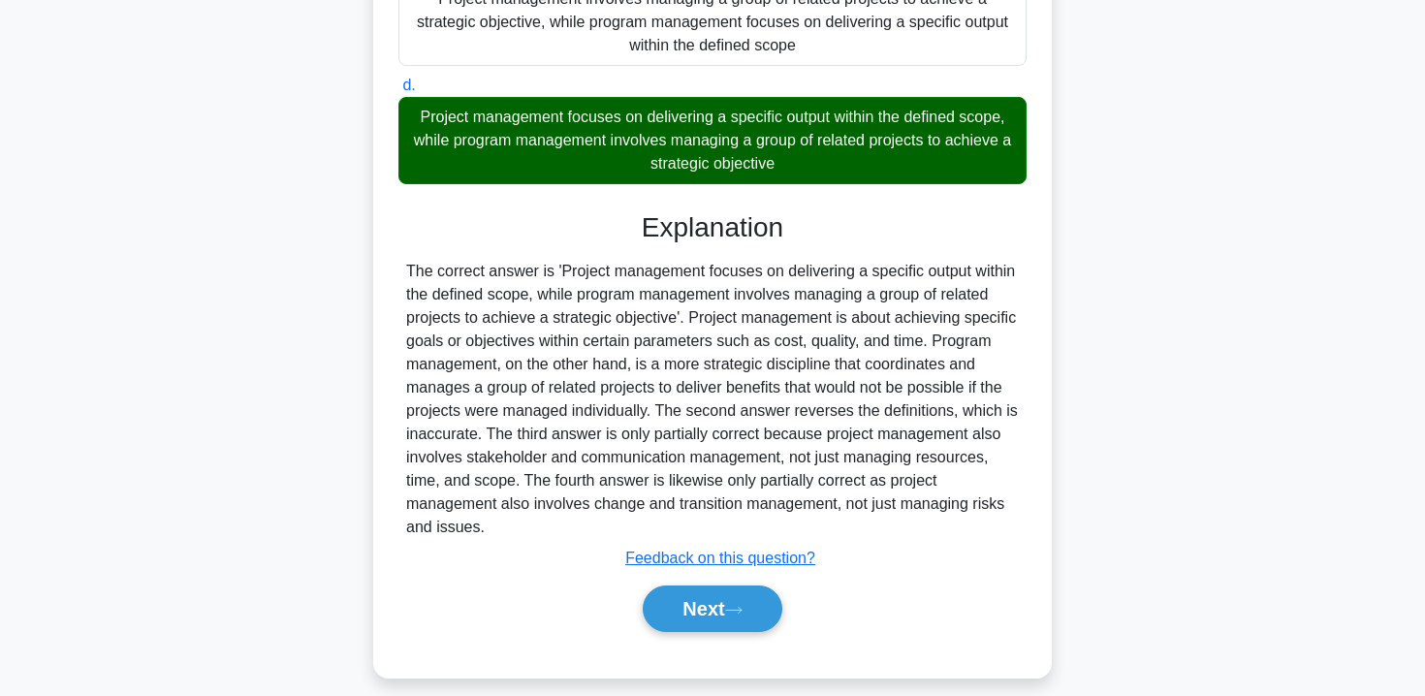
scroll to position [476, 0]
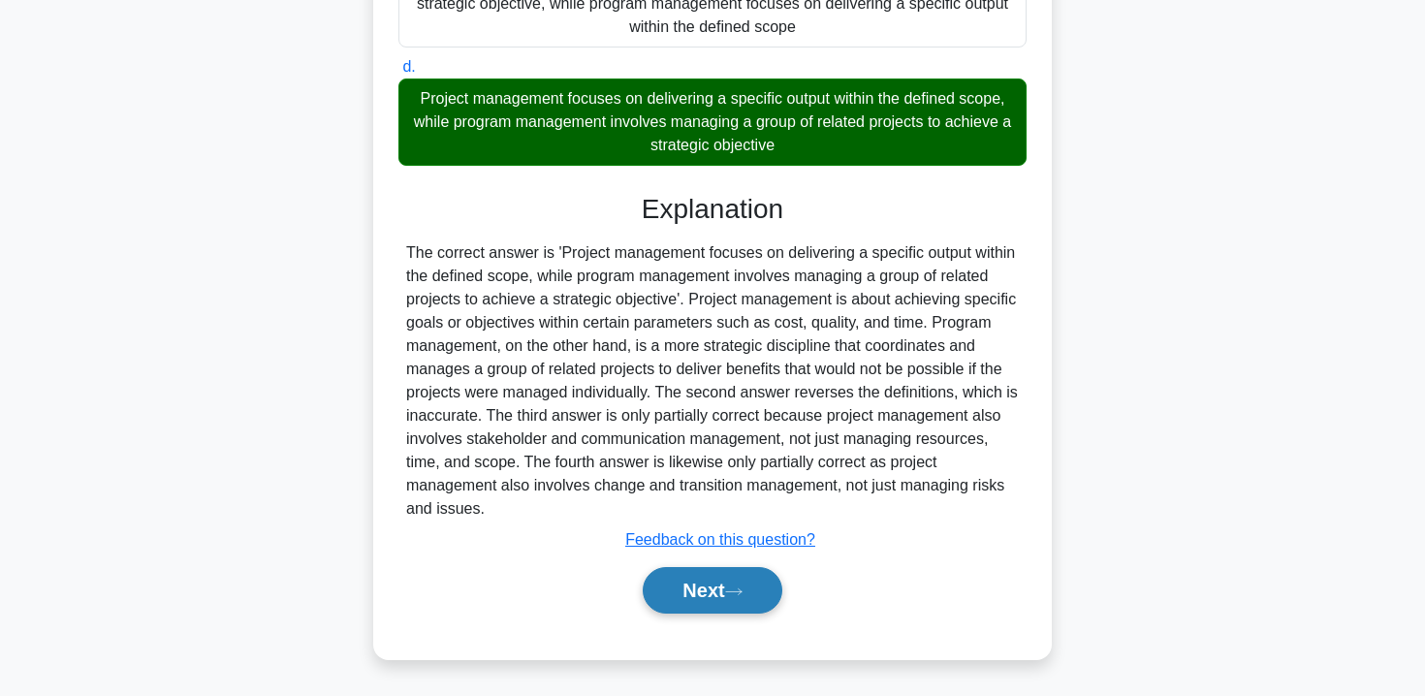
click at [740, 593] on icon at bounding box center [733, 592] width 17 height 11
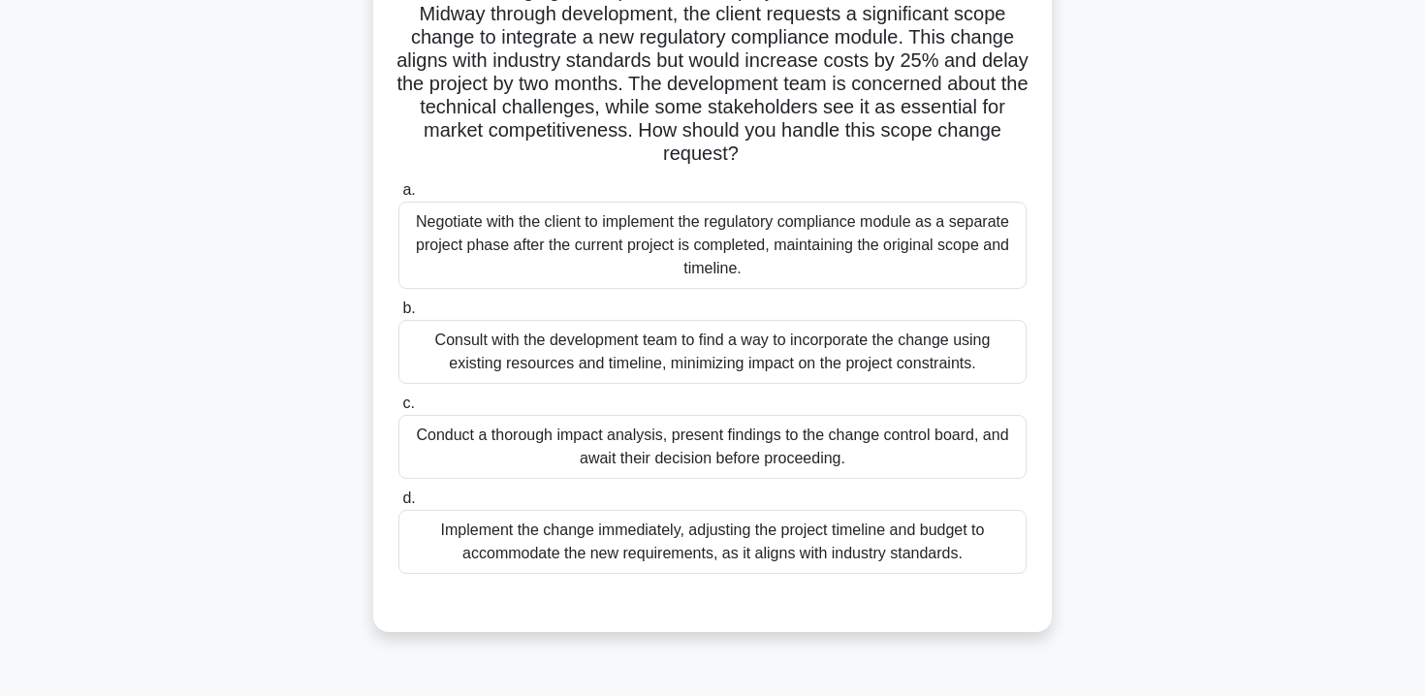
scroll to position [170, 0]
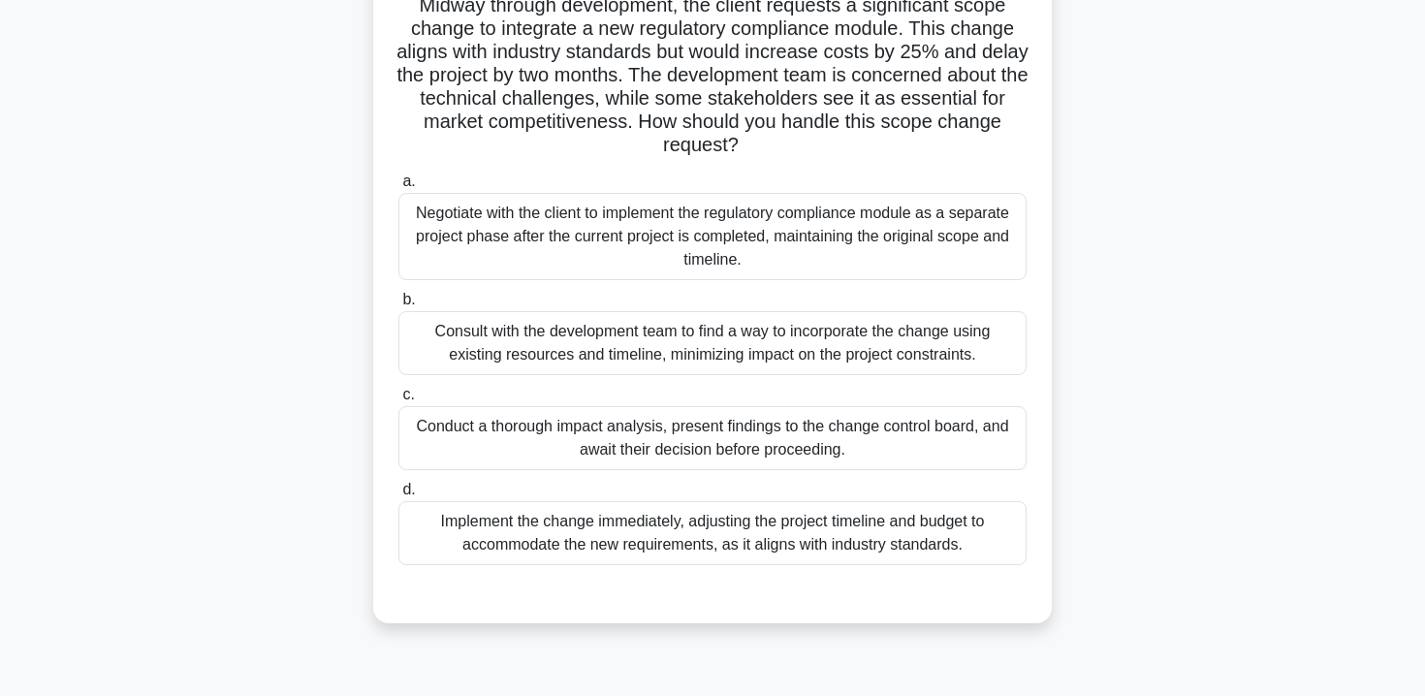
click at [878, 355] on div "Consult with the development team to find a way to incorporate the change using…" at bounding box center [713, 343] width 628 height 64
click at [399, 306] on input "b. Consult with the development team to find a way to incorporate the change us…" at bounding box center [399, 300] width 0 height 13
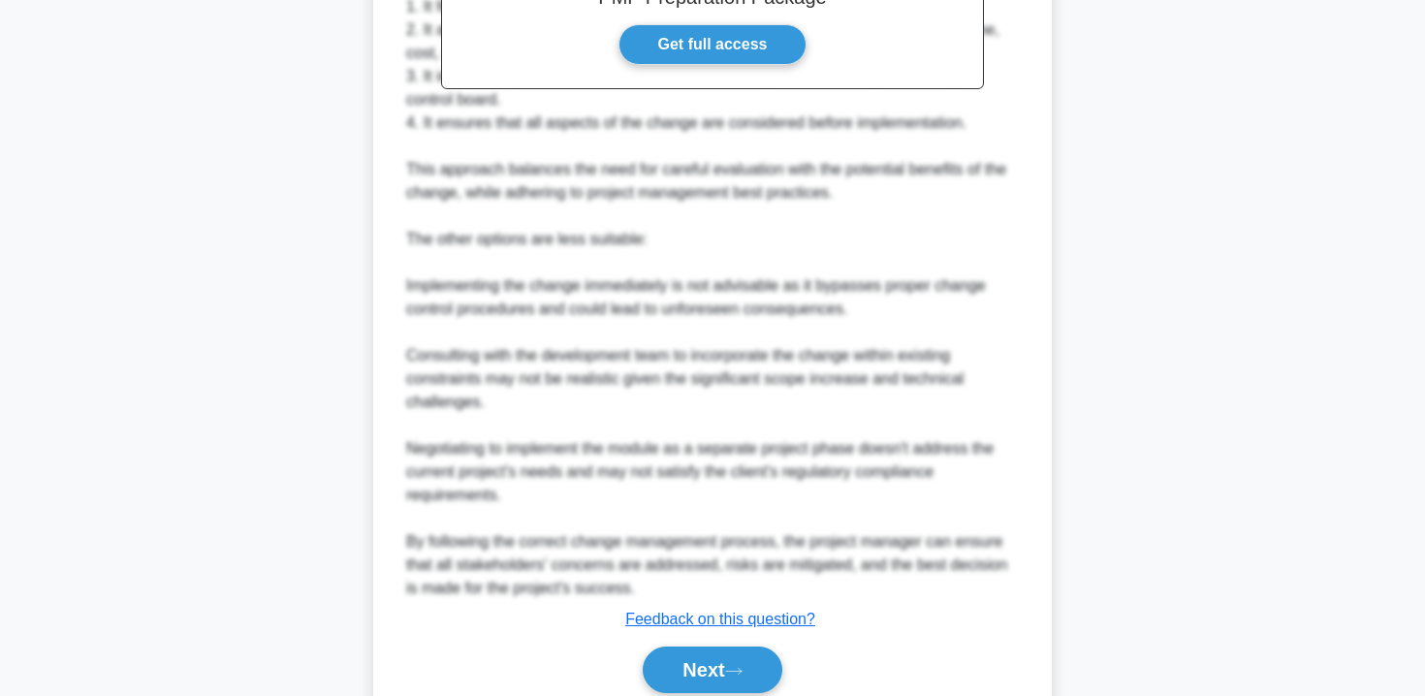
scroll to position [990, 0]
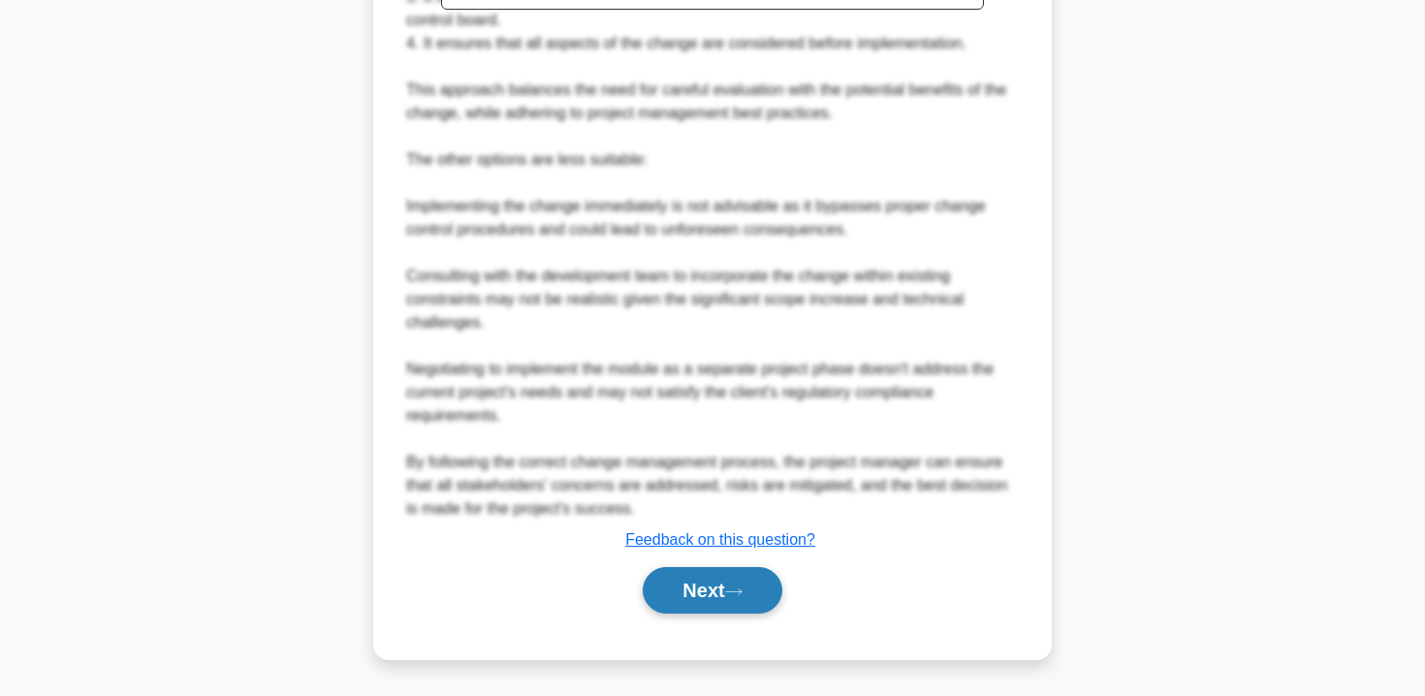
click at [699, 585] on button "Next" at bounding box center [712, 590] width 139 height 47
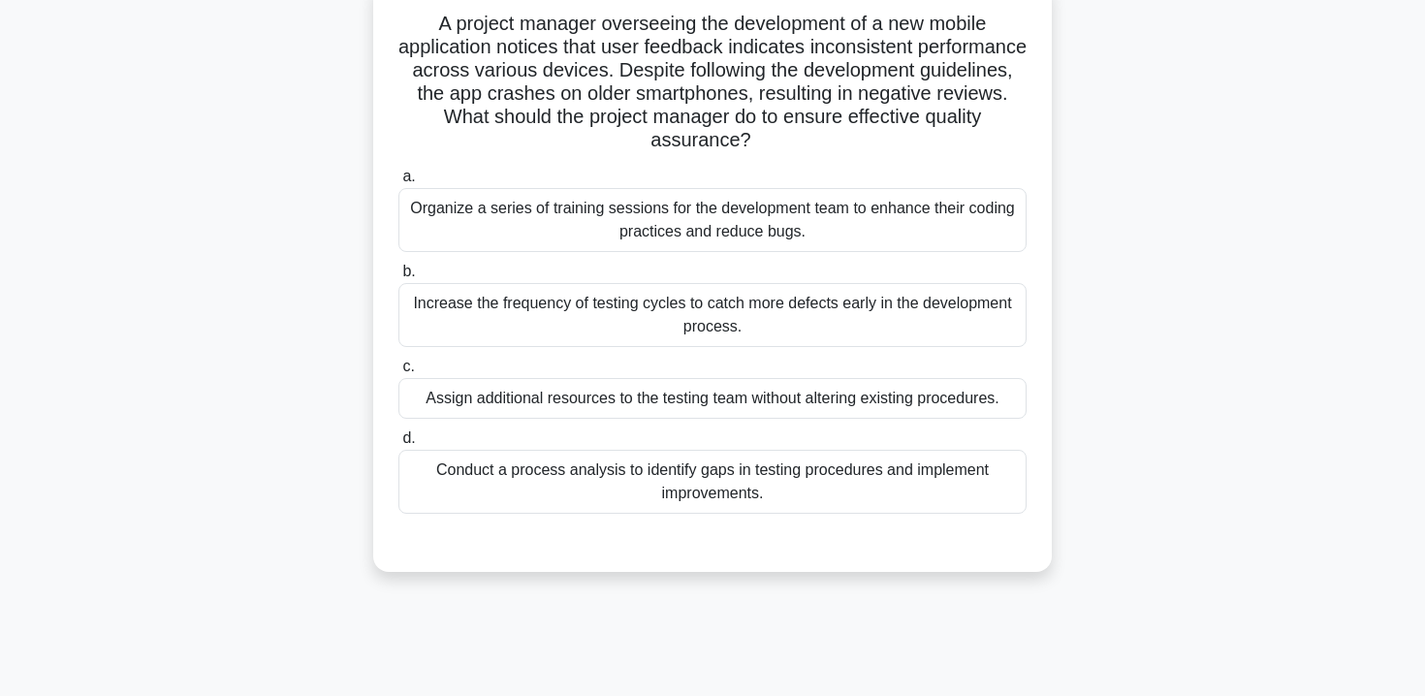
scroll to position [133, 0]
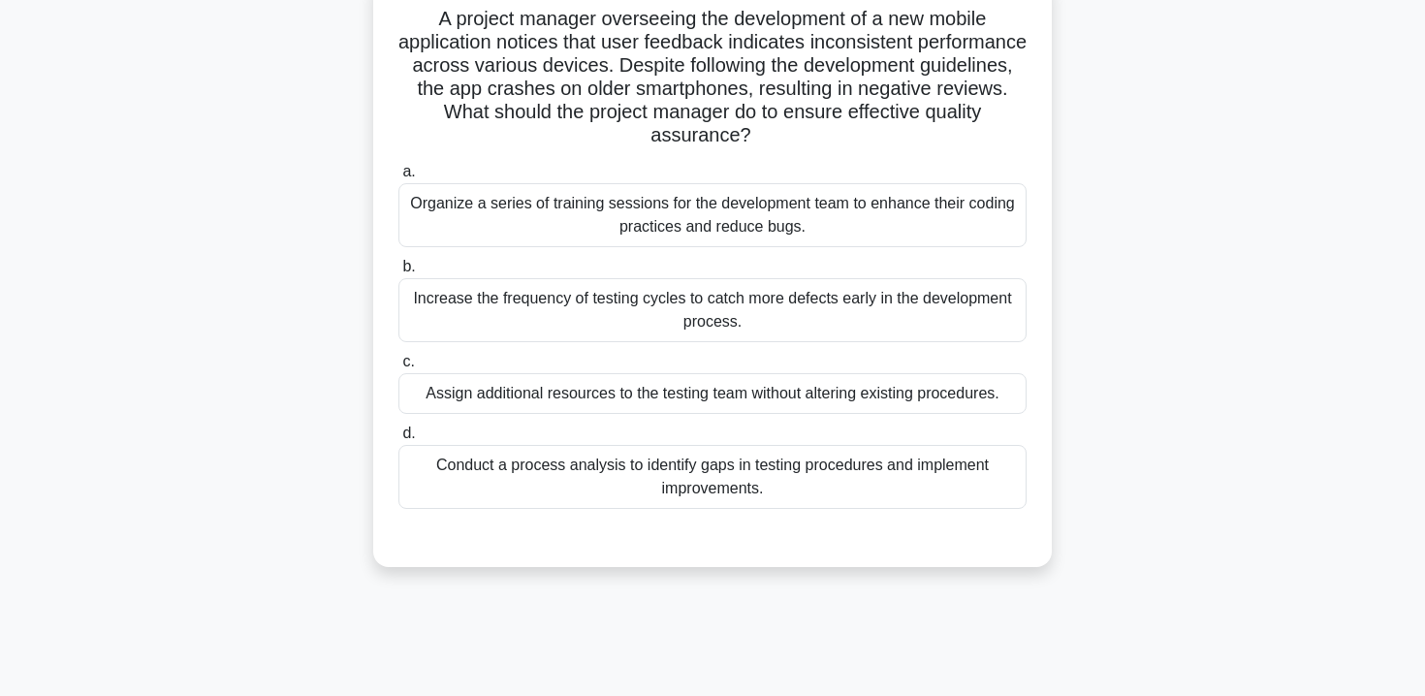
click at [839, 447] on div "Conduct a process analysis to identify gaps in testing procedures and implement…" at bounding box center [713, 477] width 628 height 64
click at [399, 440] on input "d. Conduct a process analysis to identify gaps in testing procedures and implem…" at bounding box center [399, 434] width 0 height 13
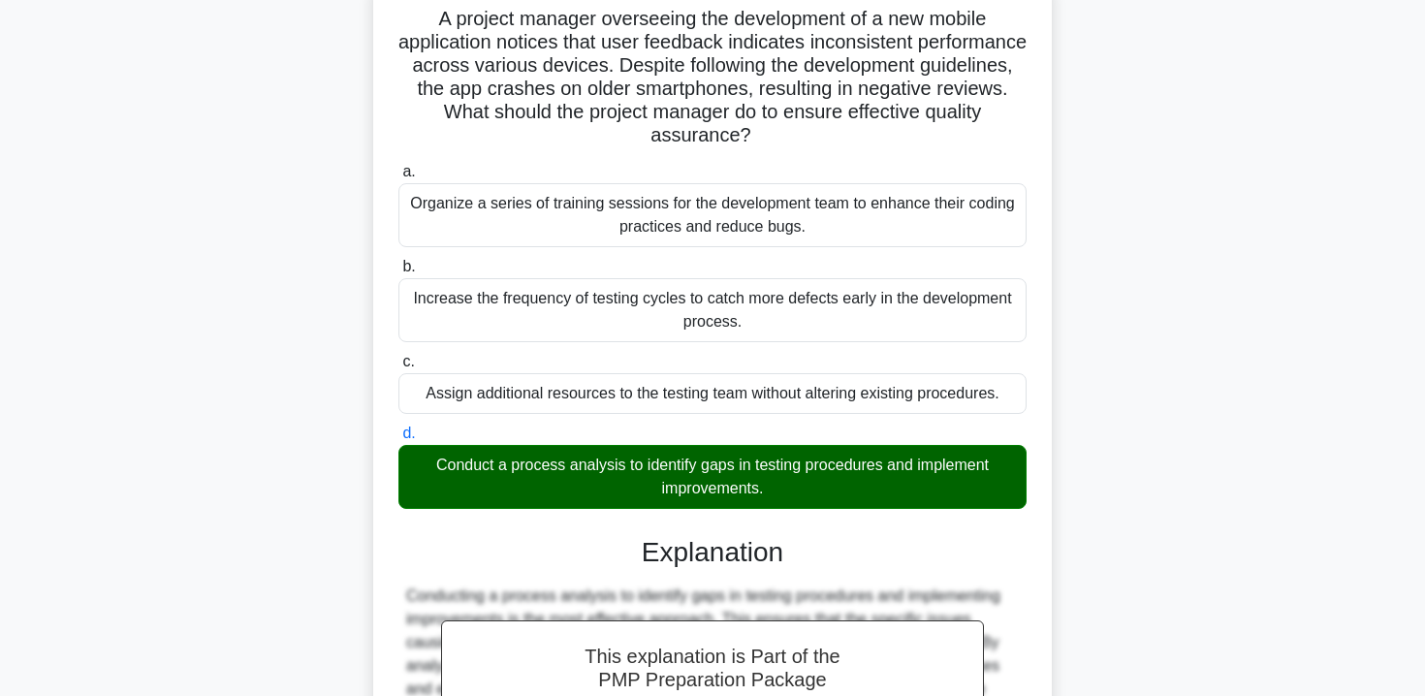
scroll to position [406, 0]
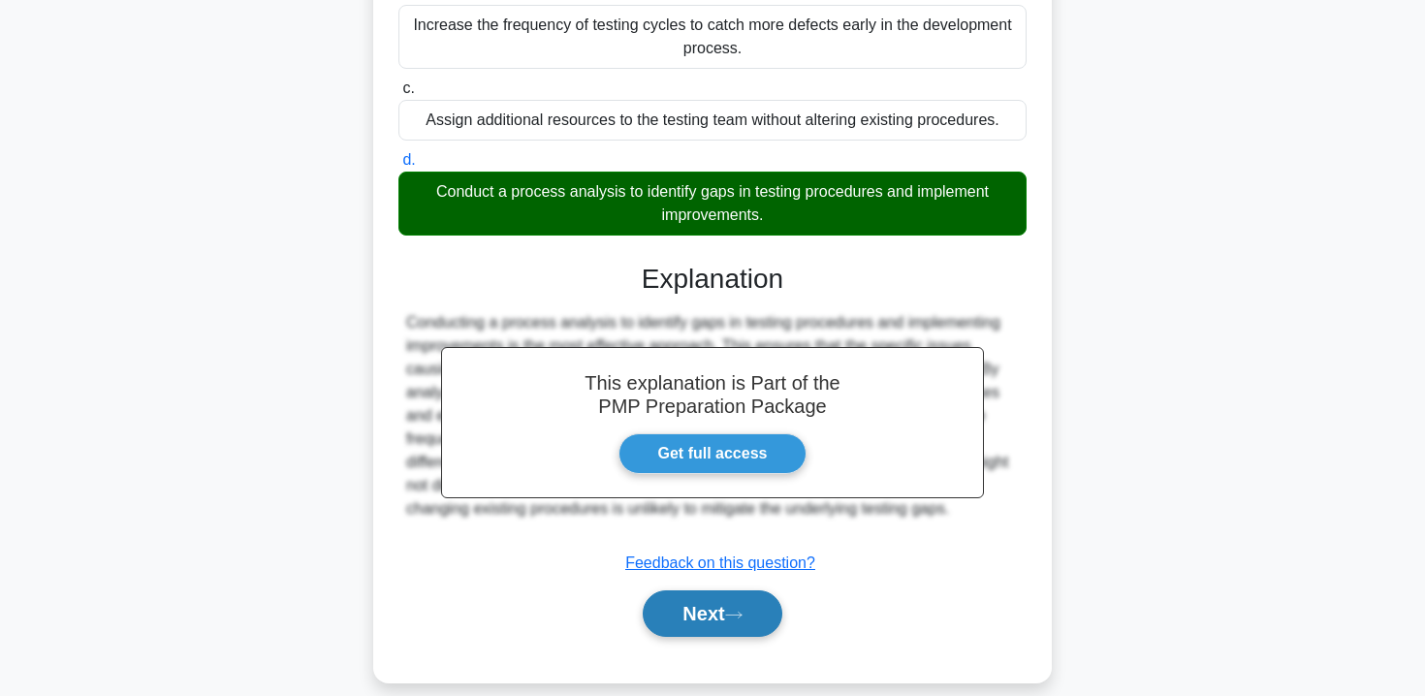
click at [742, 610] on icon at bounding box center [733, 615] width 17 height 11
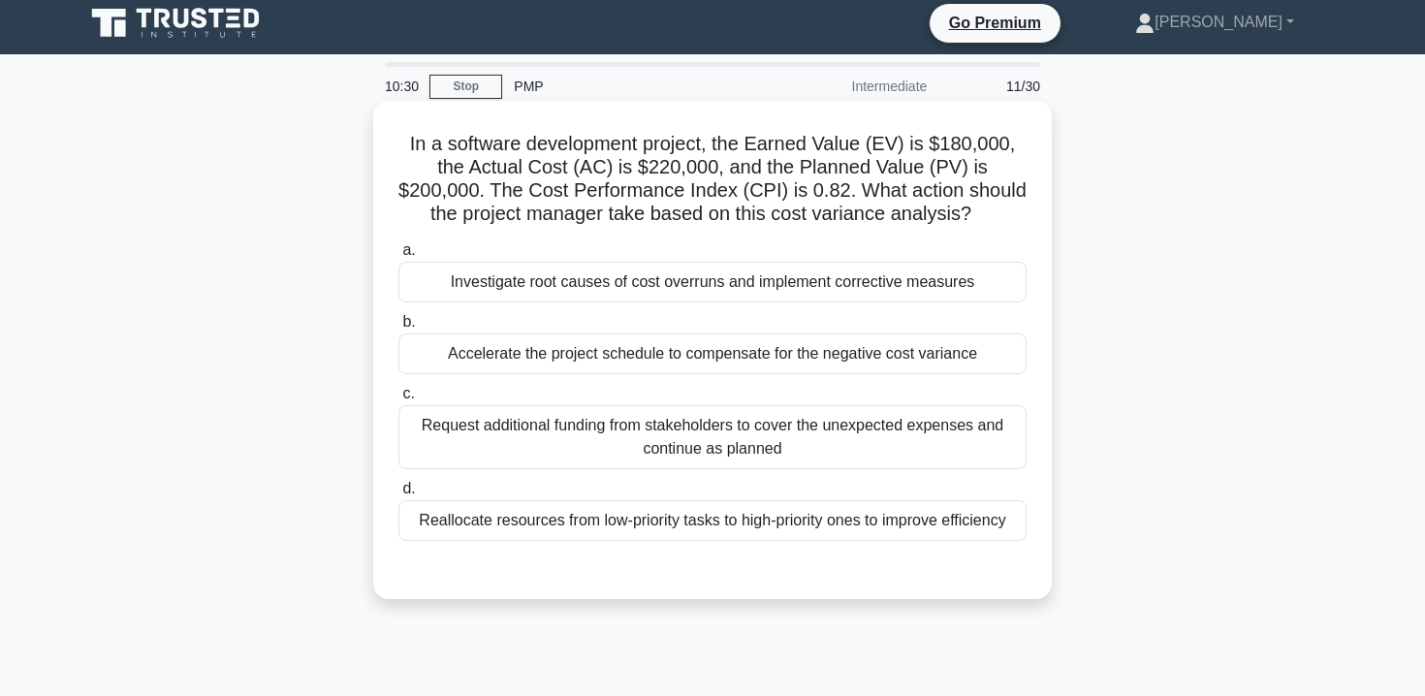
scroll to position [14, 0]
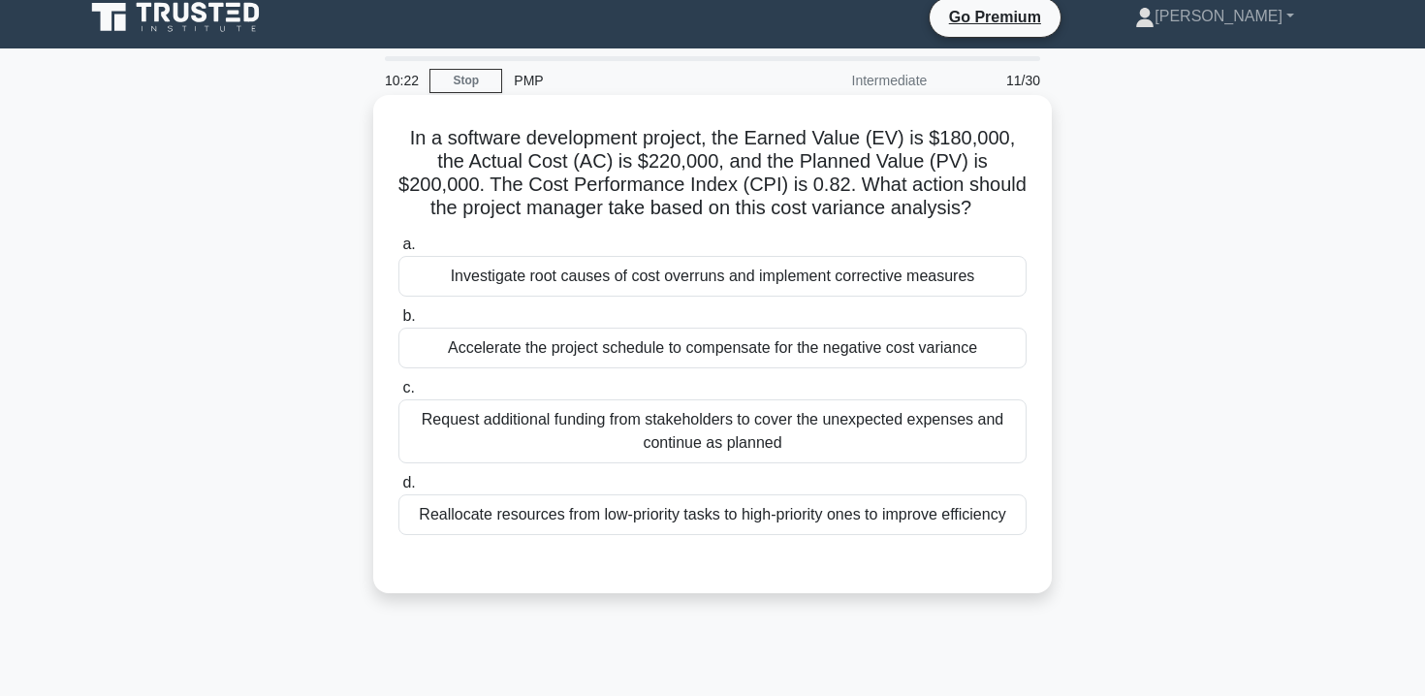
click at [784, 285] on div "Investigate root causes of cost overruns and implement corrective measures" at bounding box center [713, 276] width 628 height 41
click at [399, 251] on input "a. Investigate root causes of cost overruns and implement corrective measures" at bounding box center [399, 245] width 0 height 13
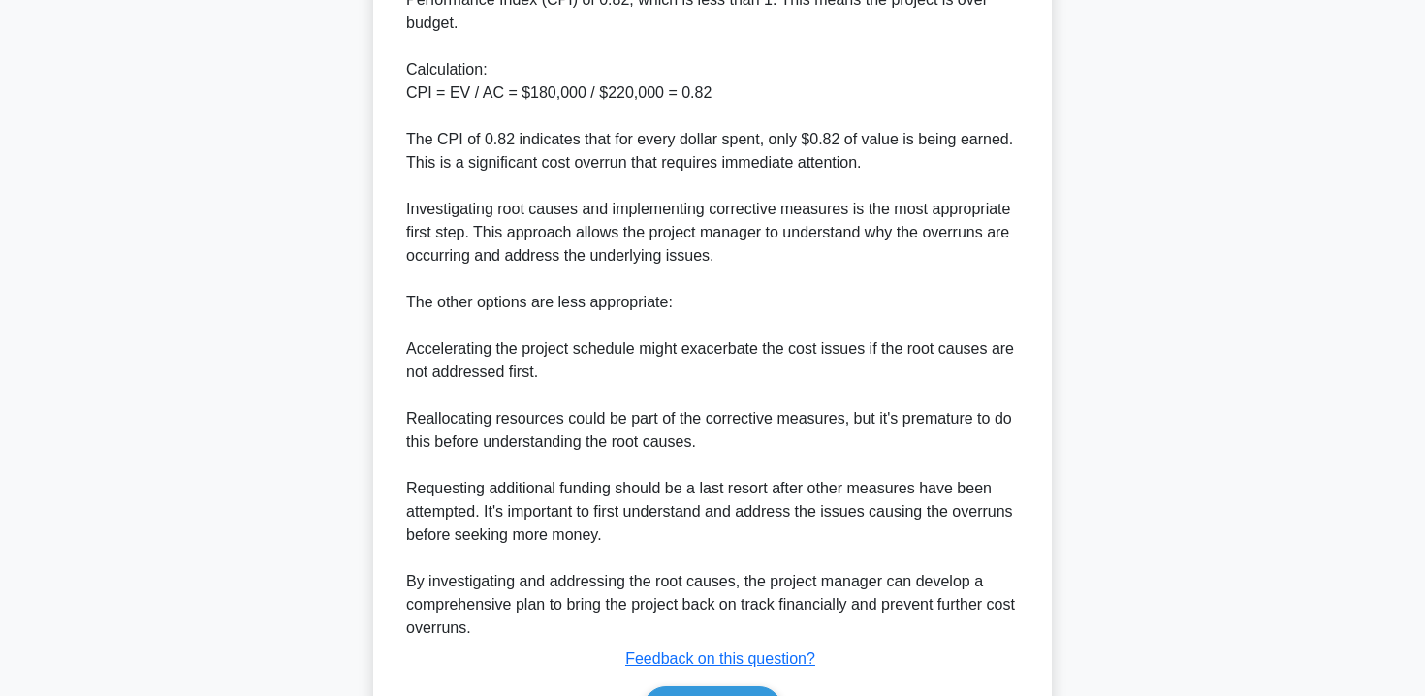
scroll to position [848, 0]
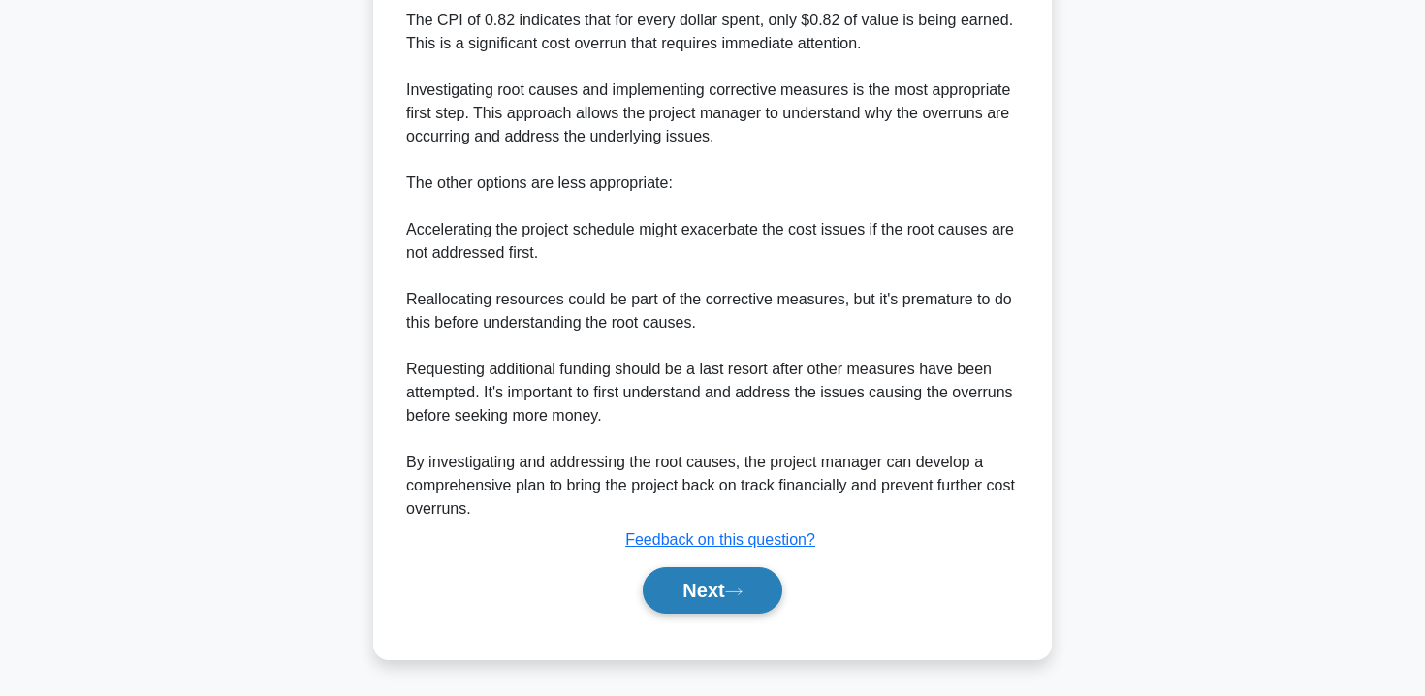
click at [702, 590] on button "Next" at bounding box center [712, 590] width 139 height 47
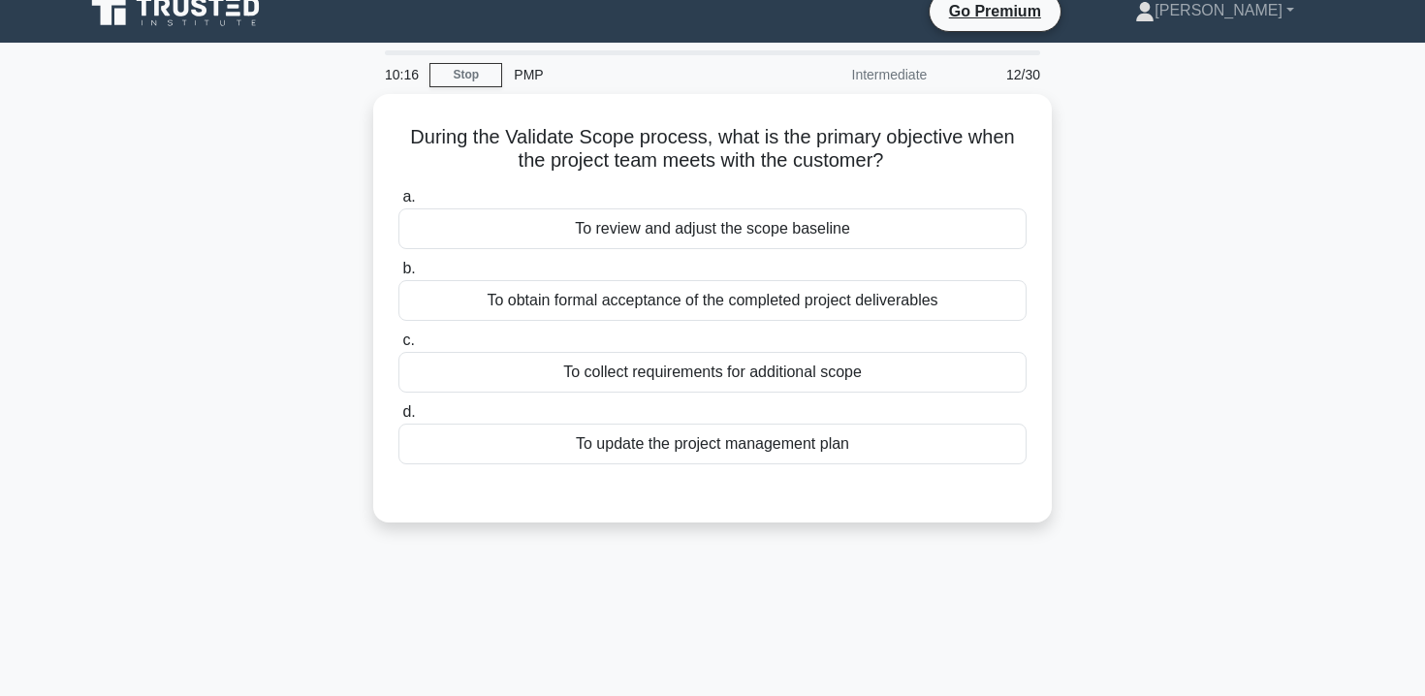
scroll to position [0, 0]
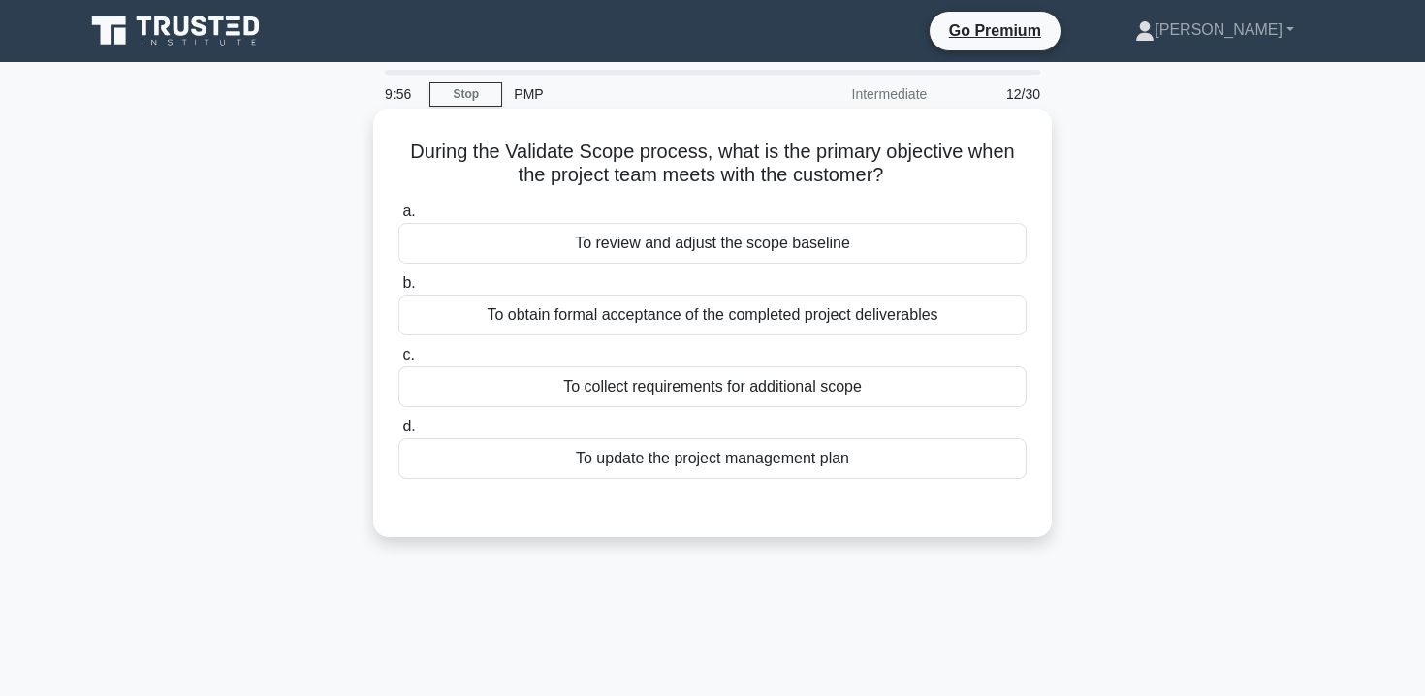
click at [773, 466] on div "To update the project management plan" at bounding box center [713, 458] width 628 height 41
click at [399, 433] on input "d. To update the project management plan" at bounding box center [399, 427] width 0 height 13
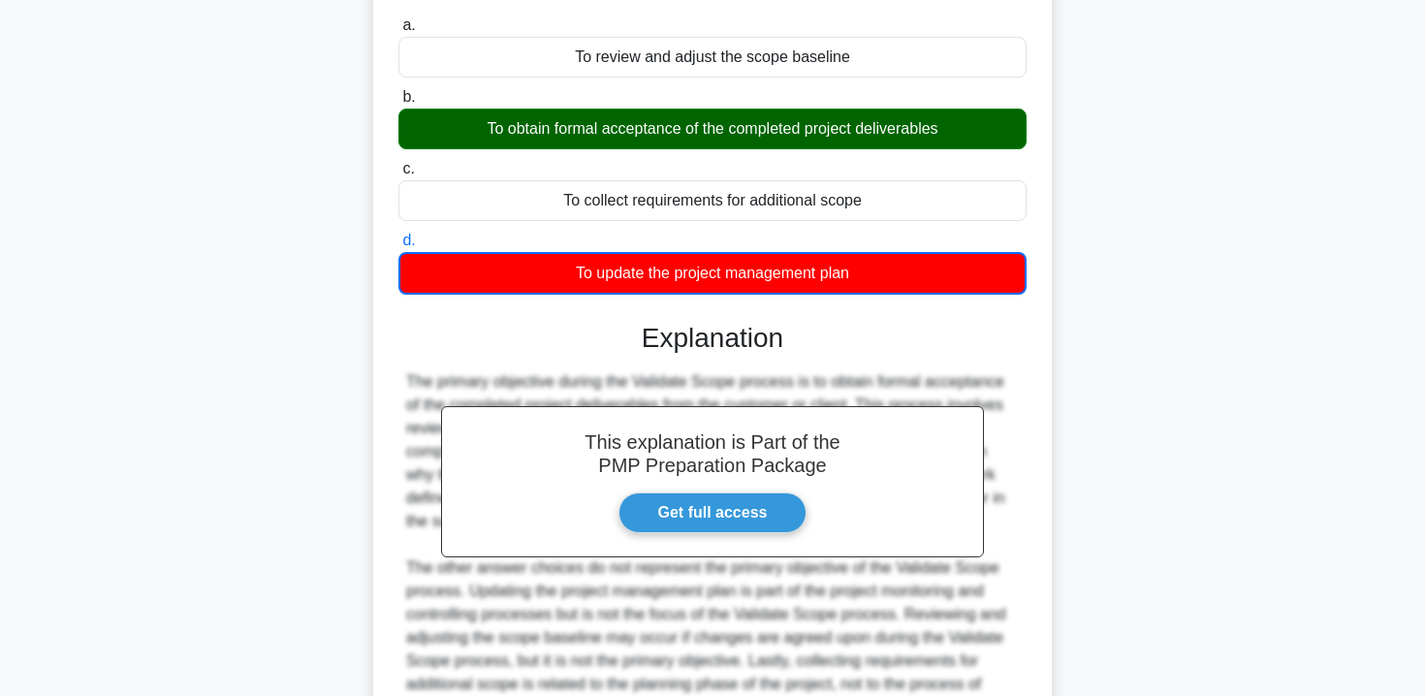
scroll to position [408, 0]
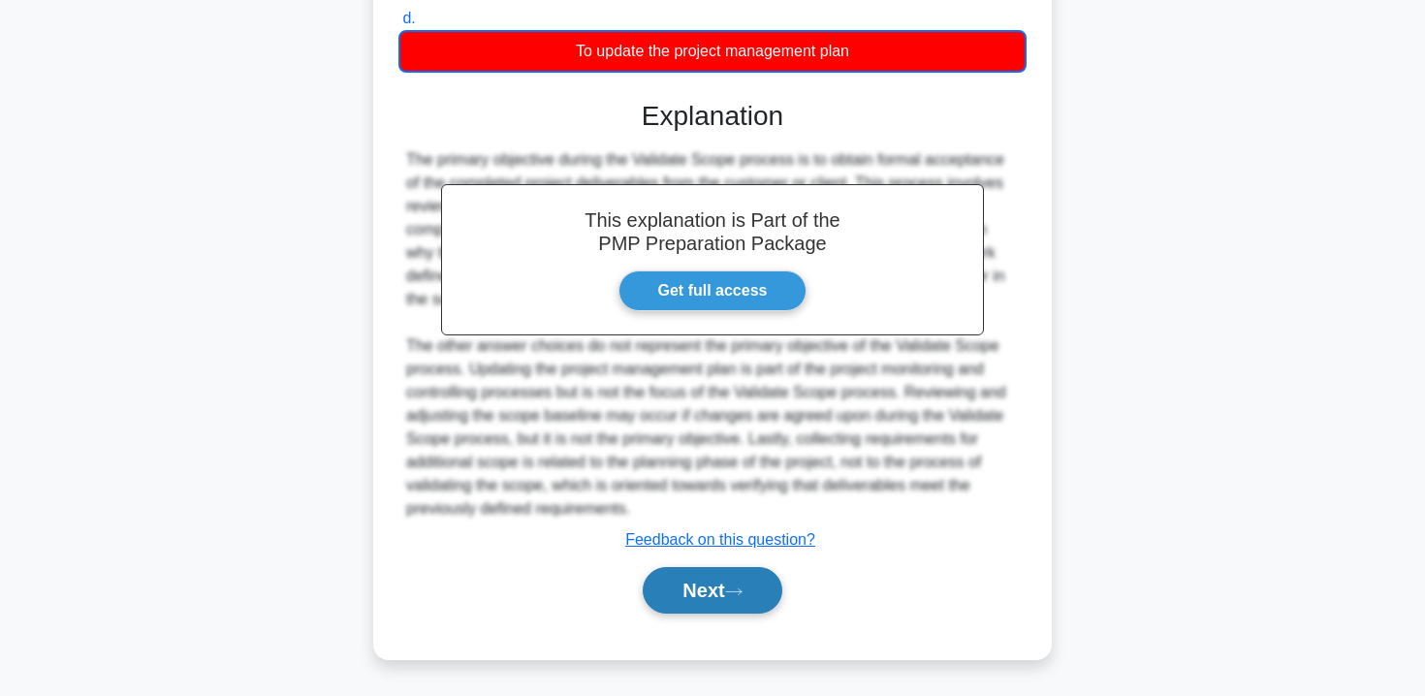
click at [682, 597] on button "Next" at bounding box center [712, 590] width 139 height 47
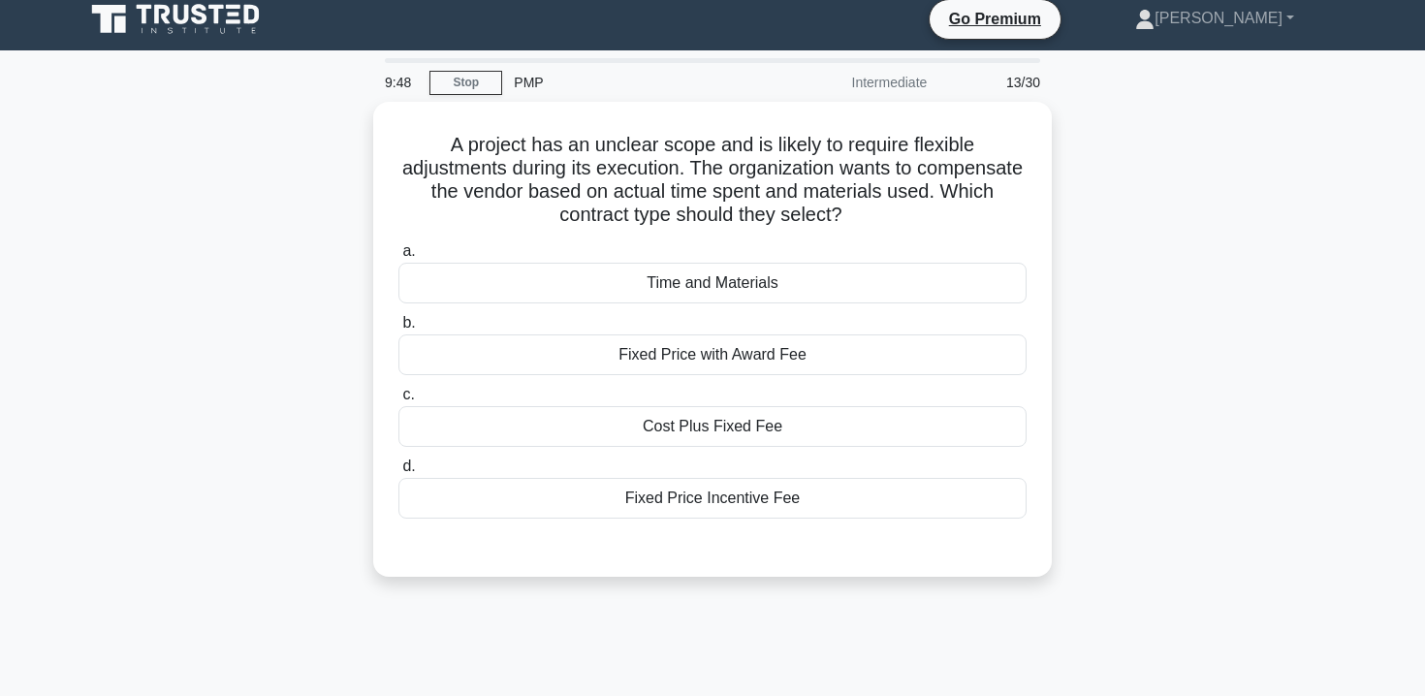
scroll to position [0, 0]
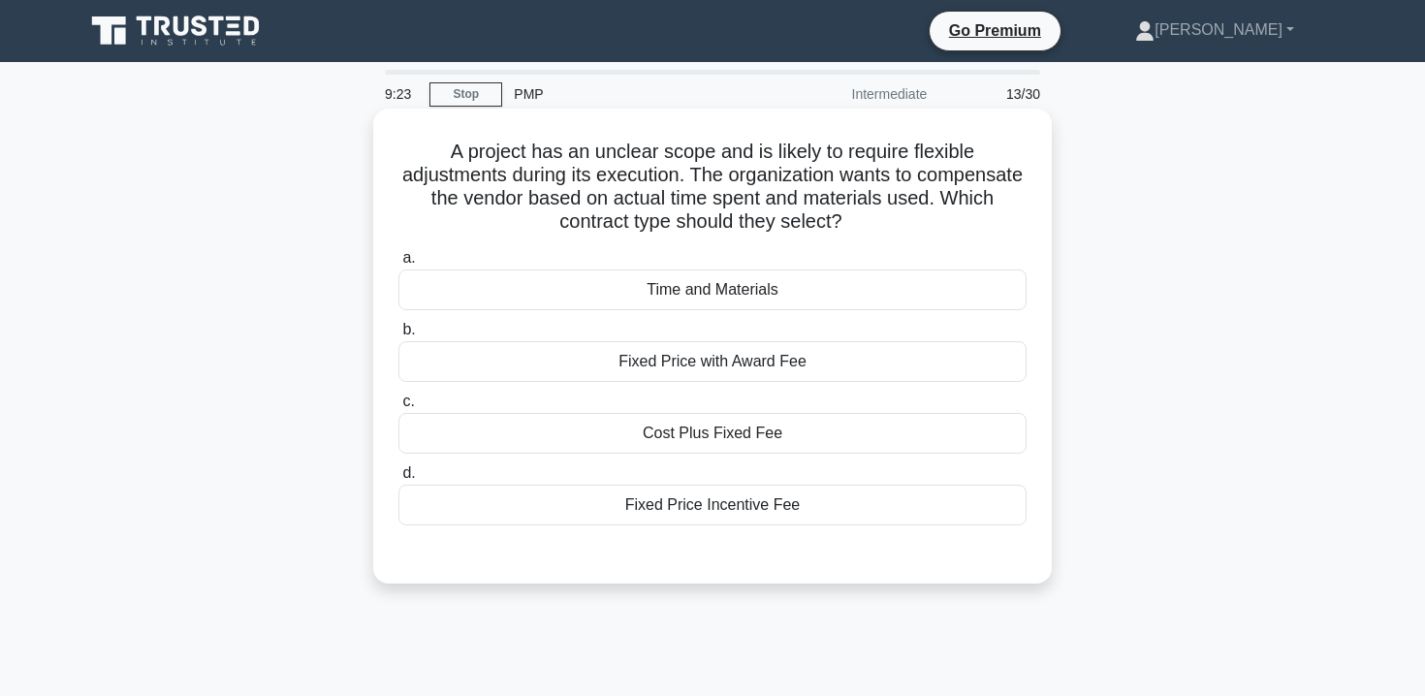
click at [741, 432] on div "Cost Plus Fixed Fee" at bounding box center [713, 433] width 628 height 41
click at [399, 408] on input "c. Cost Plus Fixed Fee" at bounding box center [399, 402] width 0 height 13
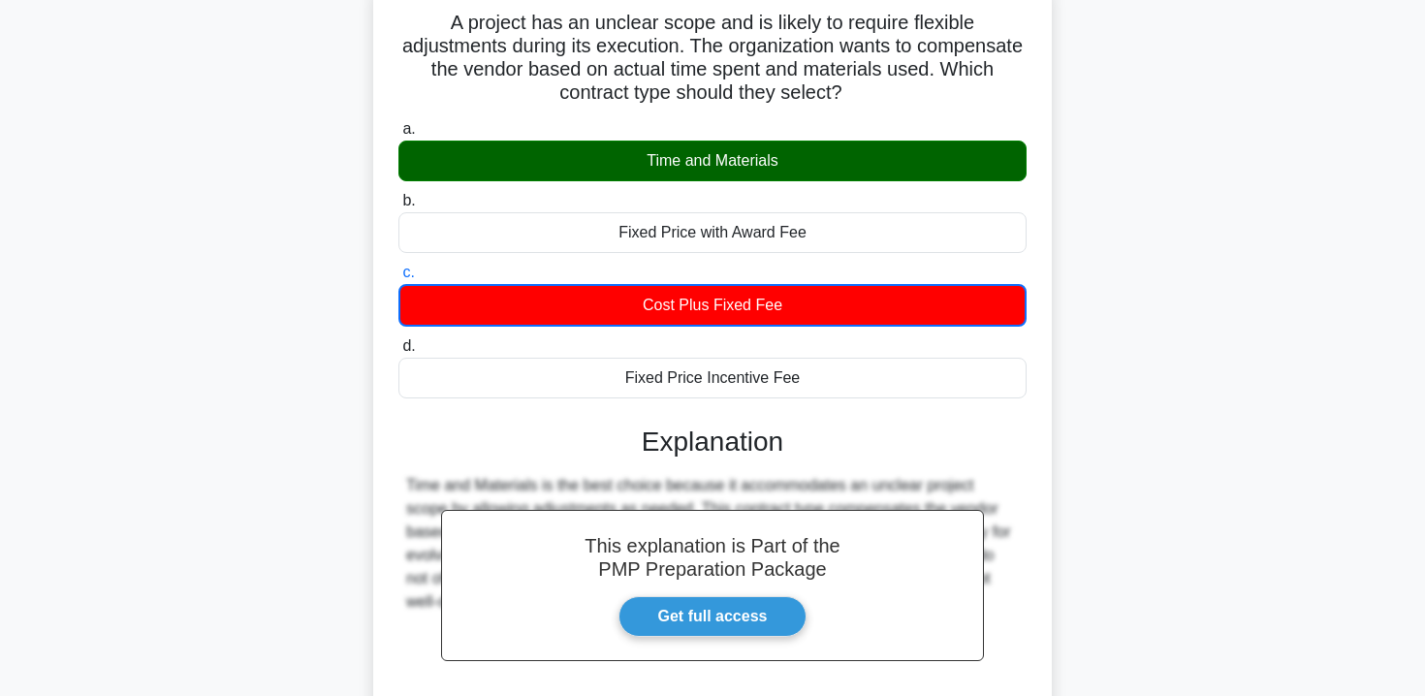
scroll to position [351, 0]
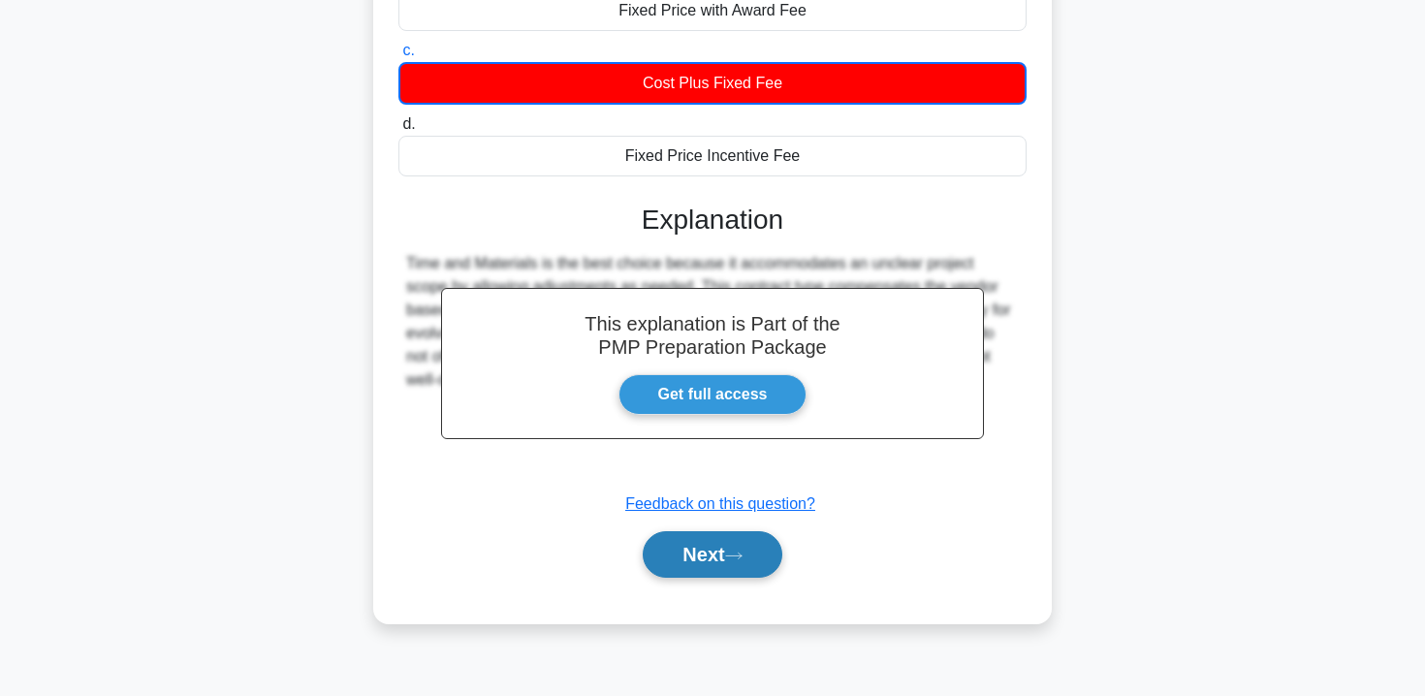
click at [708, 539] on button "Next" at bounding box center [712, 554] width 139 height 47
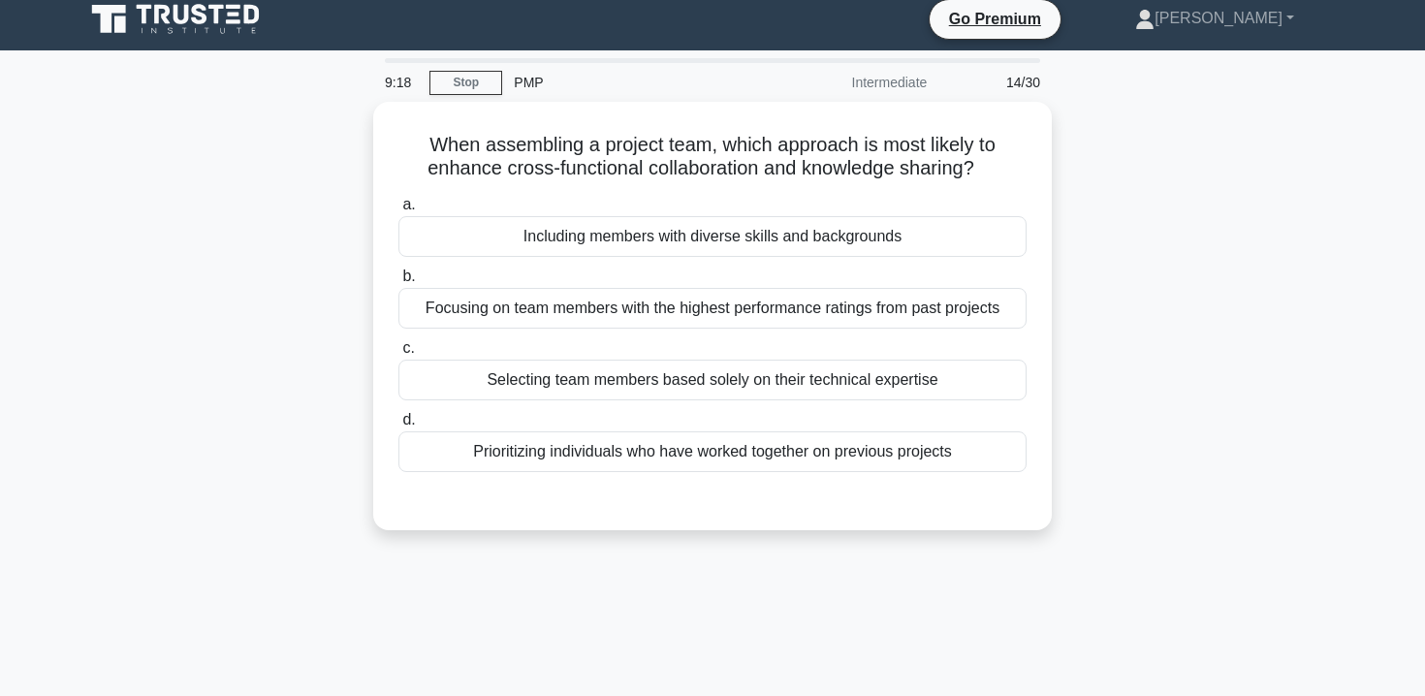
scroll to position [10, 0]
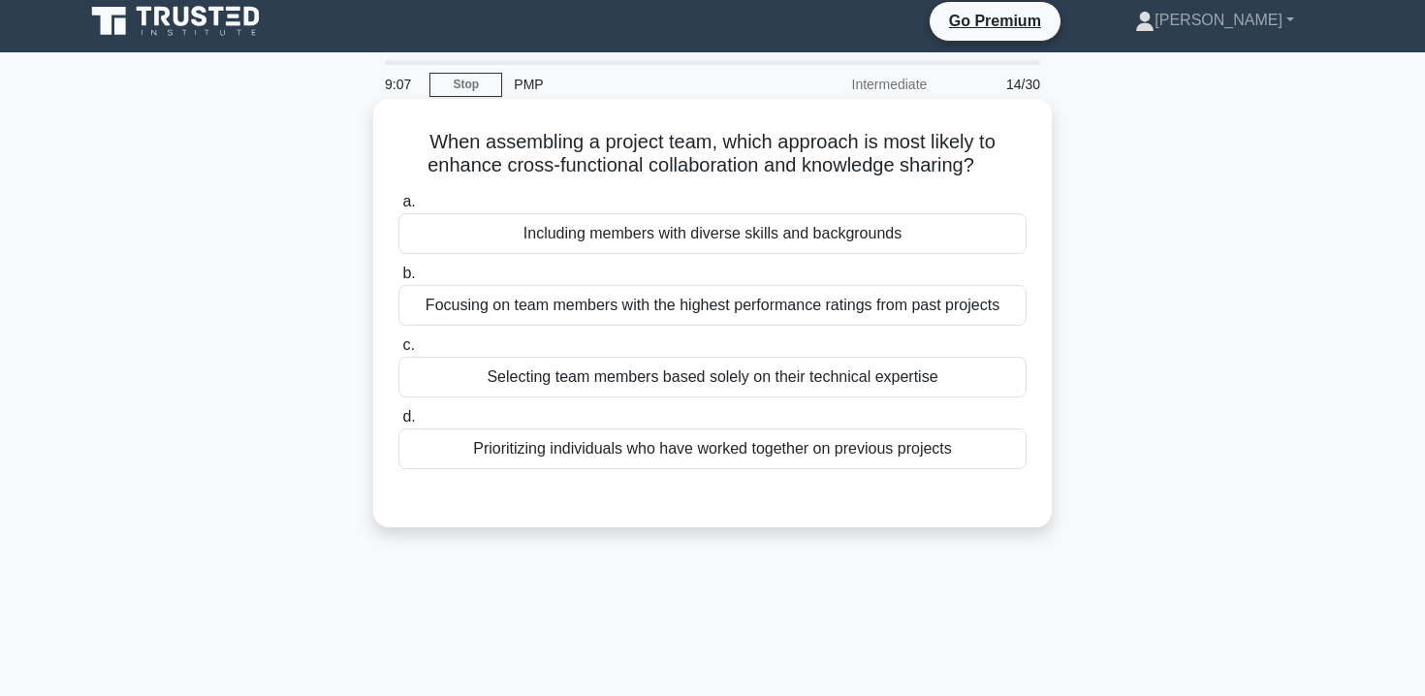
click at [765, 386] on div "Selecting team members based solely on their technical expertise" at bounding box center [713, 377] width 628 height 41
click at [399, 352] on input "c. Selecting team members based solely on their technical expertise" at bounding box center [399, 345] width 0 height 13
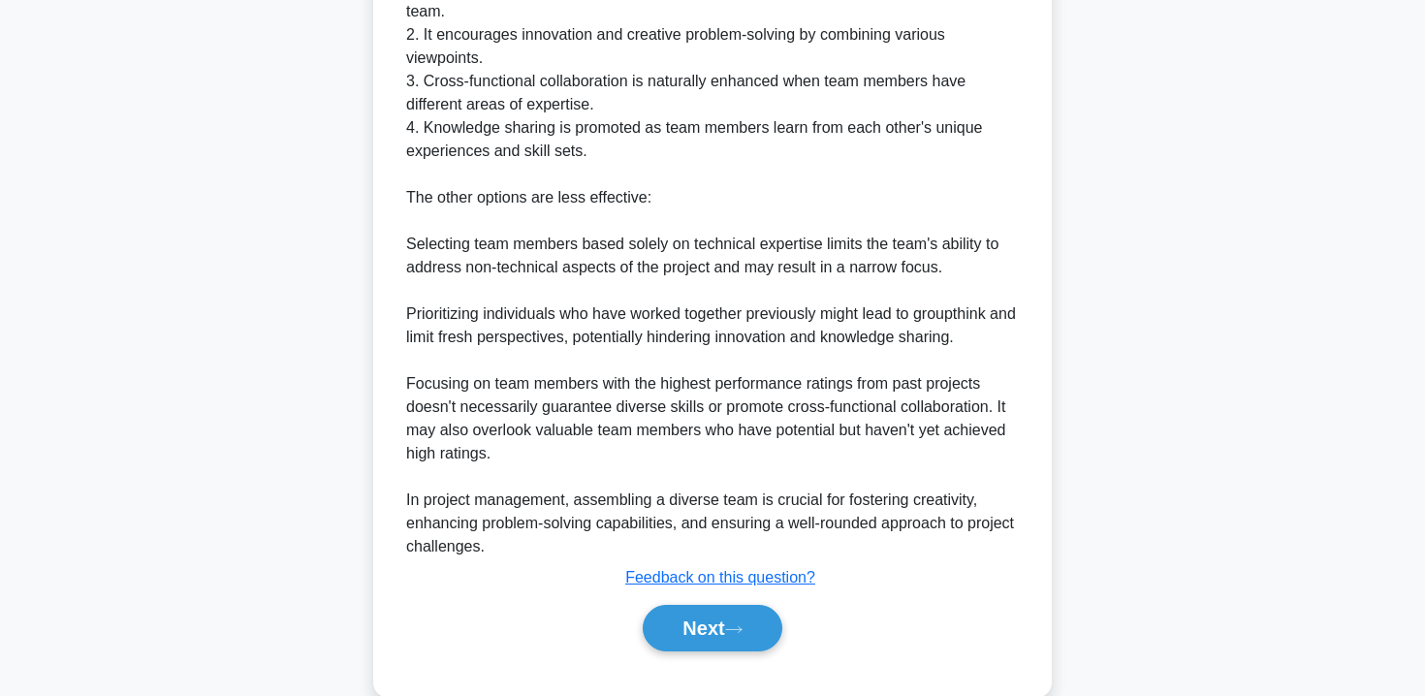
scroll to position [705, 0]
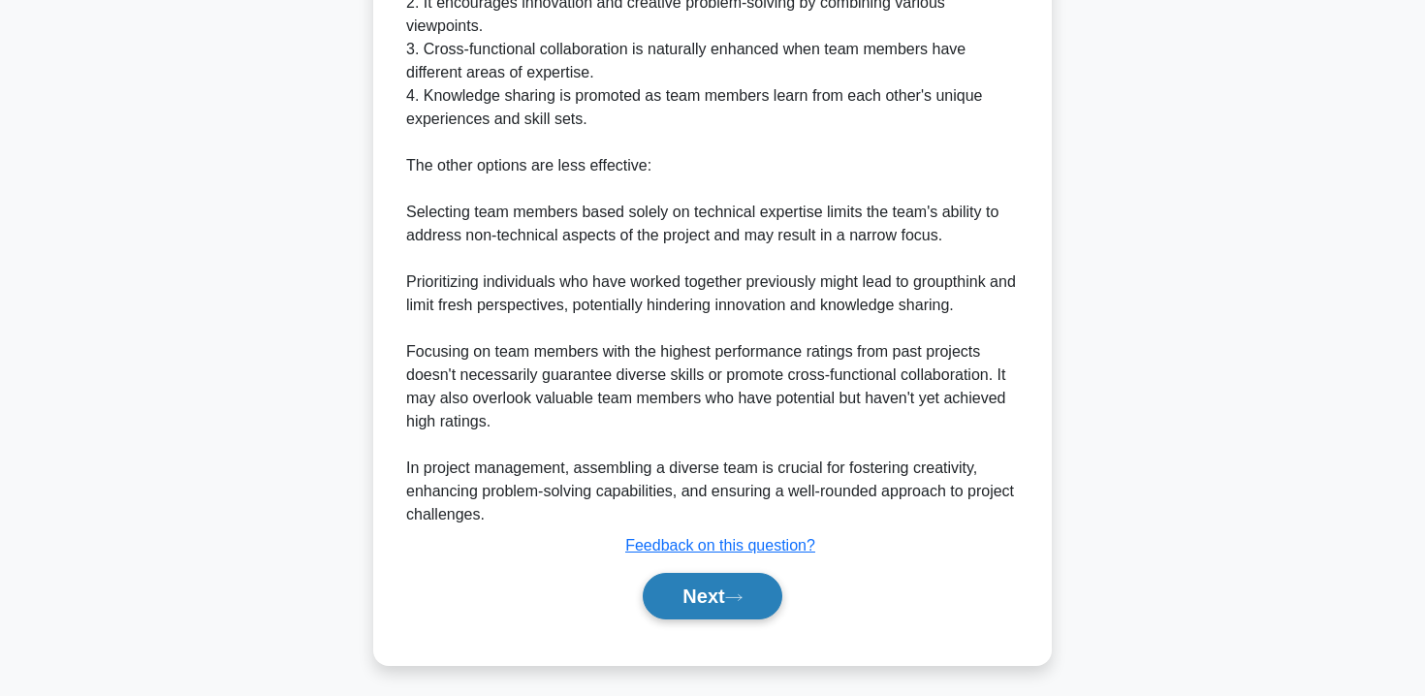
click at [718, 609] on button "Next" at bounding box center [712, 596] width 139 height 47
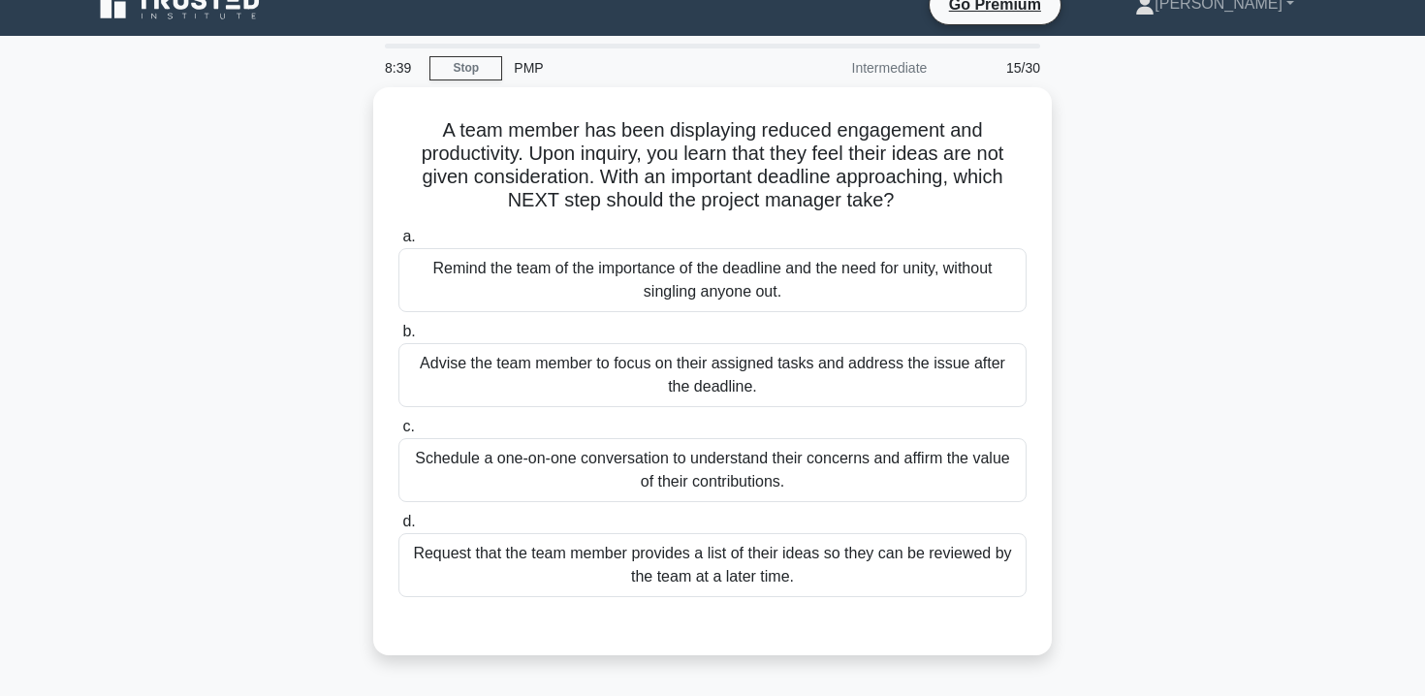
scroll to position [28, 0]
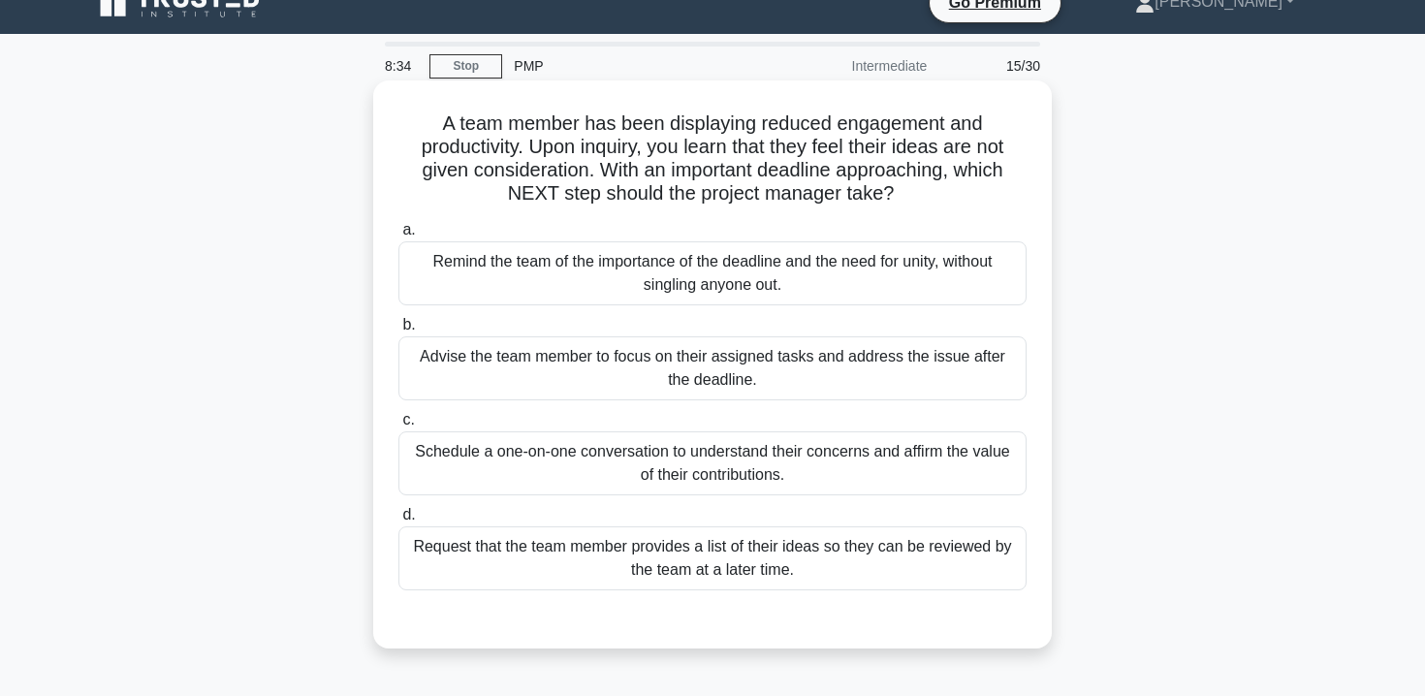
click at [827, 453] on div "Schedule a one-on-one conversation to understand their concerns and affirm the …" at bounding box center [713, 463] width 628 height 64
click at [399, 427] on input "c. Schedule a one-on-one conversation to understand their concerns and affirm t…" at bounding box center [399, 420] width 0 height 13
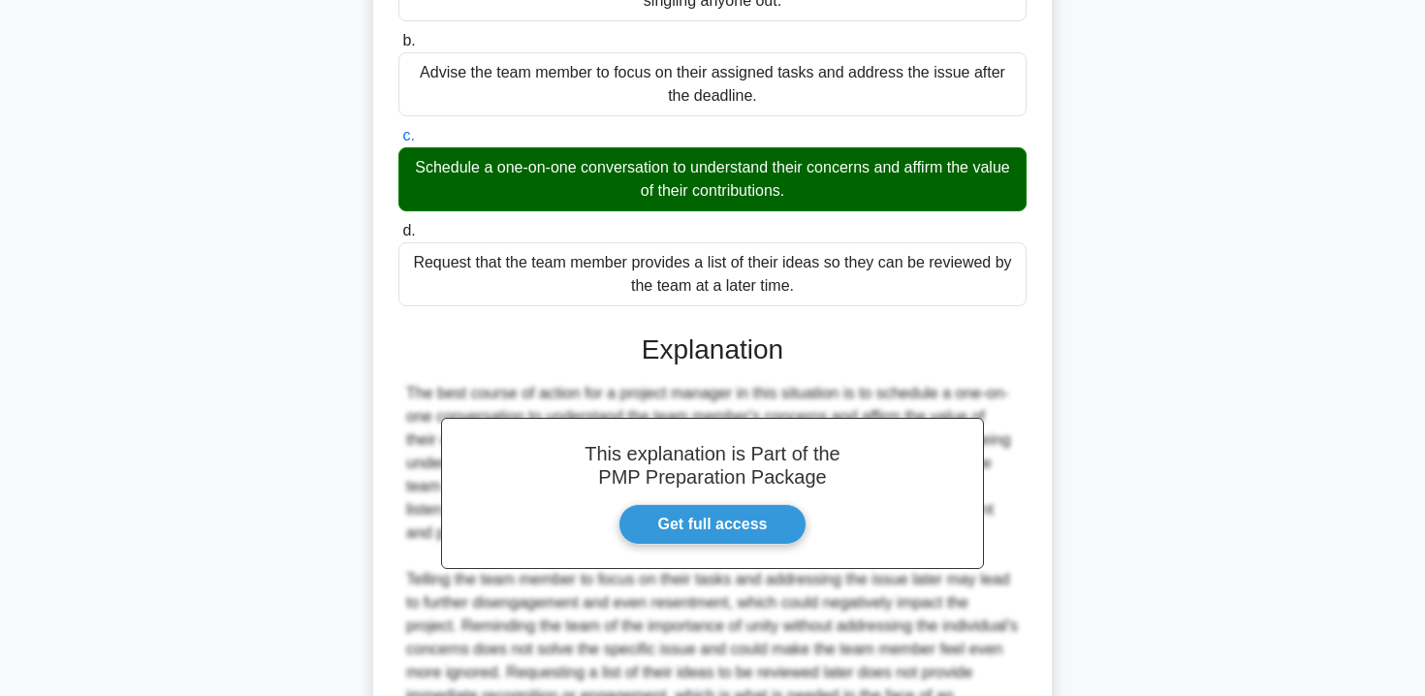
scroll to position [502, 0]
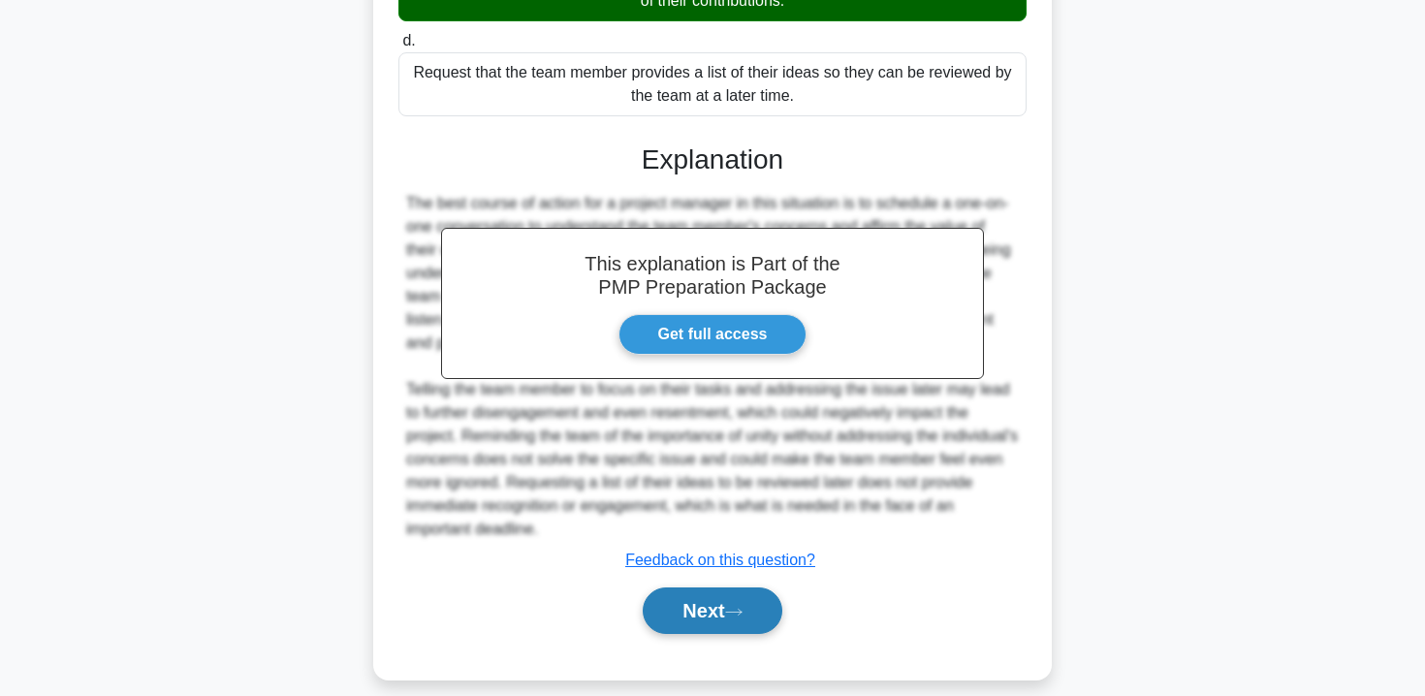
click at [729, 628] on button "Next" at bounding box center [712, 611] width 139 height 47
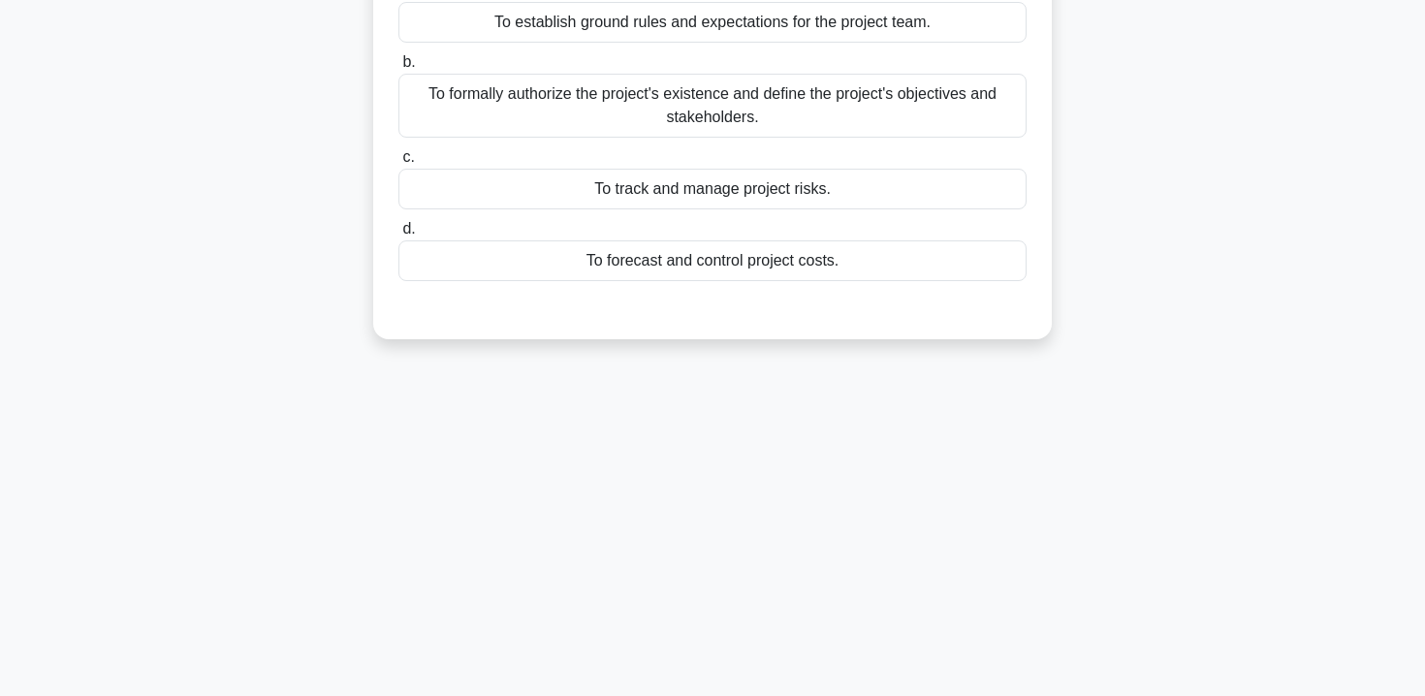
scroll to position [0, 0]
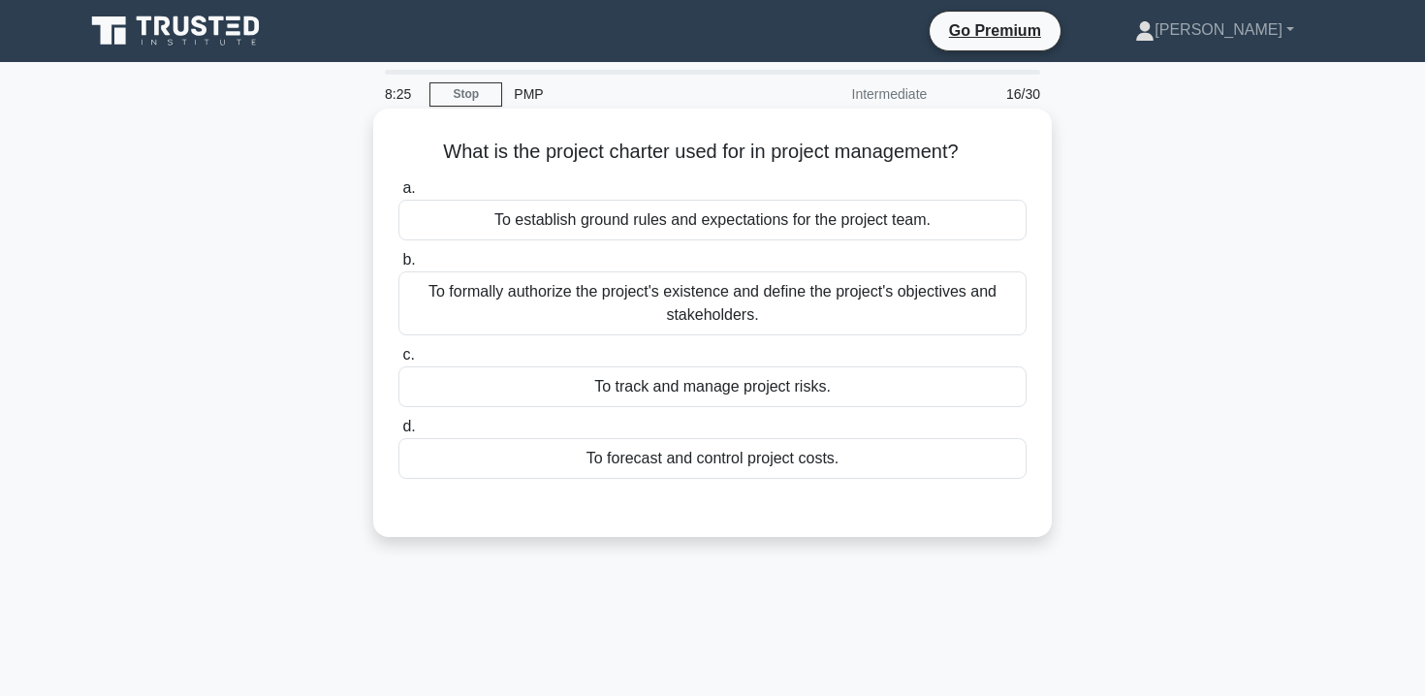
click at [841, 218] on div "To establish ground rules and expectations for the project team." at bounding box center [713, 220] width 628 height 41
click at [399, 195] on input "a. To establish ground rules and expectations for the project team." at bounding box center [399, 188] width 0 height 13
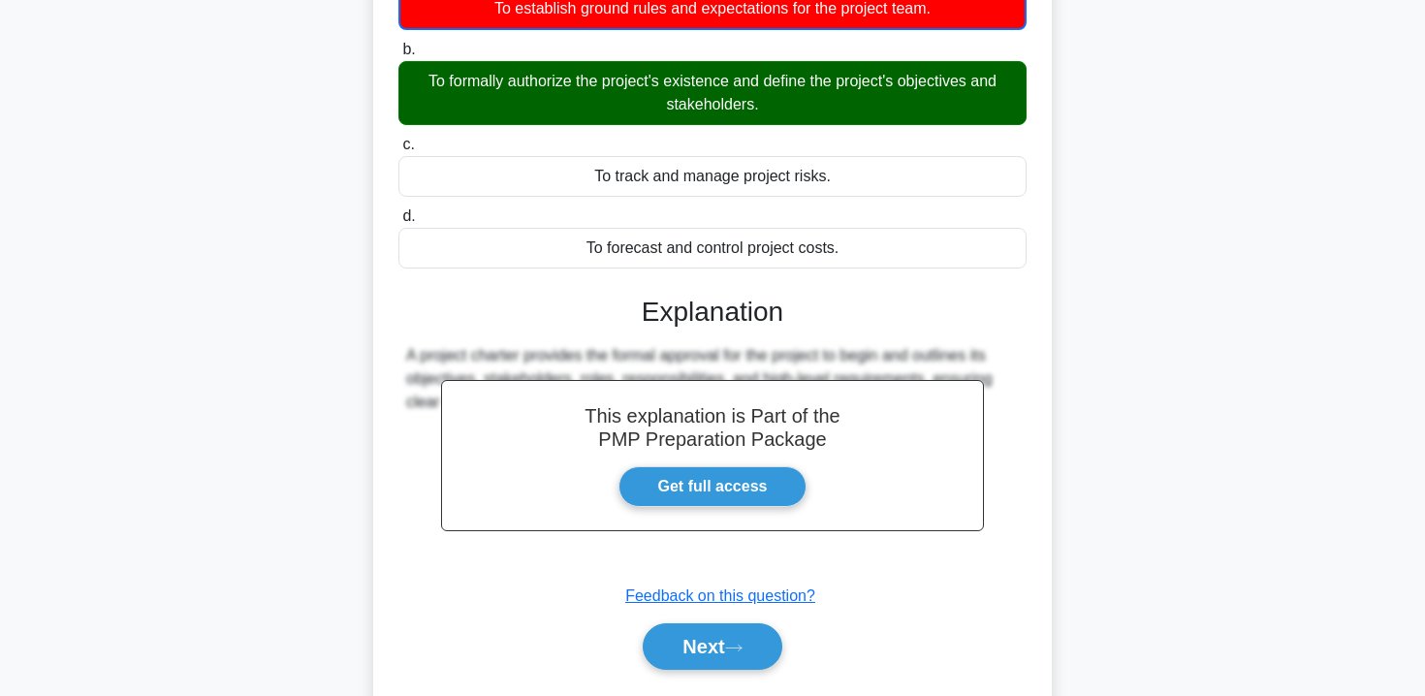
scroll to position [351, 0]
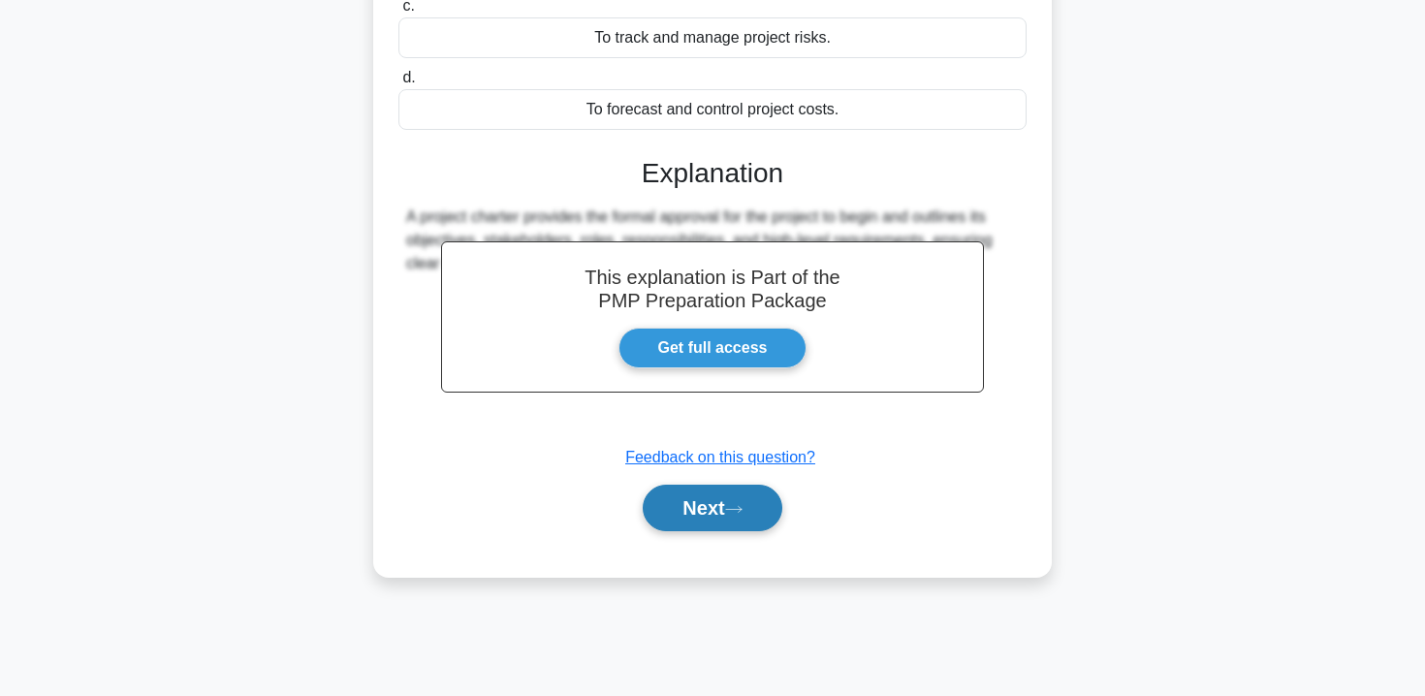
click at [737, 496] on button "Next" at bounding box center [712, 508] width 139 height 47
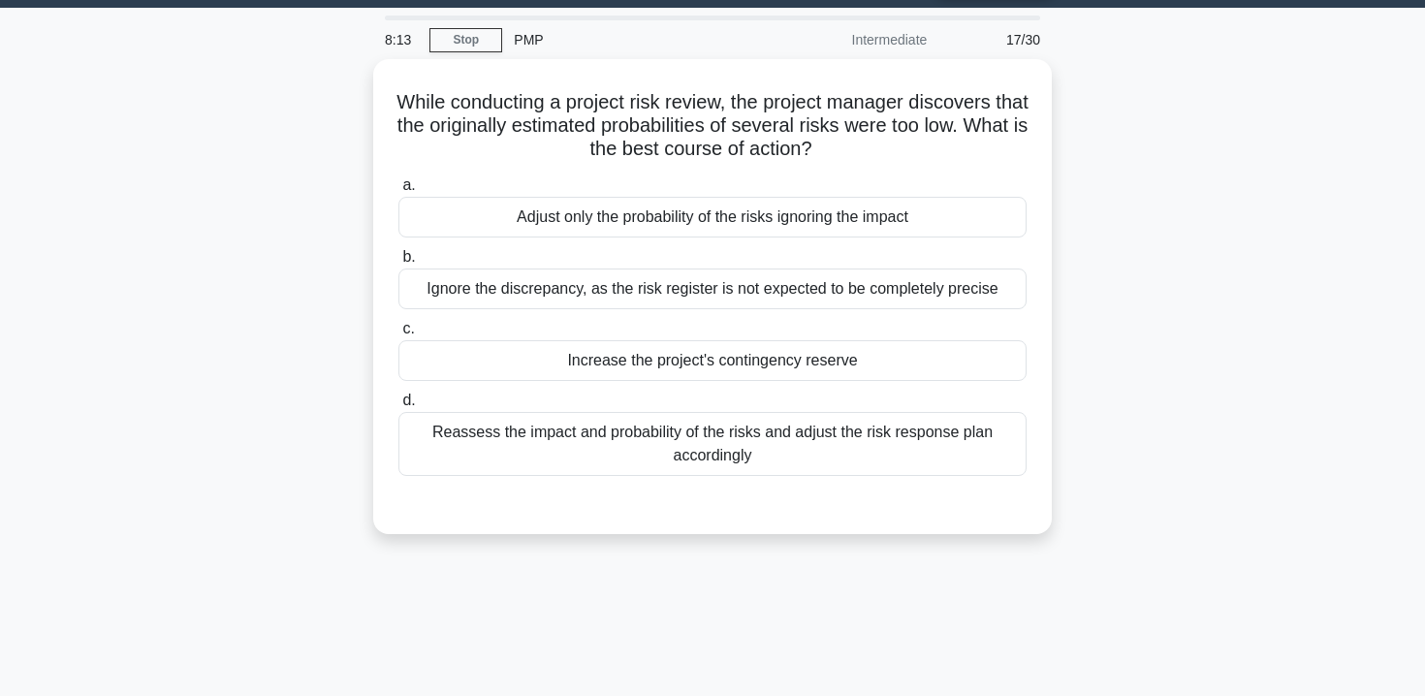
scroll to position [50, 0]
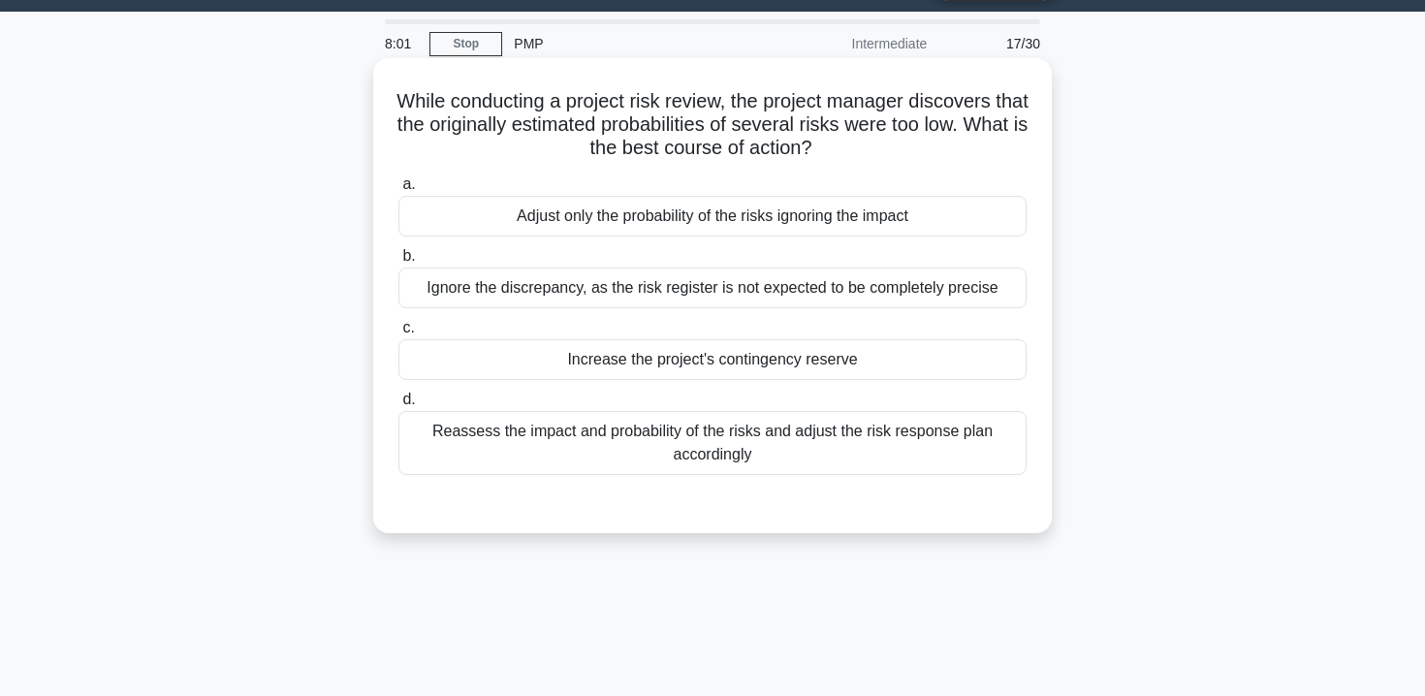
click at [722, 450] on div "Reassess the impact and probability of the risks and adjust the risk response p…" at bounding box center [713, 443] width 628 height 64
click at [399, 406] on input "d. Reassess the impact and probability of the risks and adjust the risk respons…" at bounding box center [399, 400] width 0 height 13
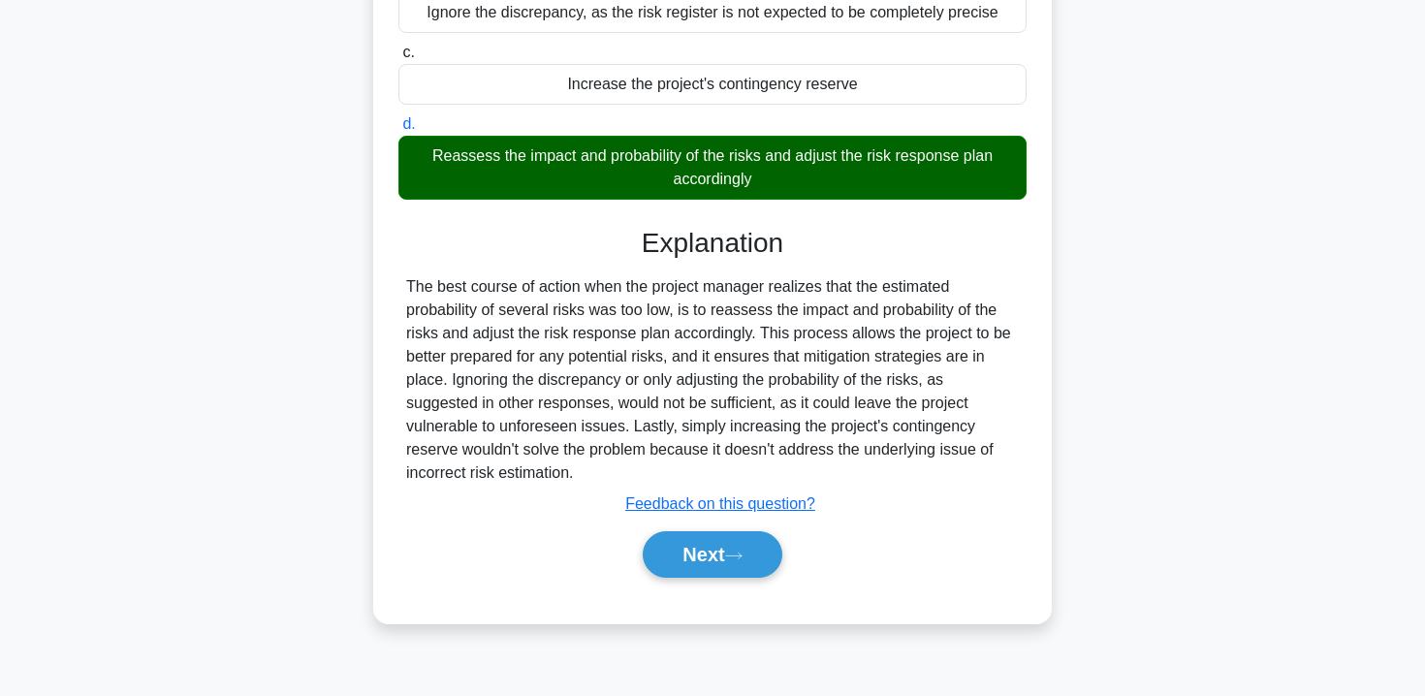
scroll to position [351, 0]
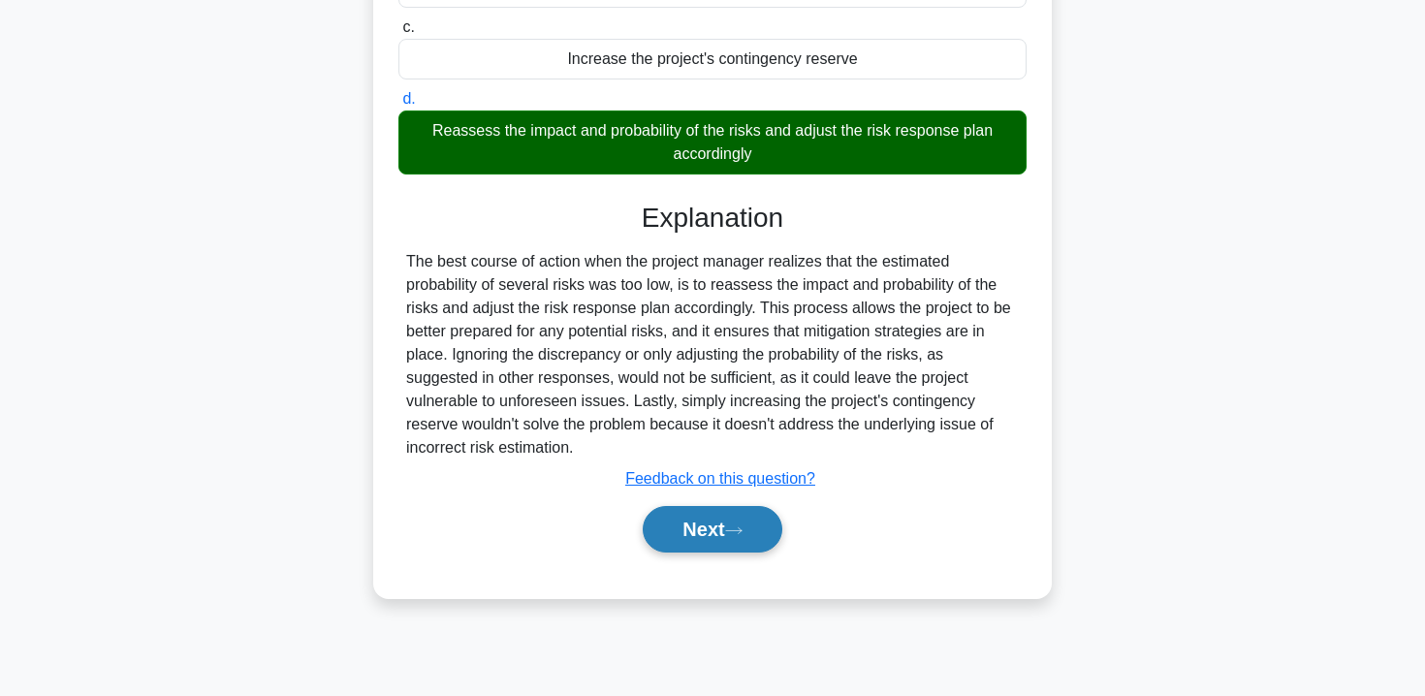
click at [719, 543] on button "Next" at bounding box center [712, 529] width 139 height 47
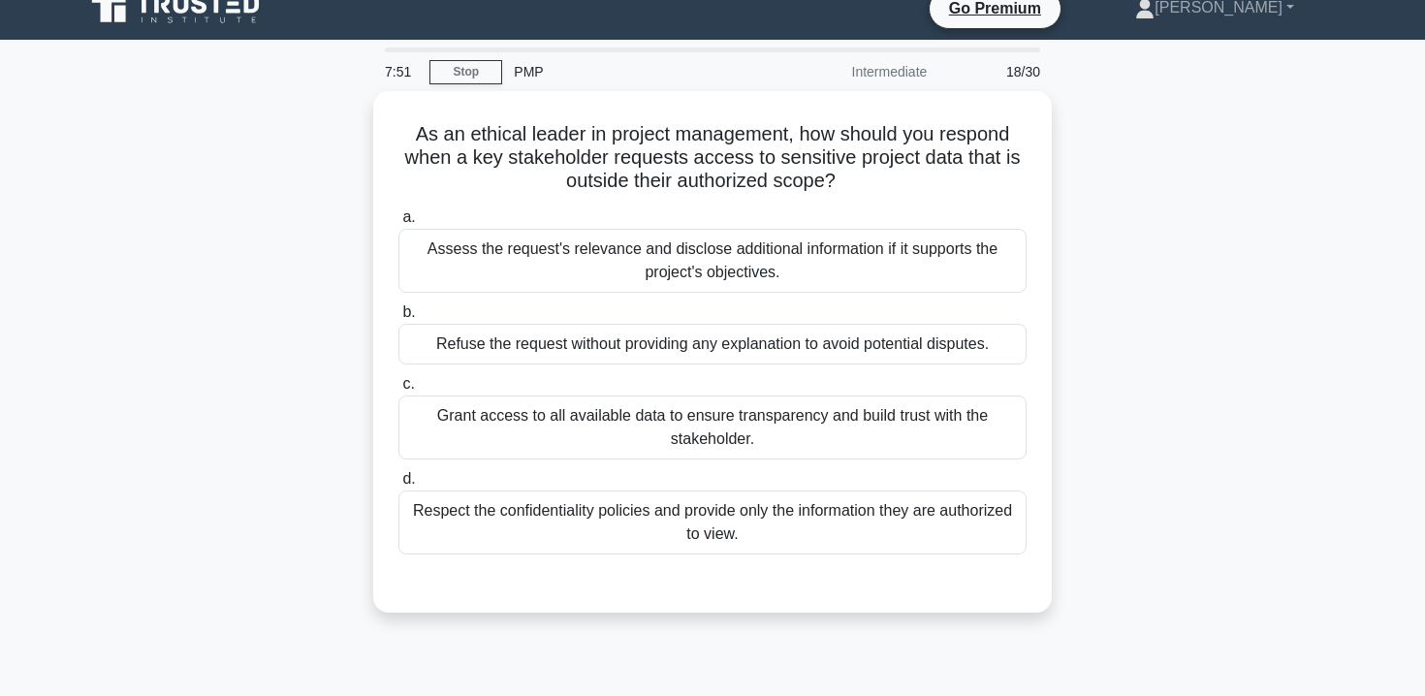
scroll to position [25, 0]
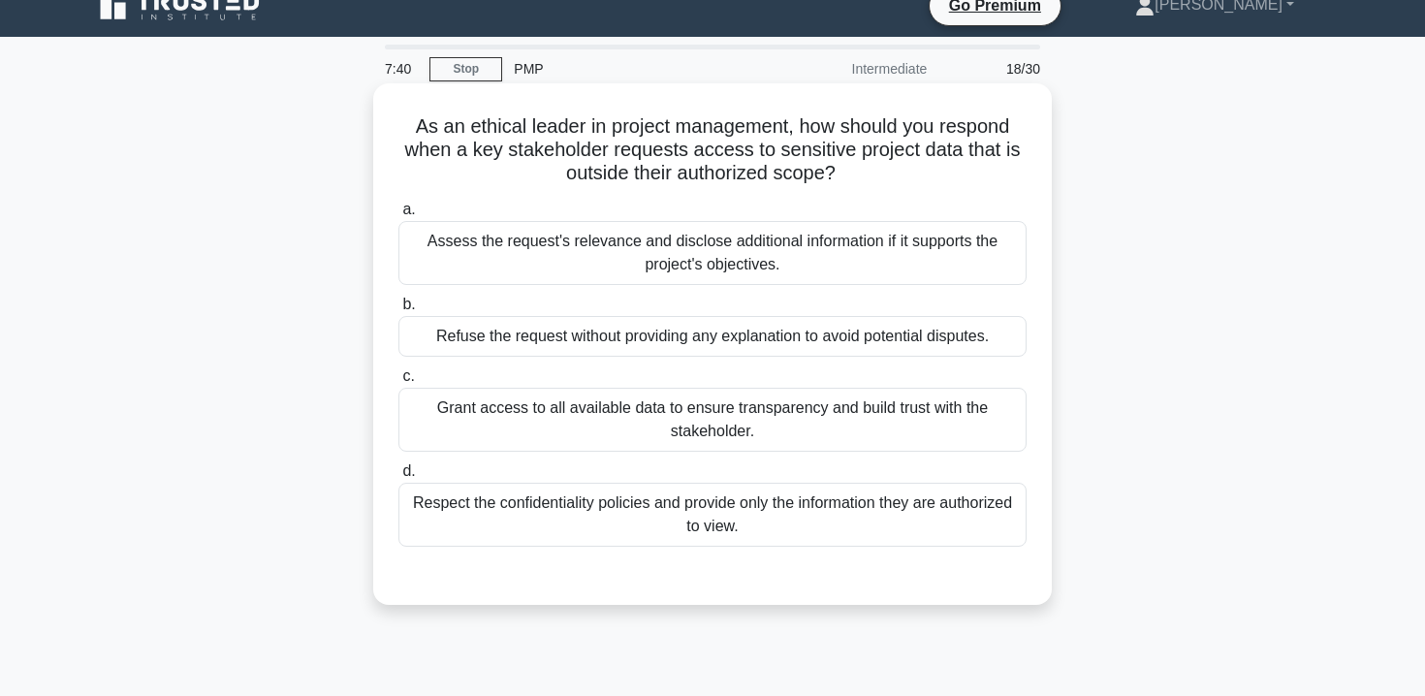
click at [870, 503] on div "Respect the confidentiality policies and provide only the information they are …" at bounding box center [713, 515] width 628 height 64
click at [399, 478] on input "d. Respect the confidentiality policies and provide only the information they a…" at bounding box center [399, 471] width 0 height 13
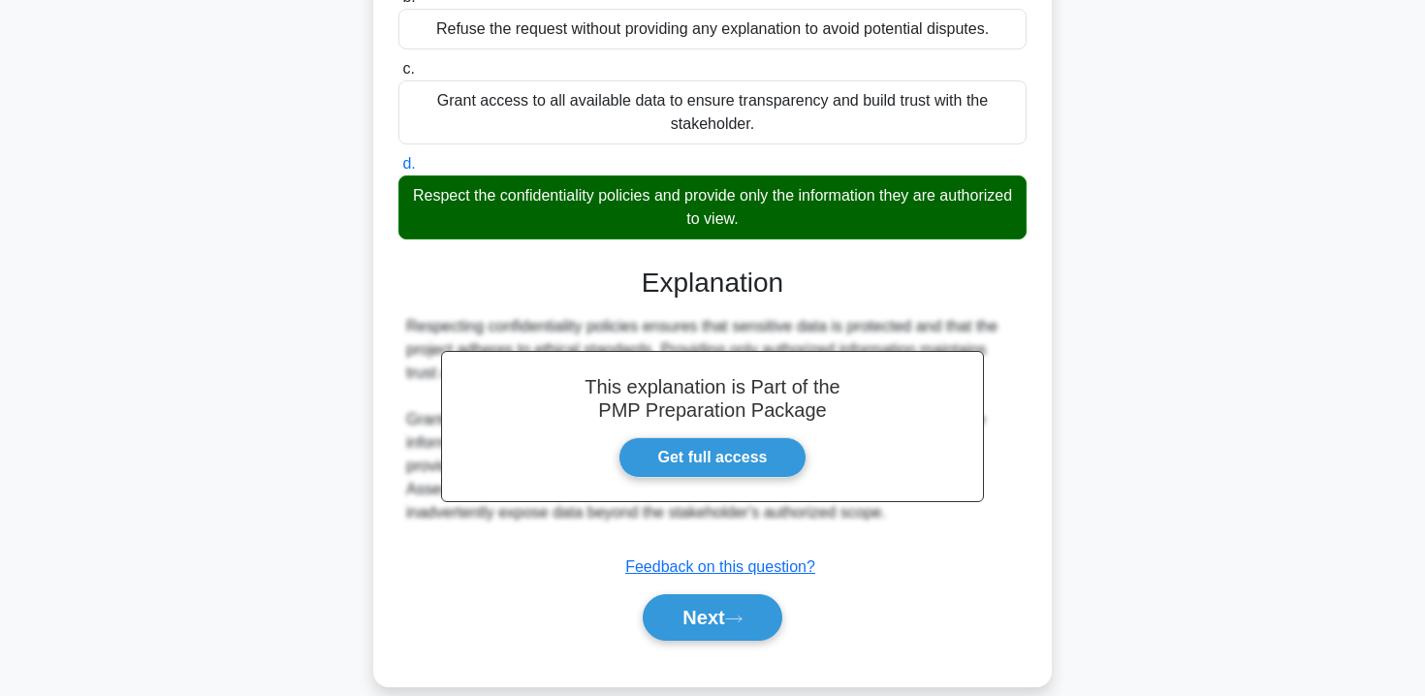
scroll to position [360, 0]
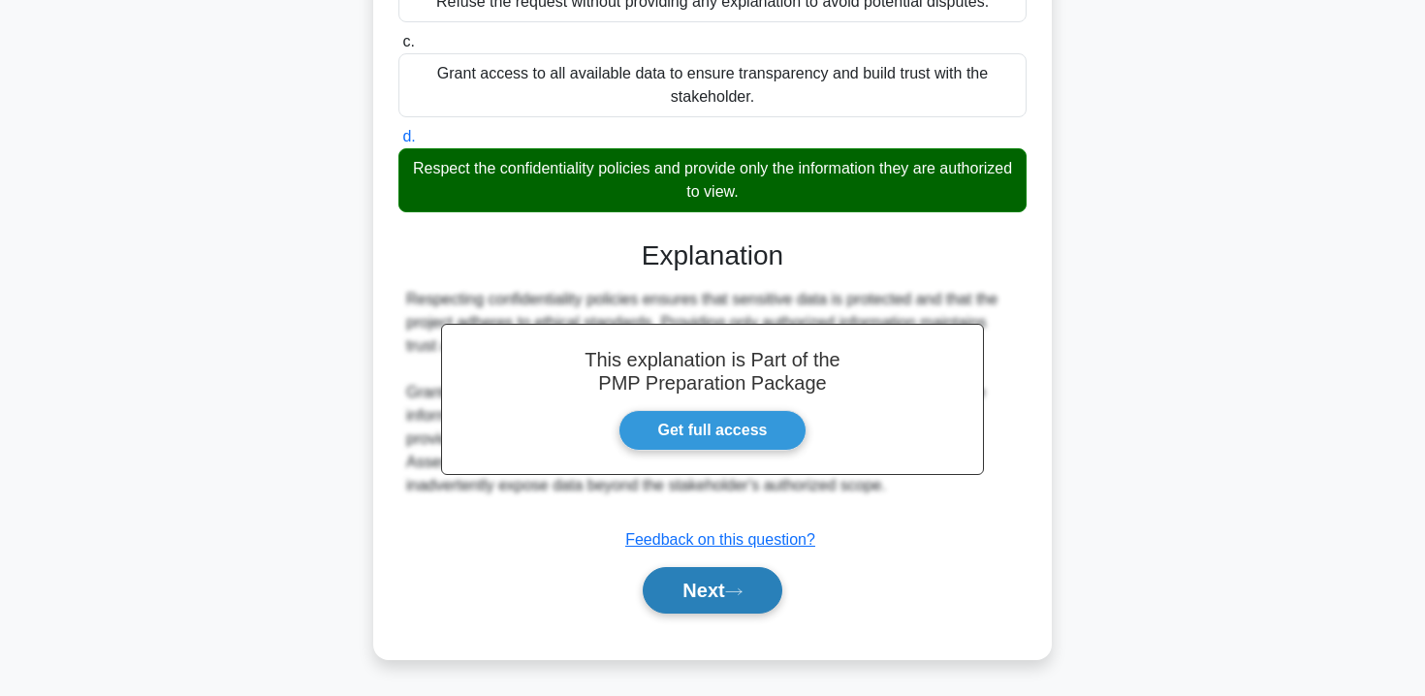
click at [709, 583] on button "Next" at bounding box center [712, 590] width 139 height 47
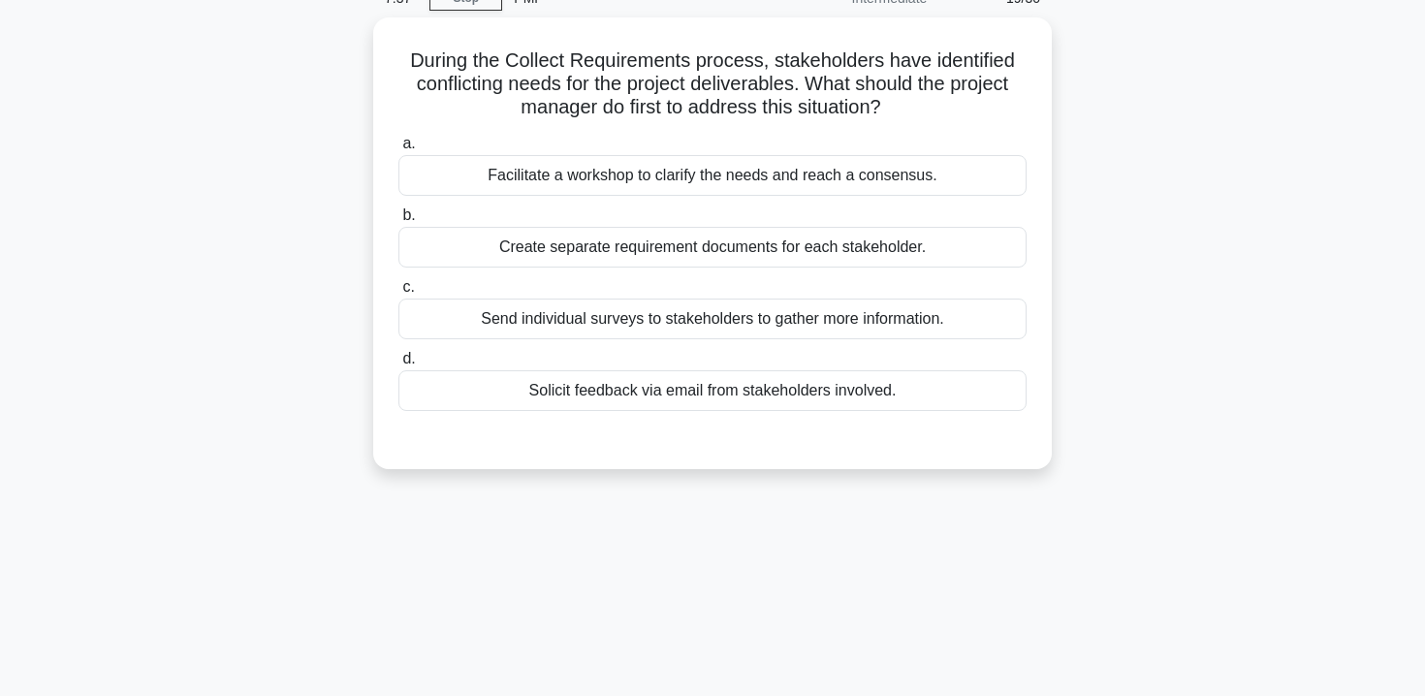
scroll to position [64, 0]
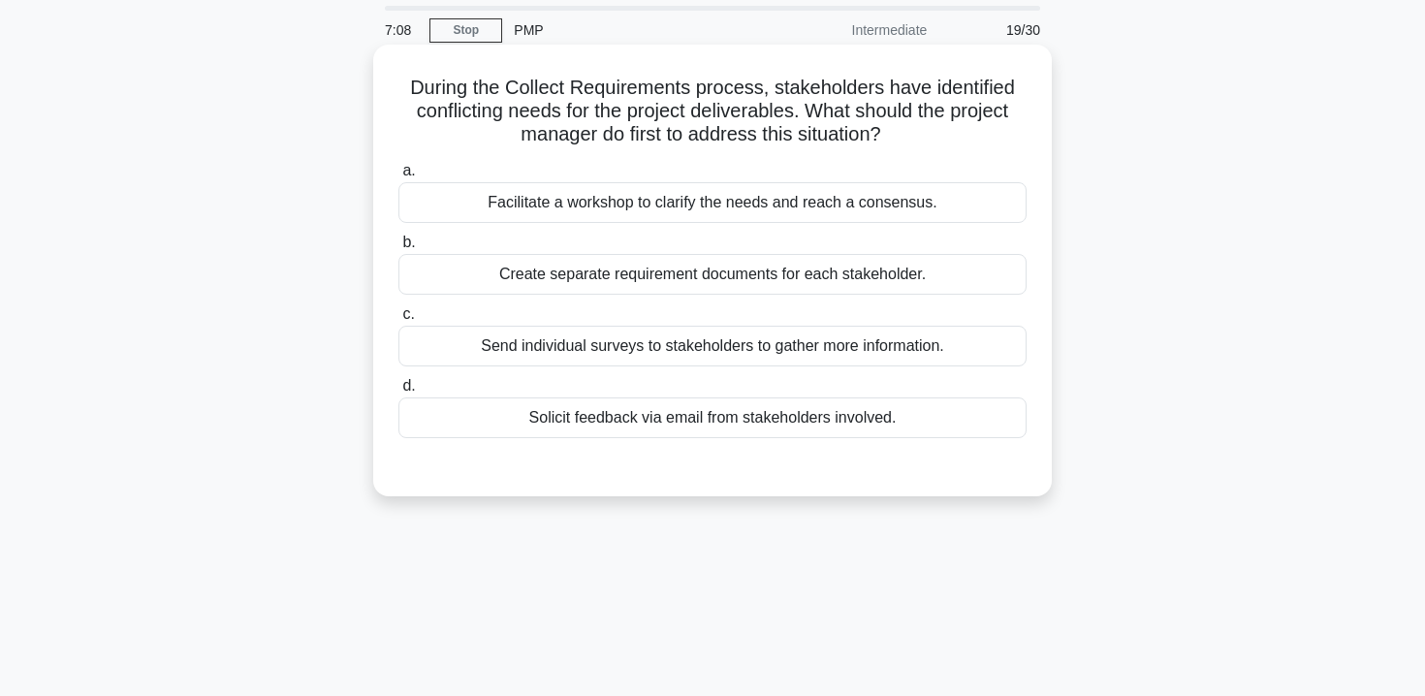
click at [720, 420] on div "Solicit feedback via email from stakeholders involved." at bounding box center [713, 418] width 628 height 41
click at [399, 393] on input "d. Solicit feedback via email from stakeholders involved." at bounding box center [399, 386] width 0 height 13
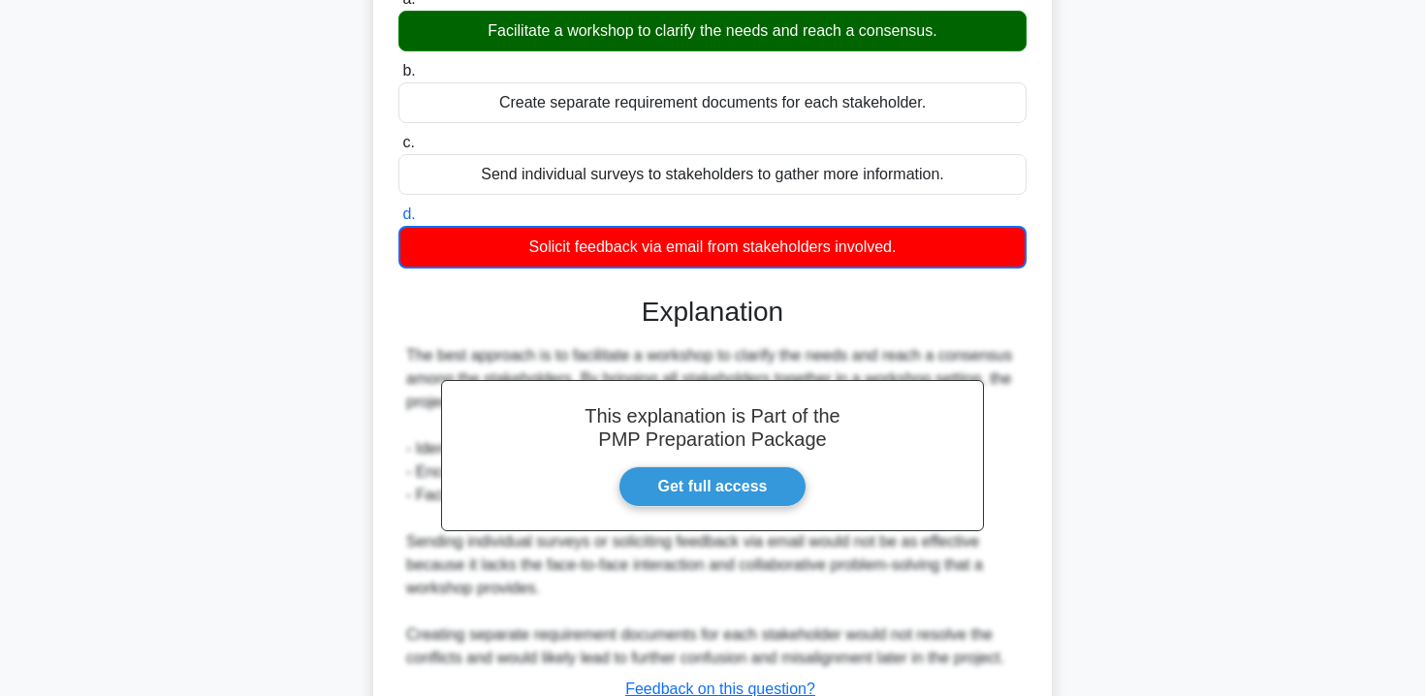
scroll to position [385, 0]
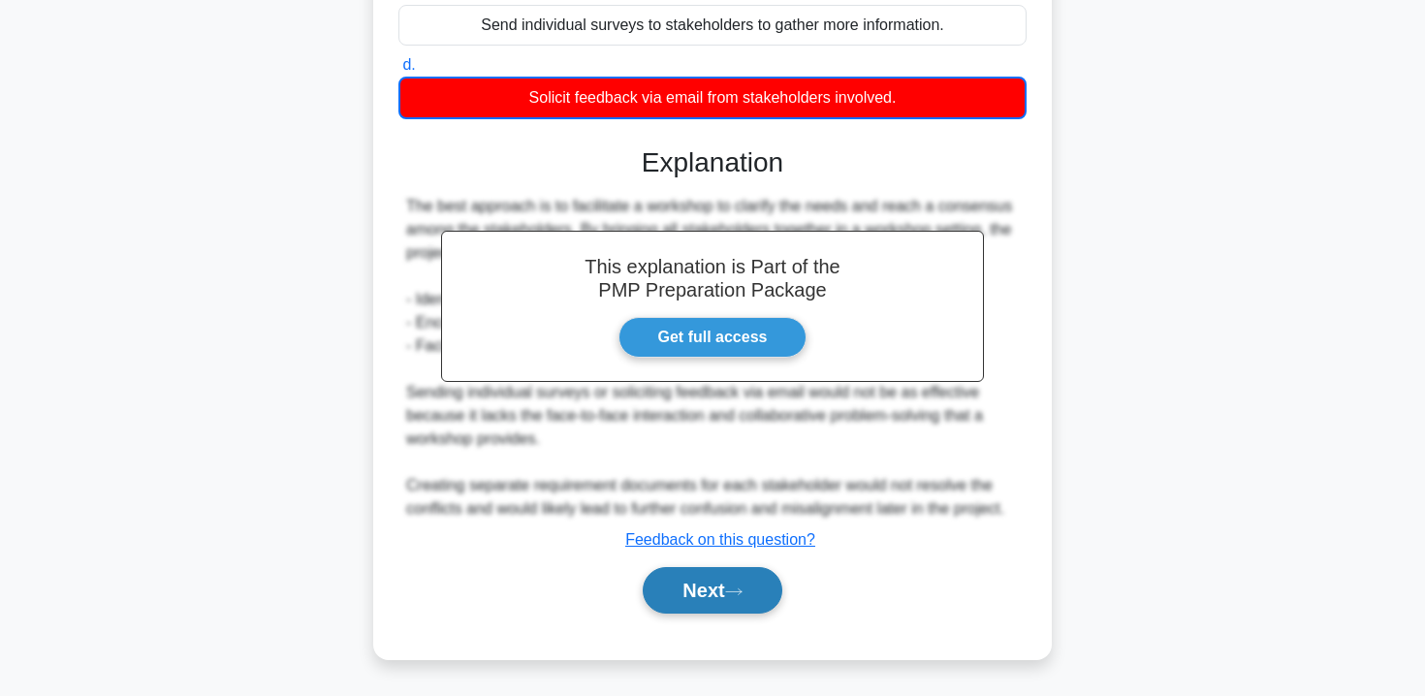
click at [718, 591] on button "Next" at bounding box center [712, 590] width 139 height 47
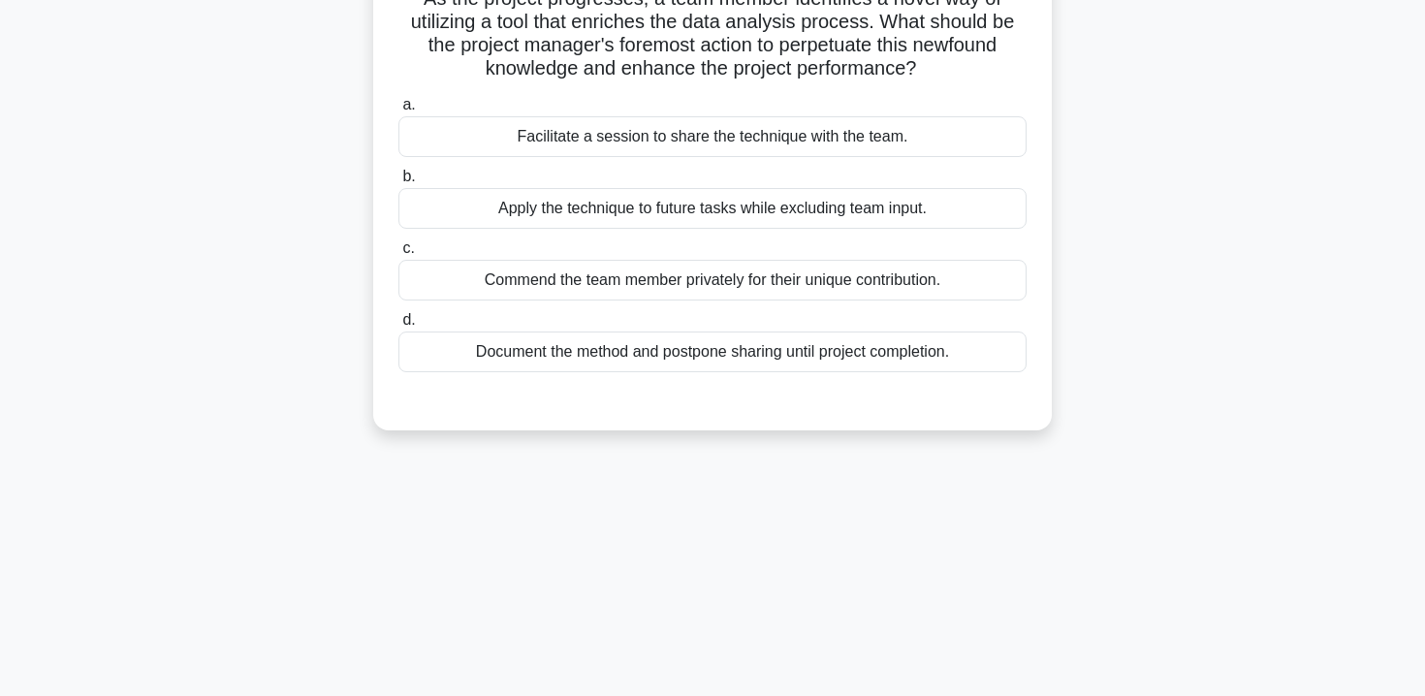
scroll to position [0, 0]
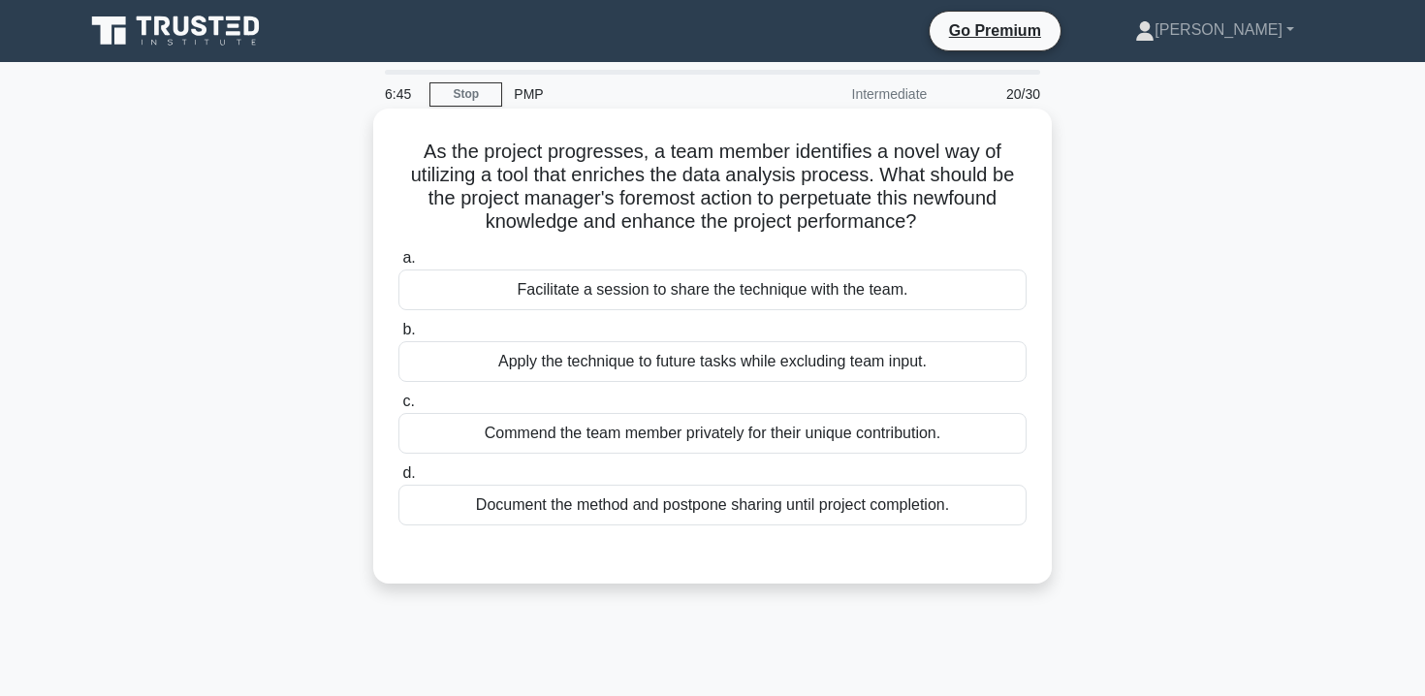
click at [690, 291] on div "Facilitate a session to share the technique with the team." at bounding box center [713, 290] width 628 height 41
click at [399, 265] on input "a. Facilitate a session to share the technique with the team." at bounding box center [399, 258] width 0 height 13
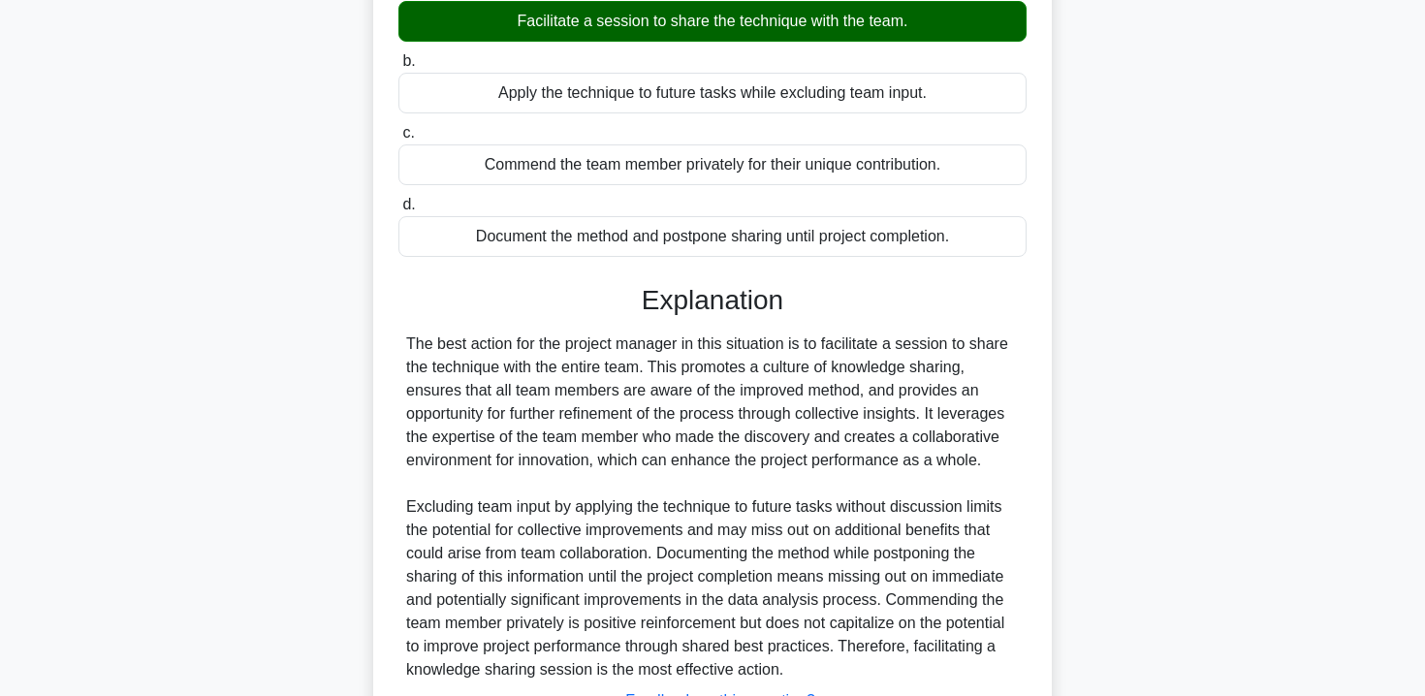
scroll to position [430, 0]
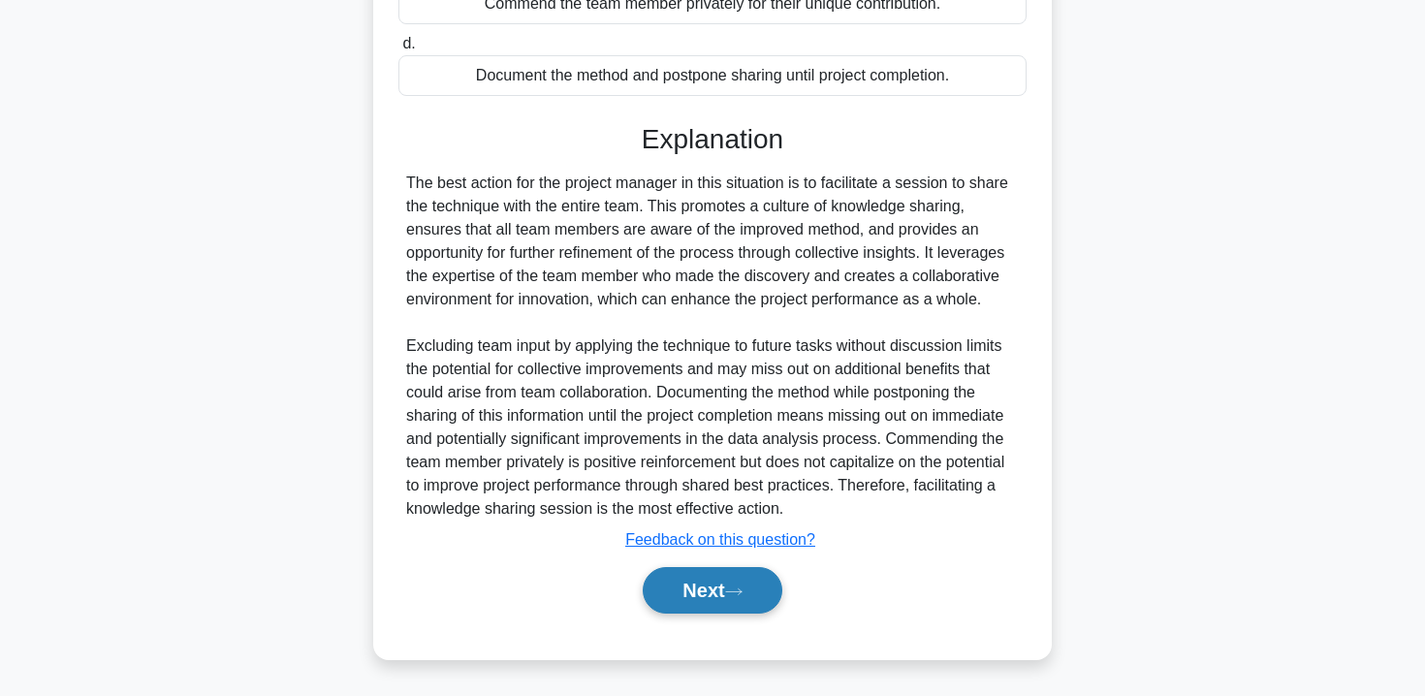
click at [705, 582] on button "Next" at bounding box center [712, 590] width 139 height 47
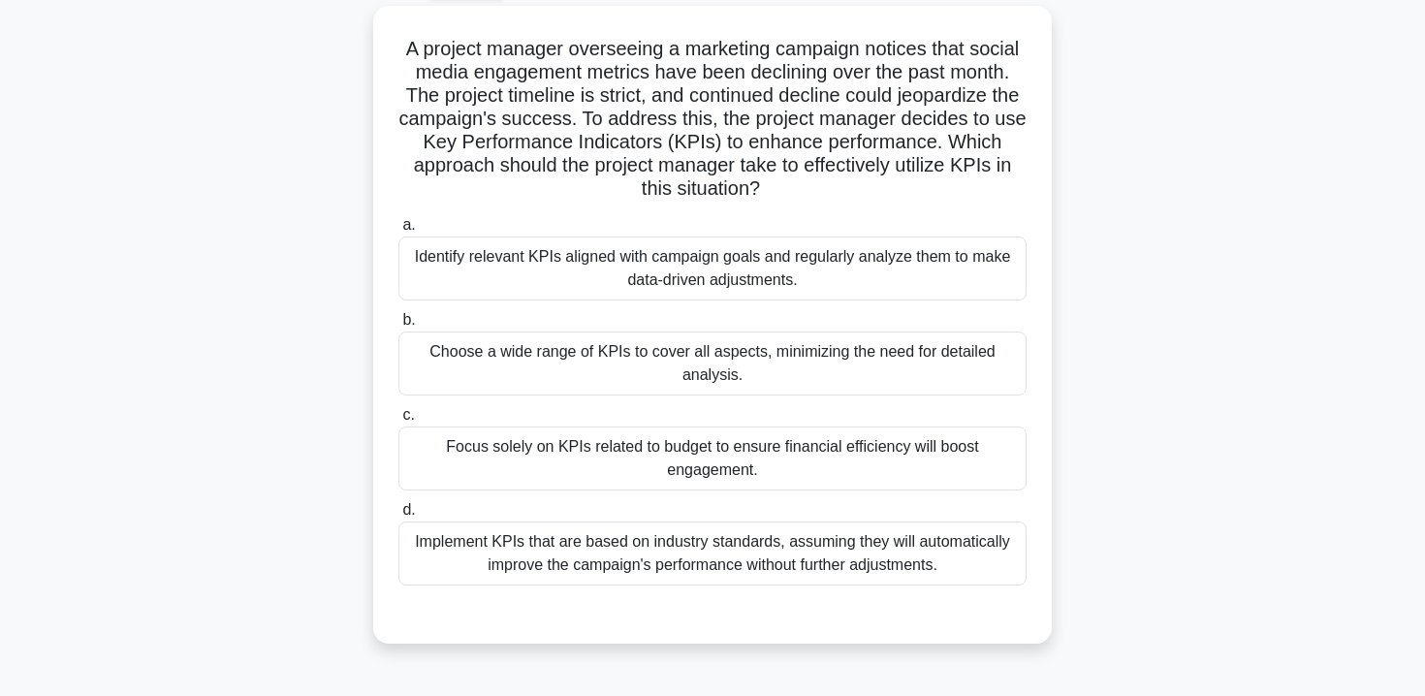
scroll to position [109, 0]
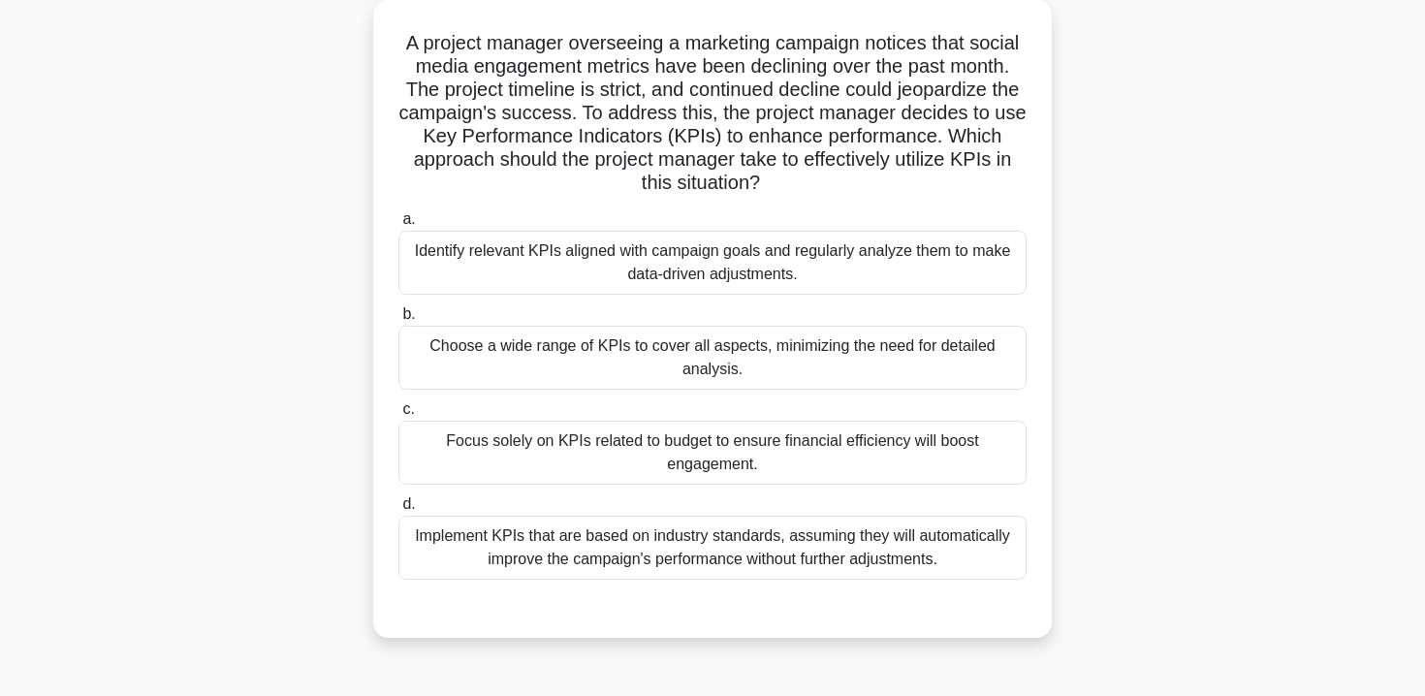
click at [892, 257] on div "Identify relevant KPIs aligned with campaign goals and regularly analyze them t…" at bounding box center [713, 263] width 628 height 64
click at [399, 226] on input "a. Identify relevant KPIs aligned with campaign goals and regularly analyze the…" at bounding box center [399, 219] width 0 height 13
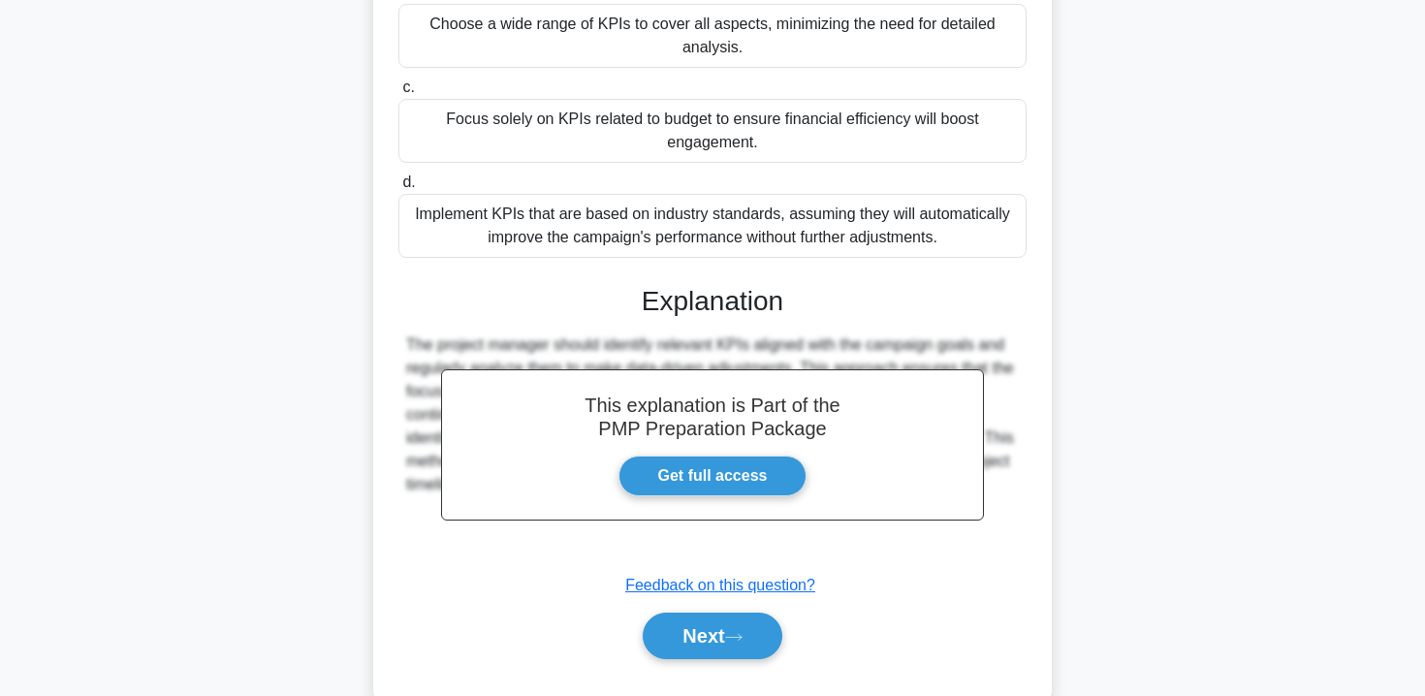
scroll to position [476, 0]
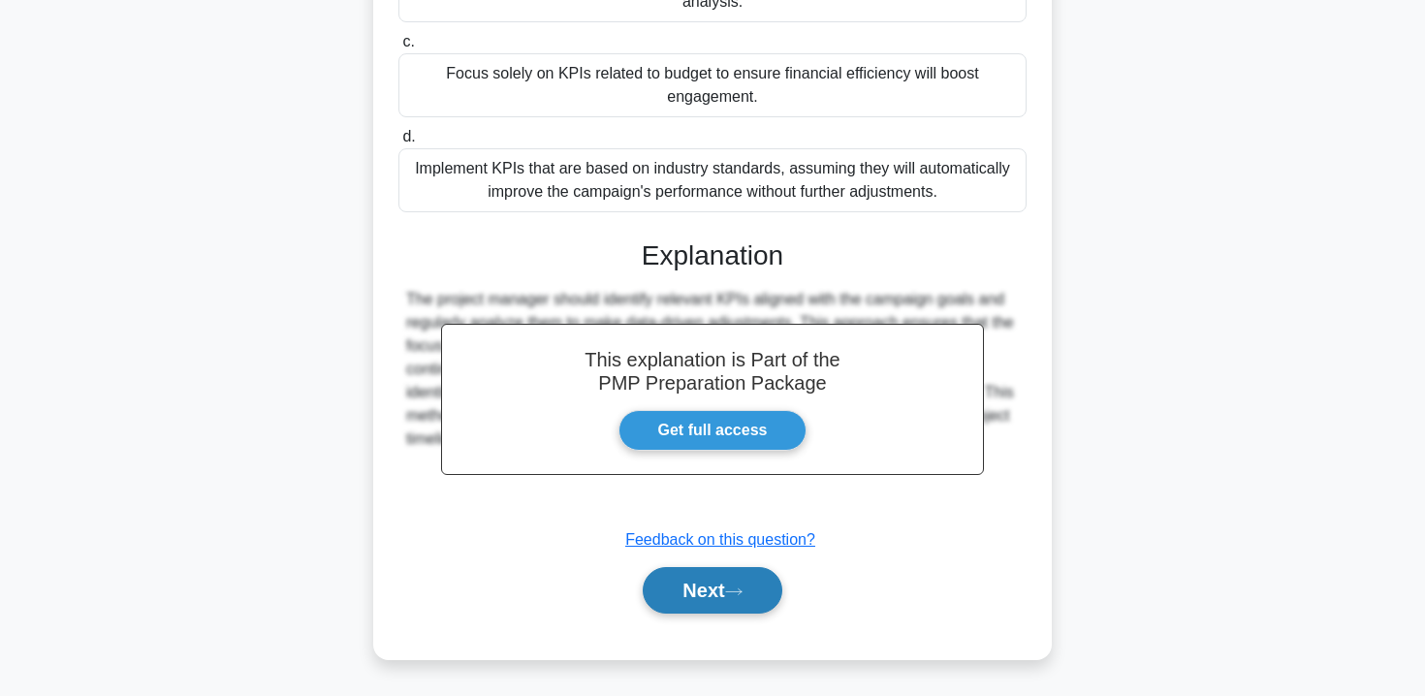
click at [752, 596] on button "Next" at bounding box center [712, 590] width 139 height 47
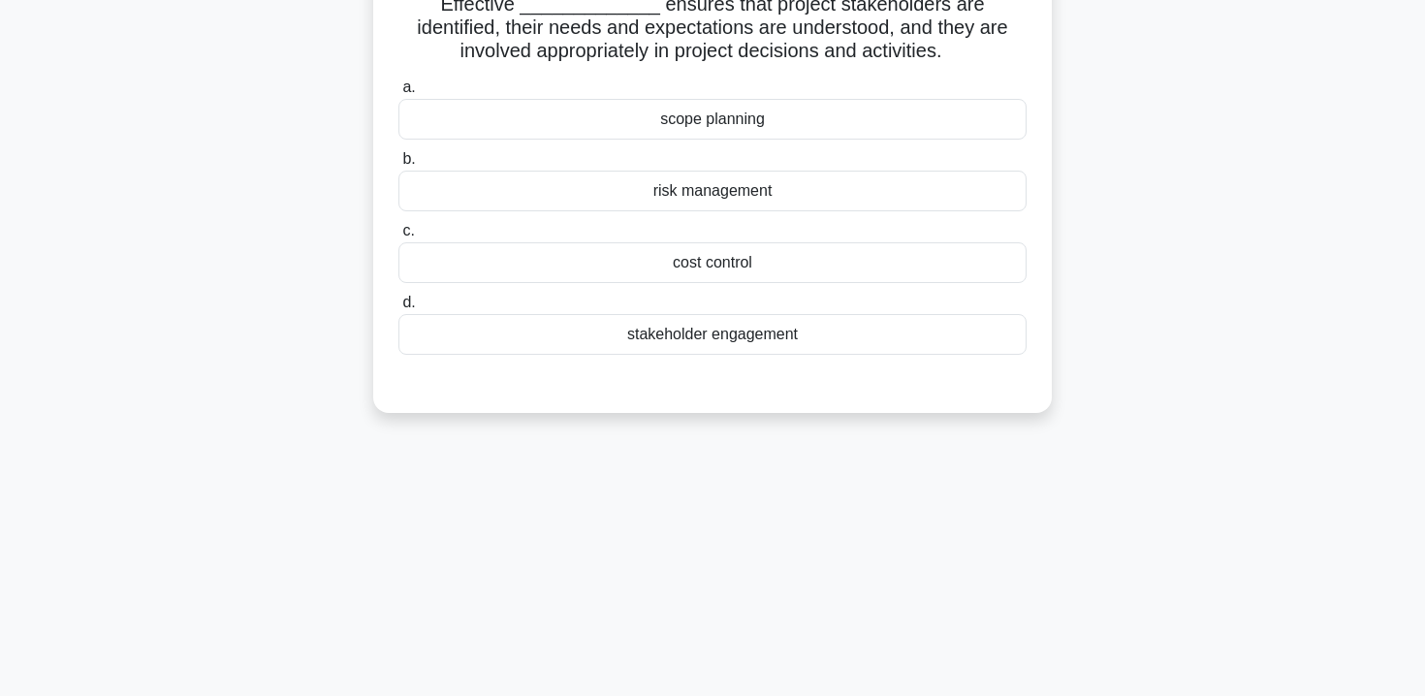
scroll to position [0, 0]
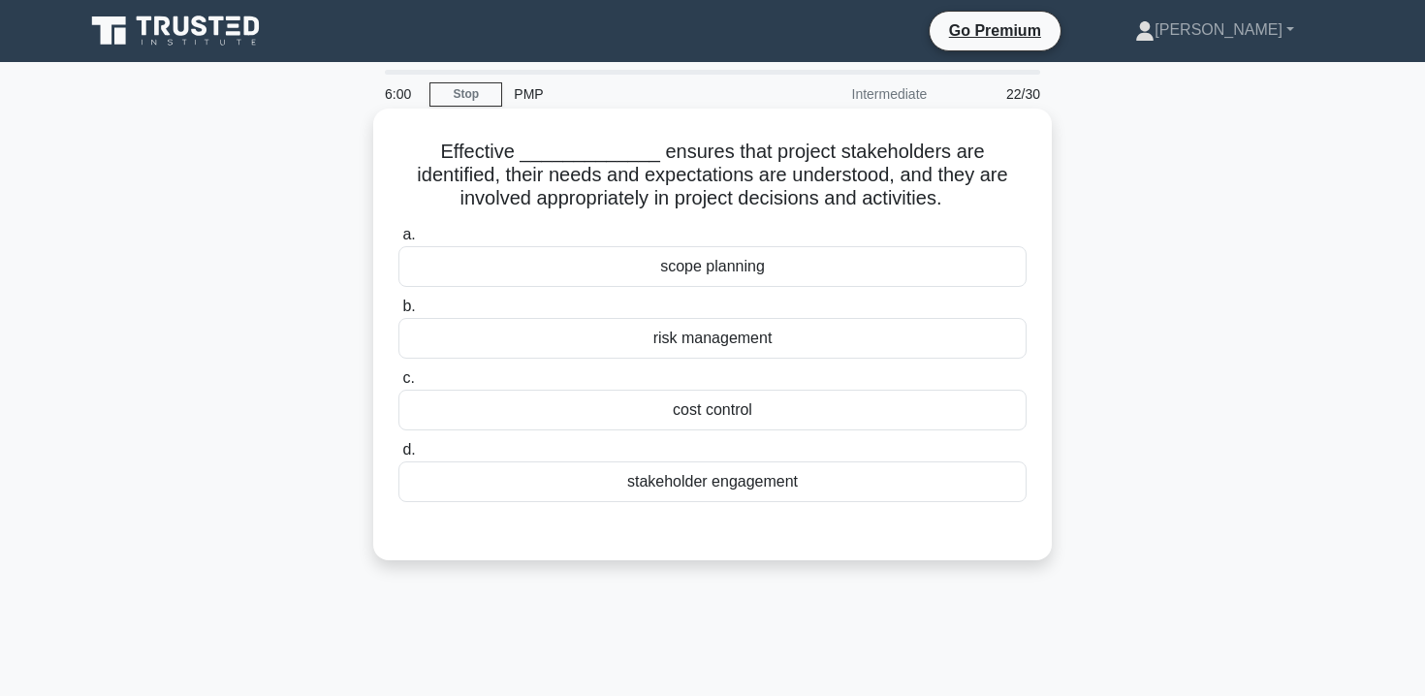
click at [702, 280] on div "scope planning" at bounding box center [713, 266] width 628 height 41
click at [399, 241] on input "a. scope planning" at bounding box center [399, 235] width 0 height 13
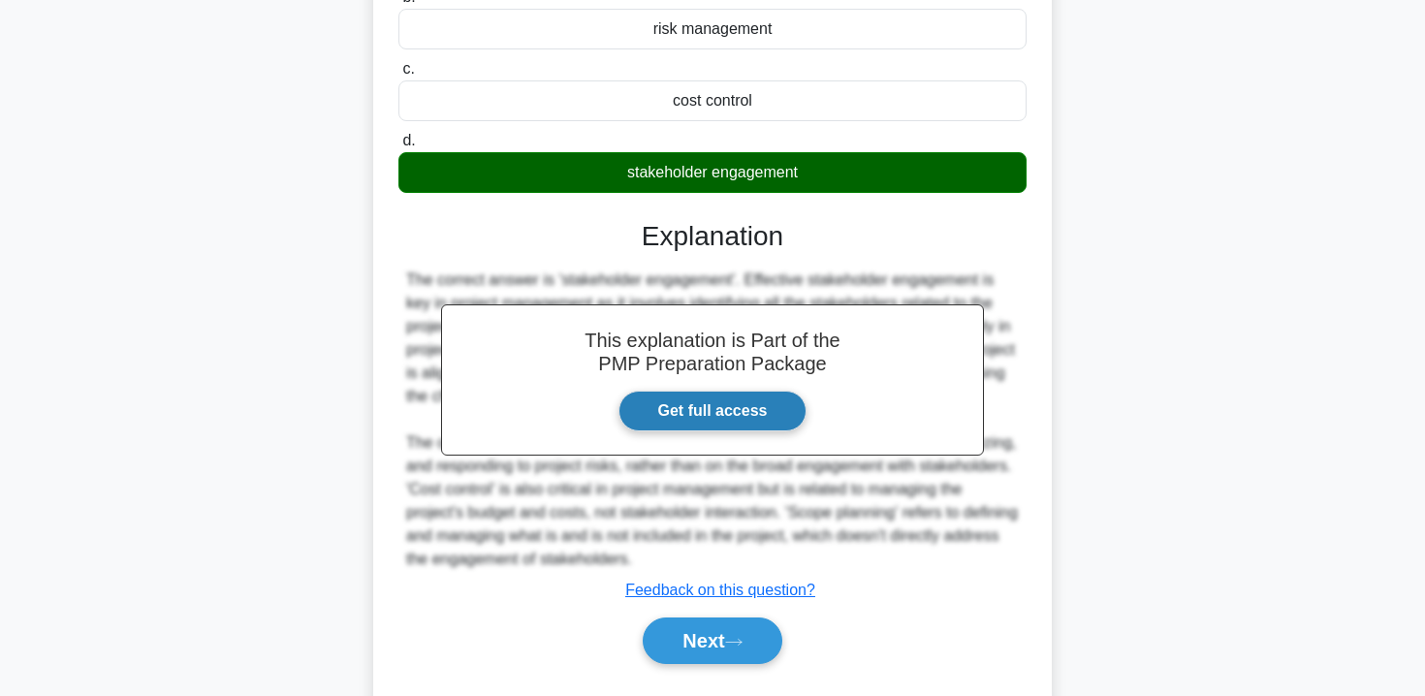
scroll to position [362, 0]
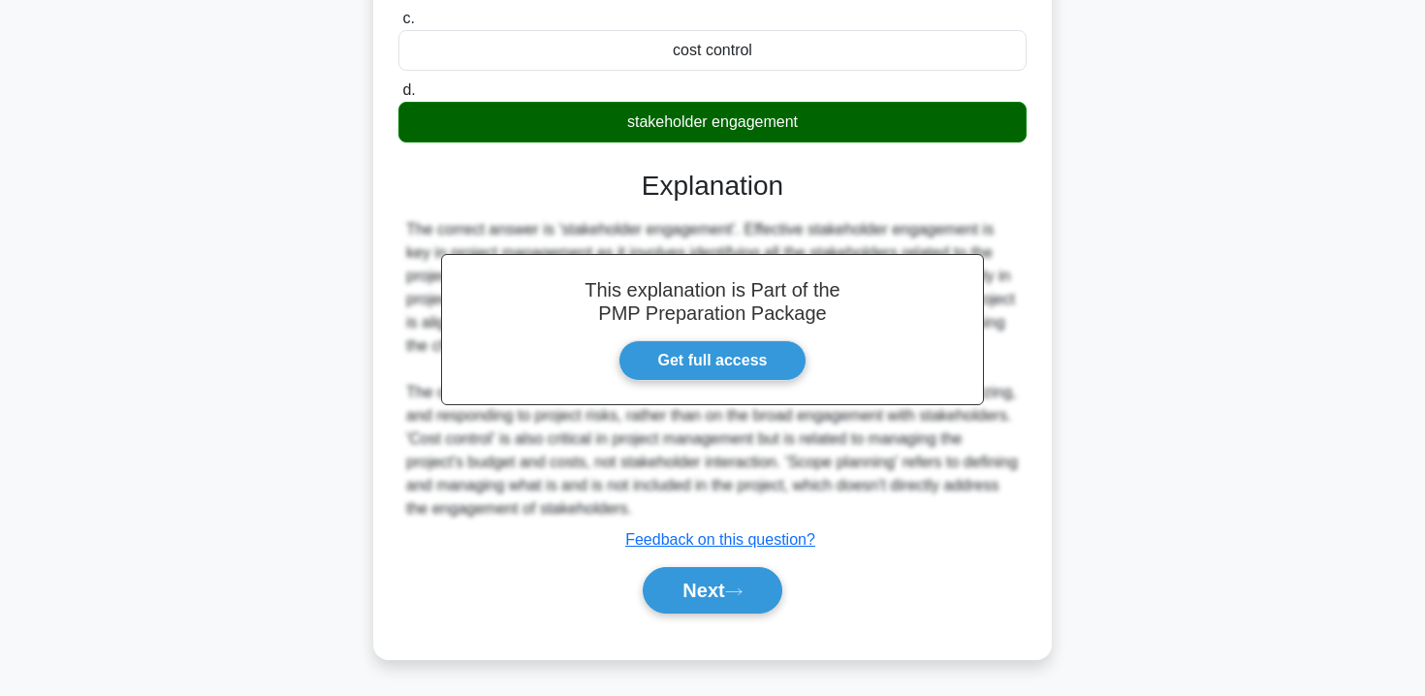
click at [702, 559] on div "Next" at bounding box center [713, 590] width 628 height 62
click at [702, 585] on button "Next" at bounding box center [712, 590] width 139 height 47
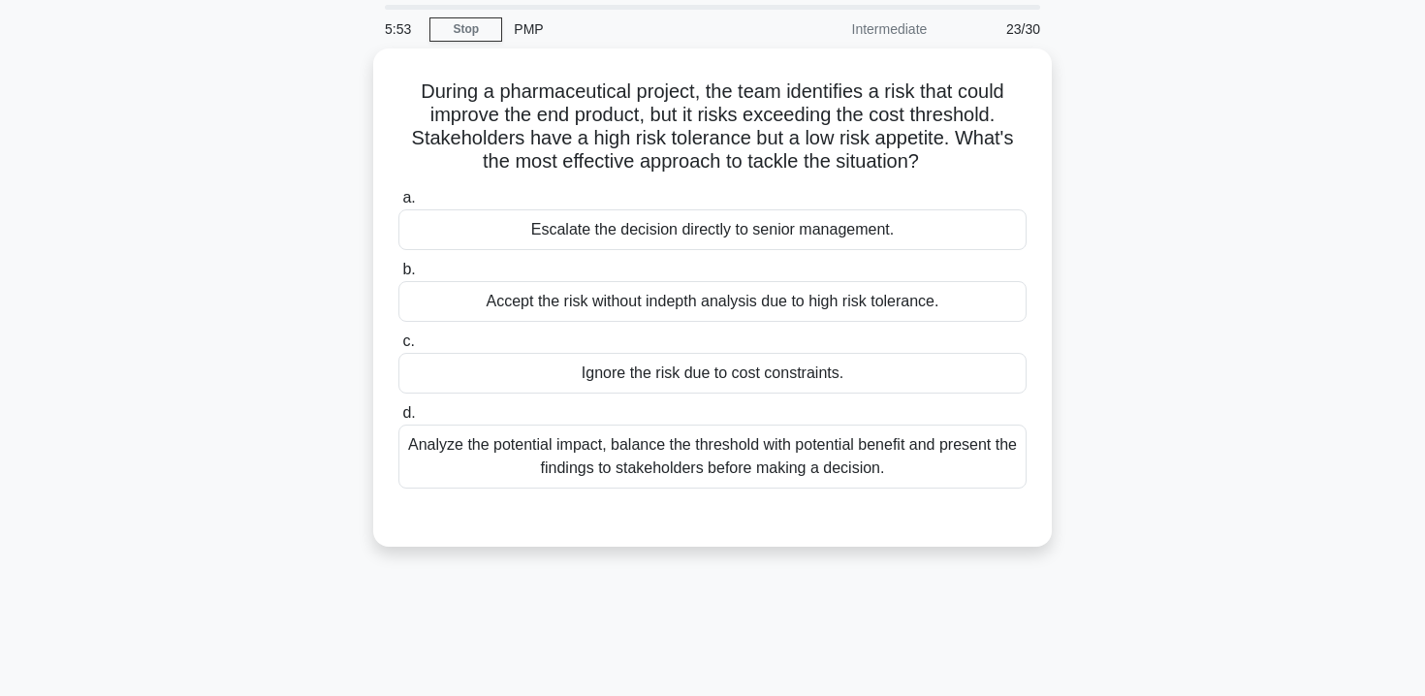
scroll to position [0, 0]
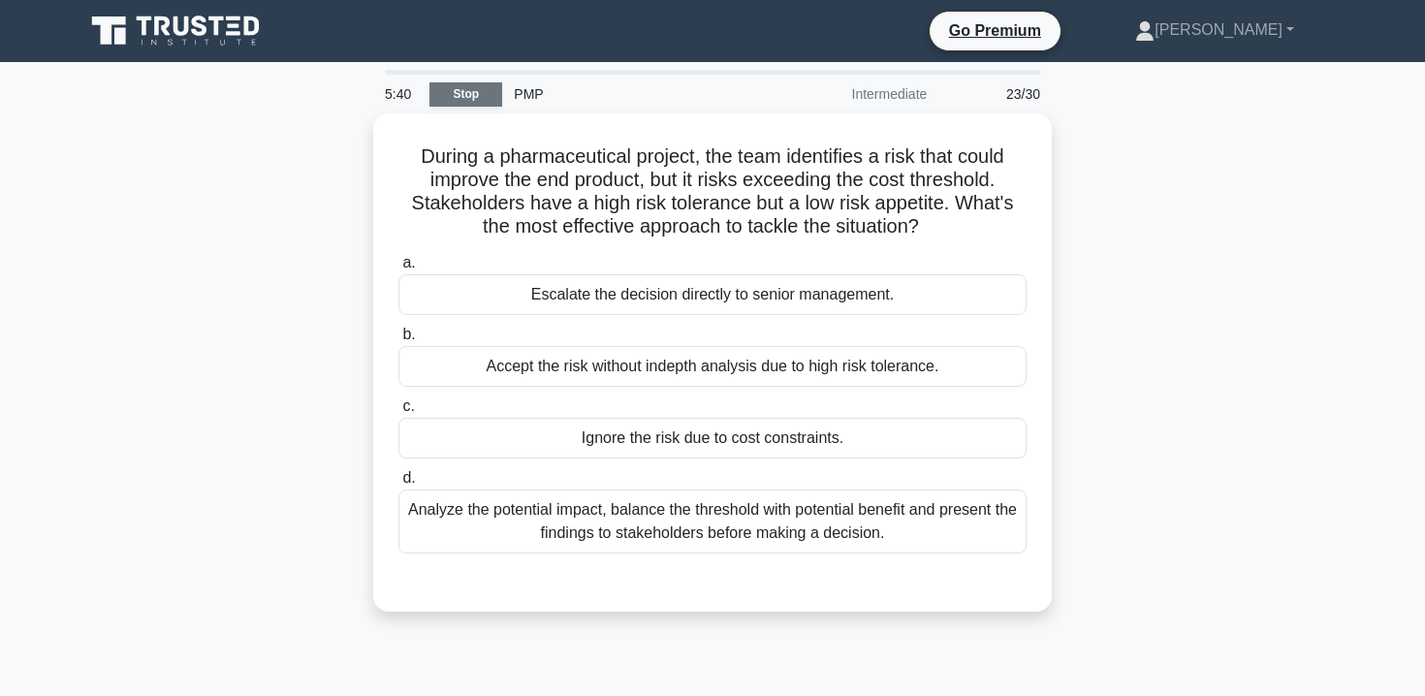
click at [464, 101] on link "Stop" at bounding box center [466, 94] width 73 height 24
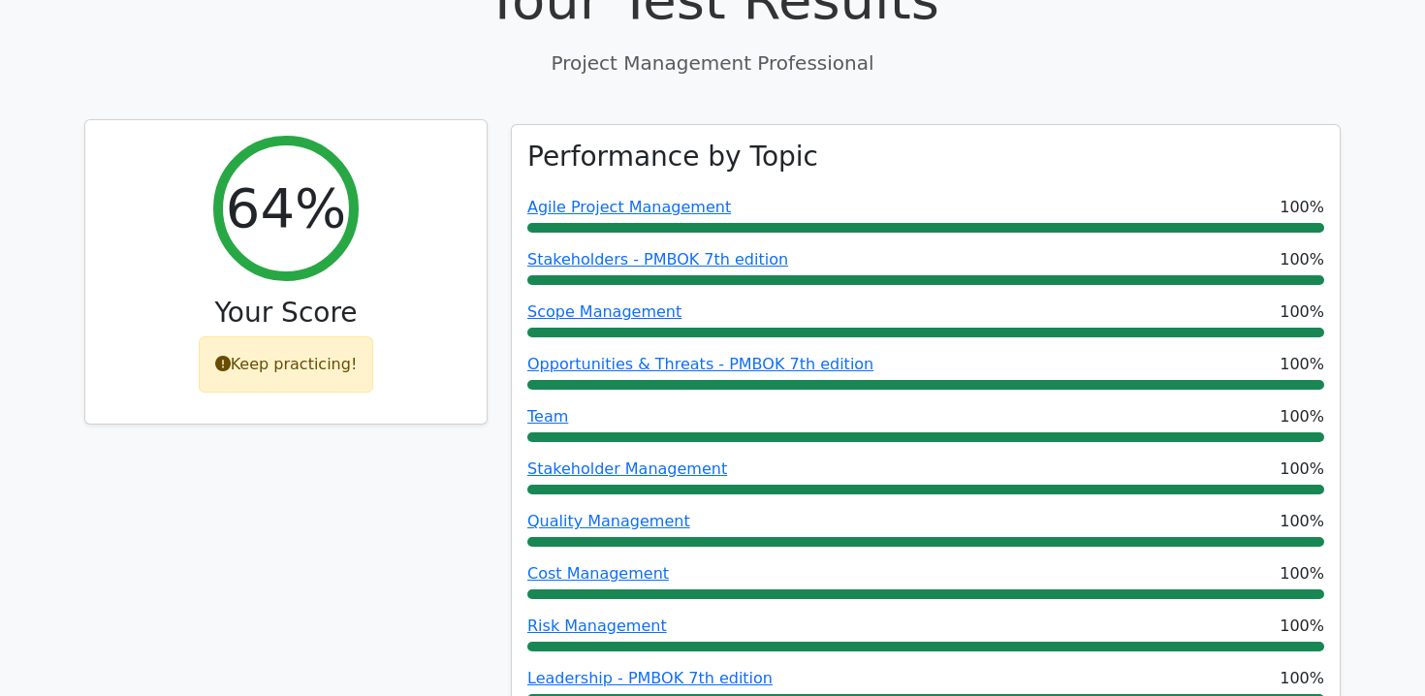
scroll to position [845, 0]
